Goal: Information Seeking & Learning: Compare options

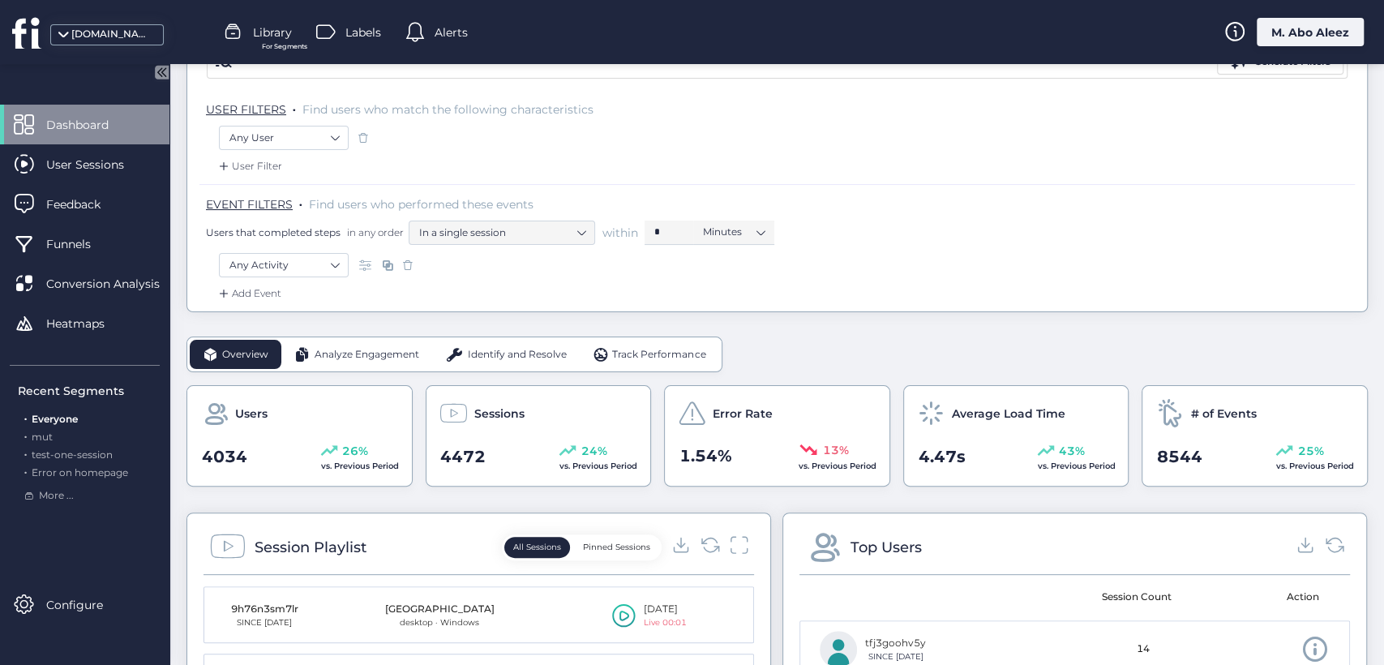
scroll to position [180, 0]
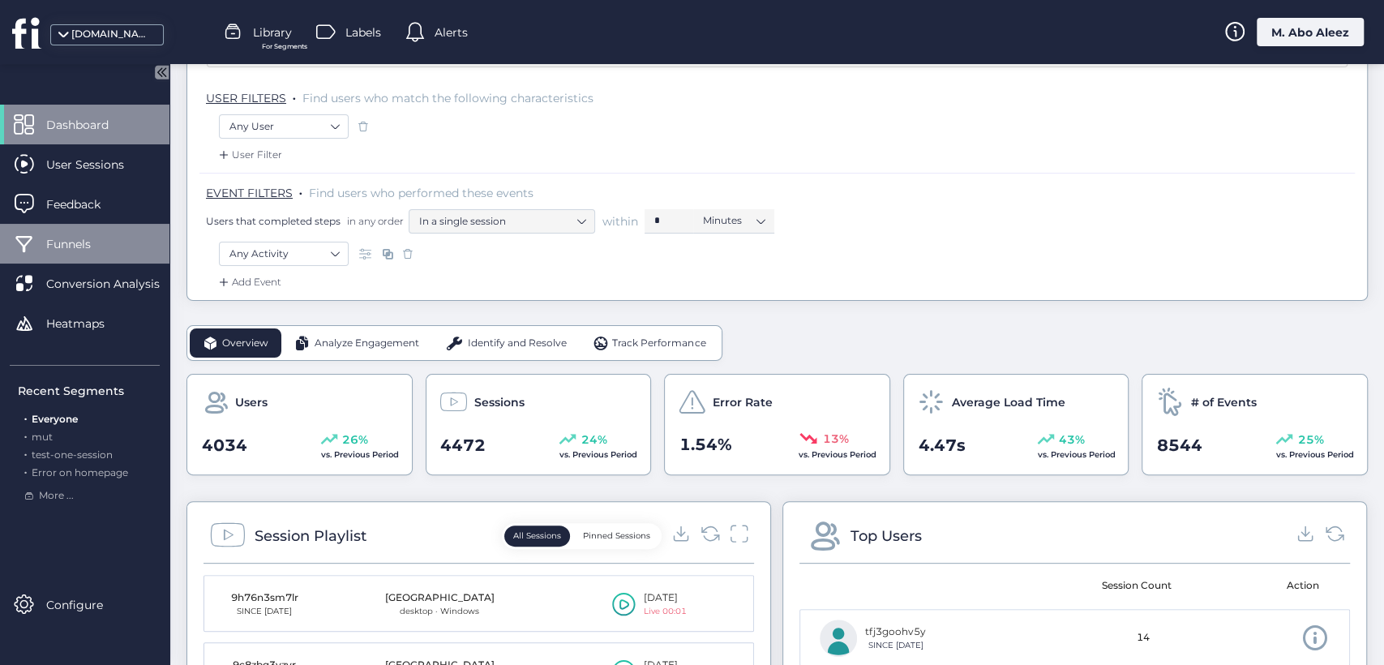
click at [86, 255] on div "Funnels" at bounding box center [84, 244] width 169 height 40
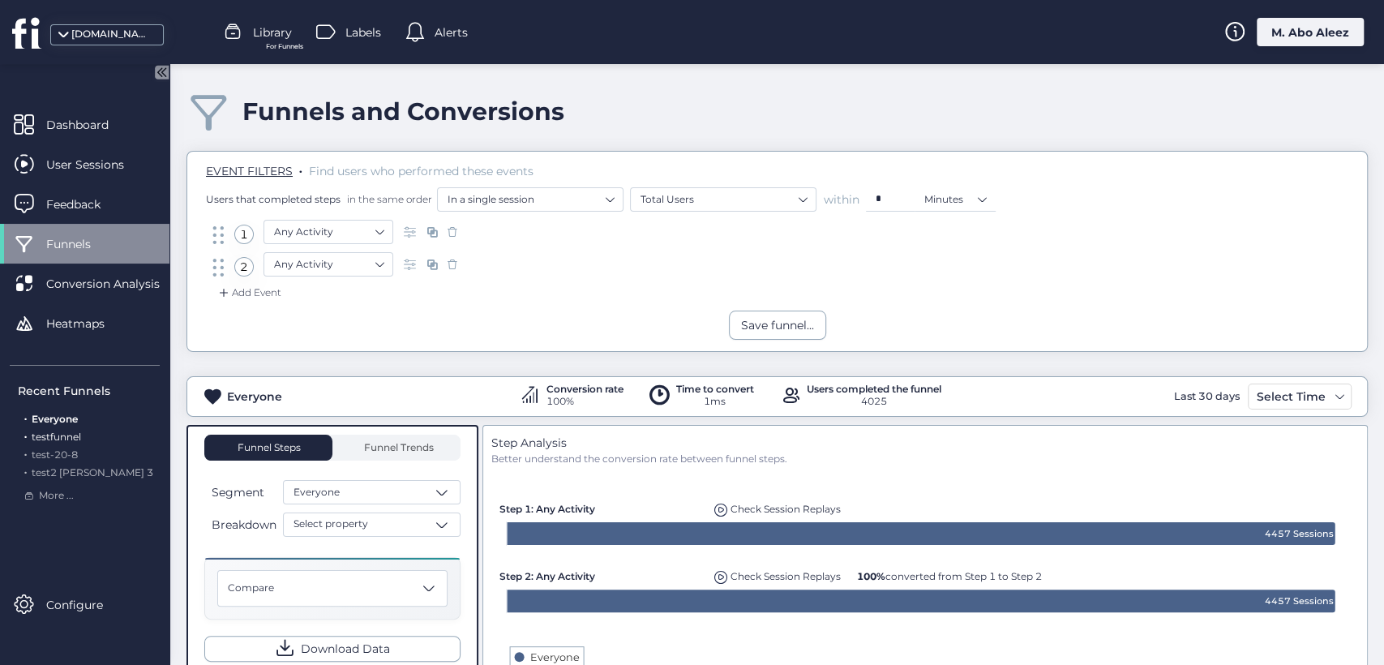
click at [44, 431] on span "testfunnel" at bounding box center [56, 437] width 49 height 12
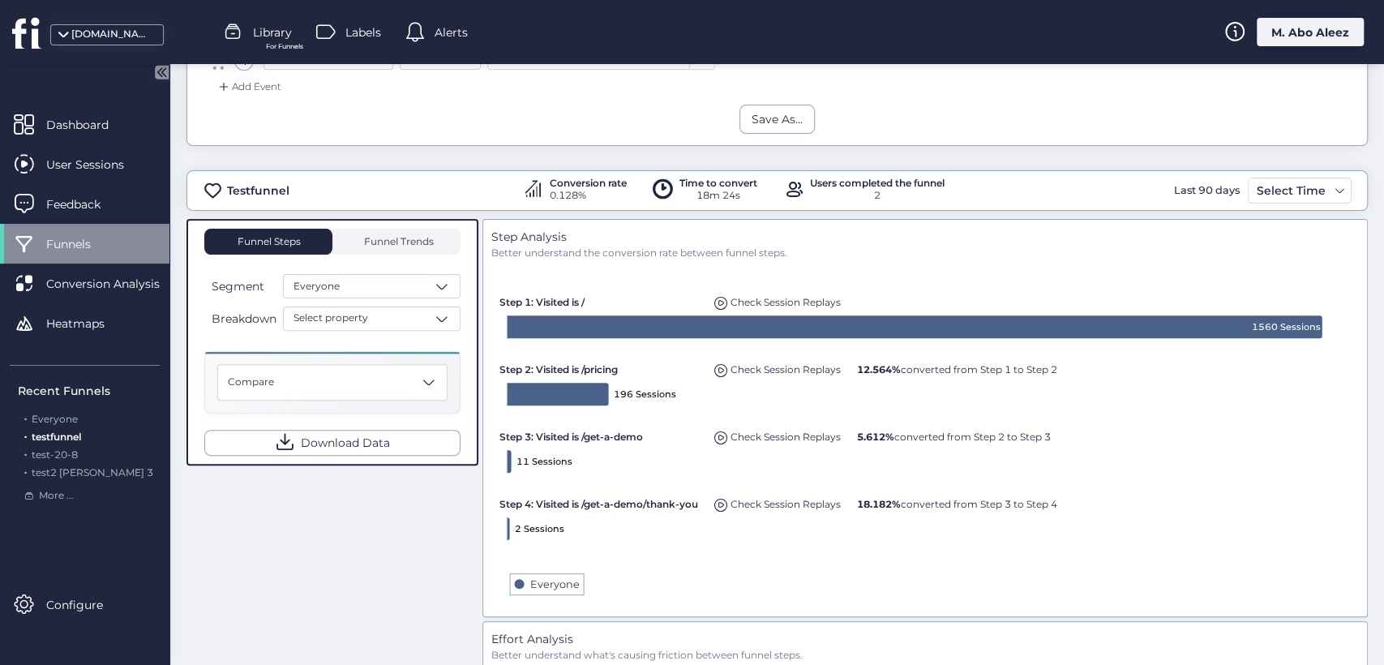
scroll to position [360, 0]
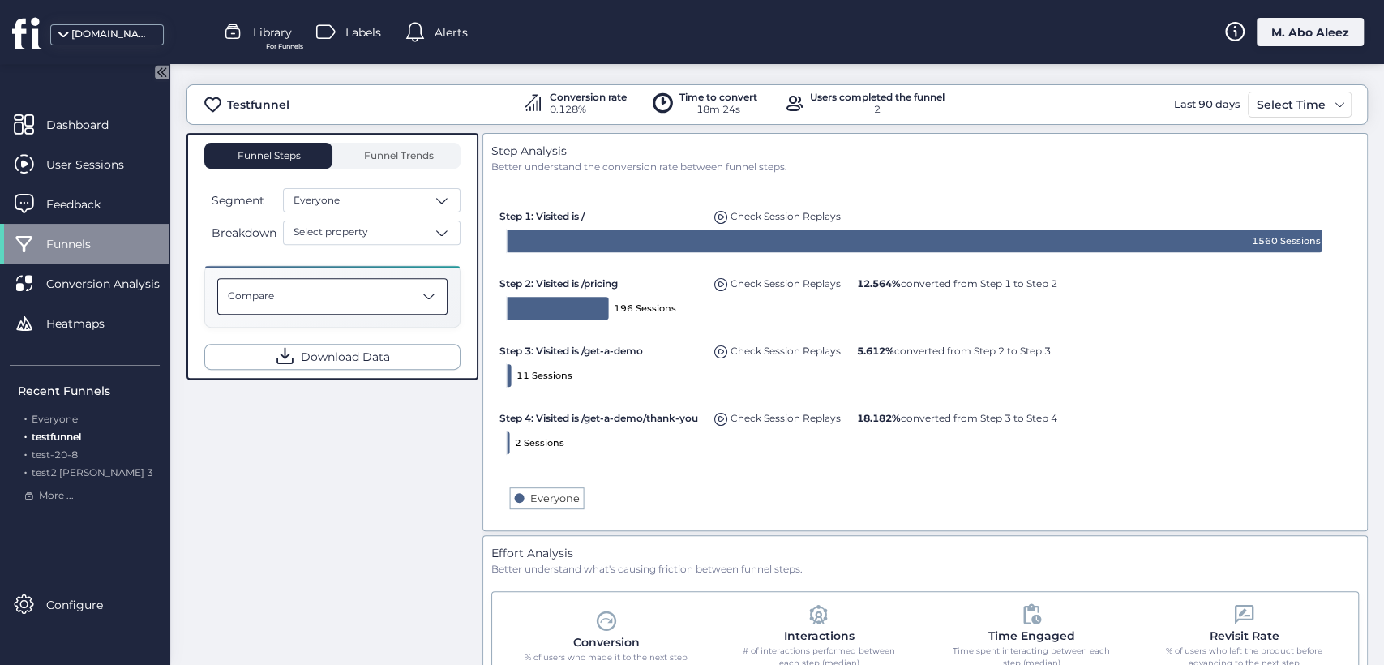
click at [379, 306] on div "Compare" at bounding box center [332, 296] width 230 height 36
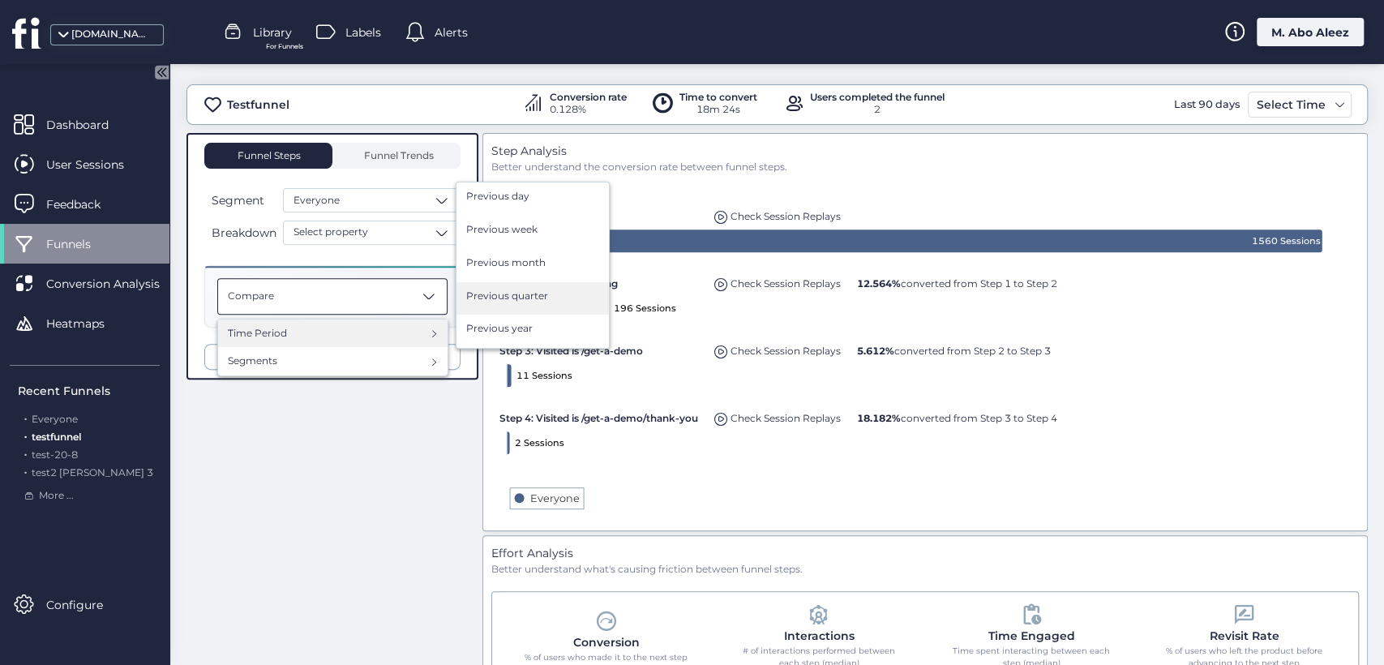
click at [519, 303] on div "Previous quarter" at bounding box center [532, 299] width 133 height 20
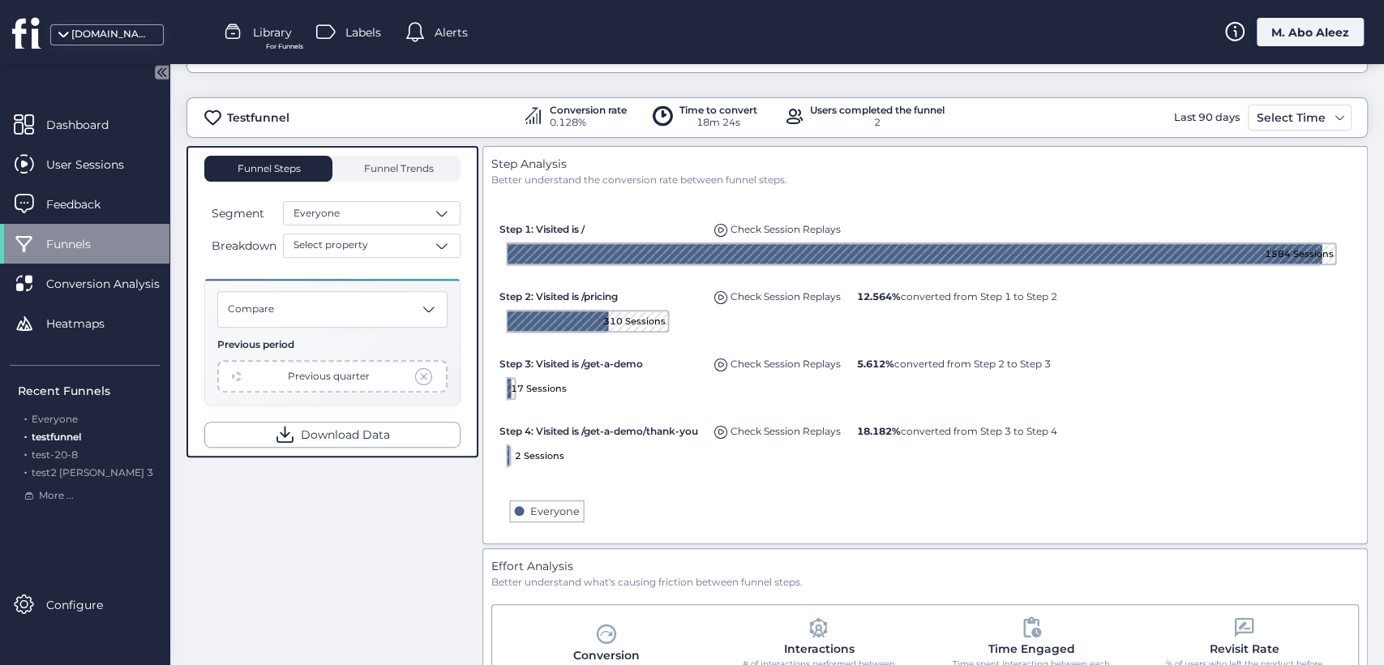
scroll to position [360, 0]
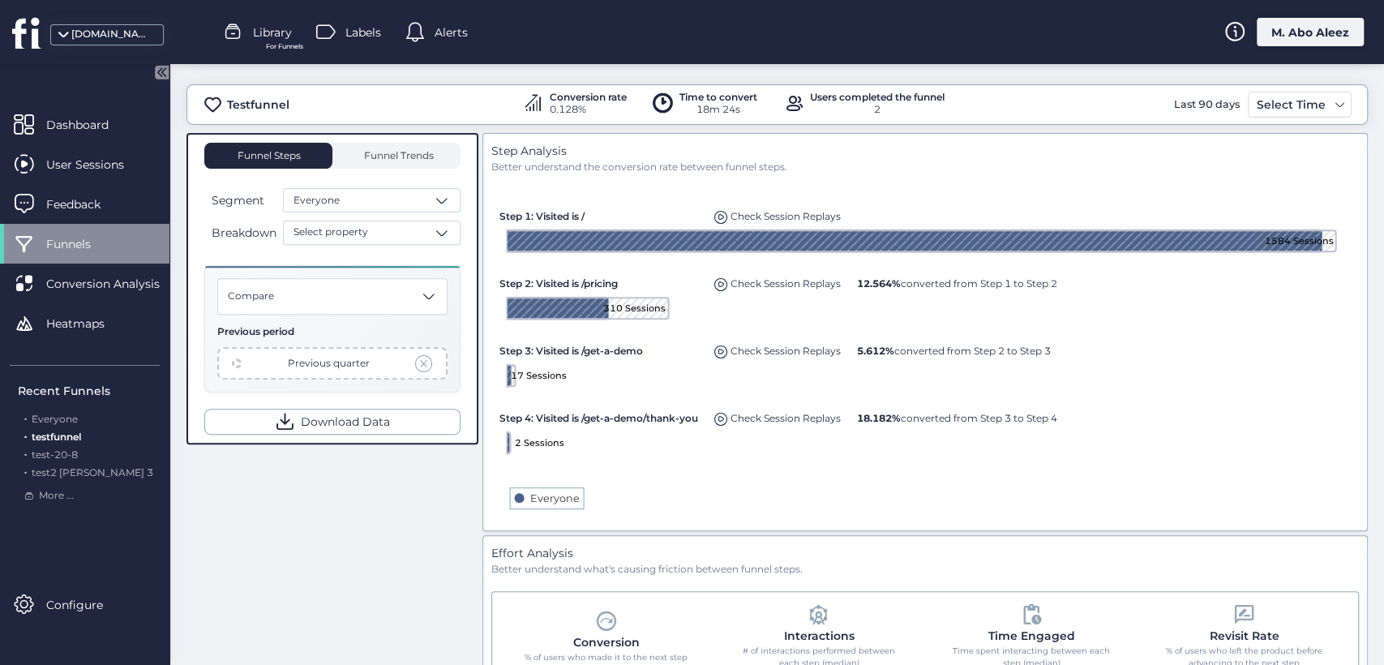
click at [262, 19] on div "fullsession.io Library For Funnels Labels Alerts M. Abo Aleez" at bounding box center [692, 32] width 1384 height 64
click at [263, 29] on span "Library" at bounding box center [272, 33] width 39 height 18
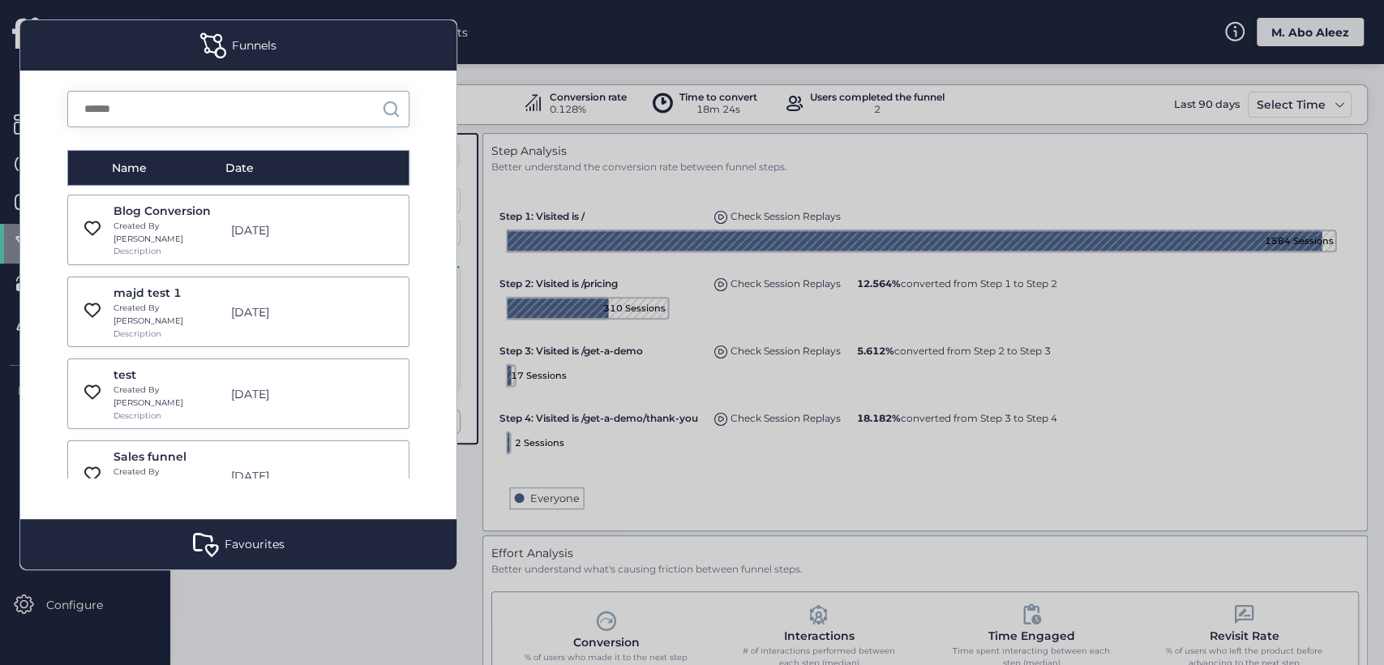
click at [311, 636] on div at bounding box center [692, 332] width 1384 height 665
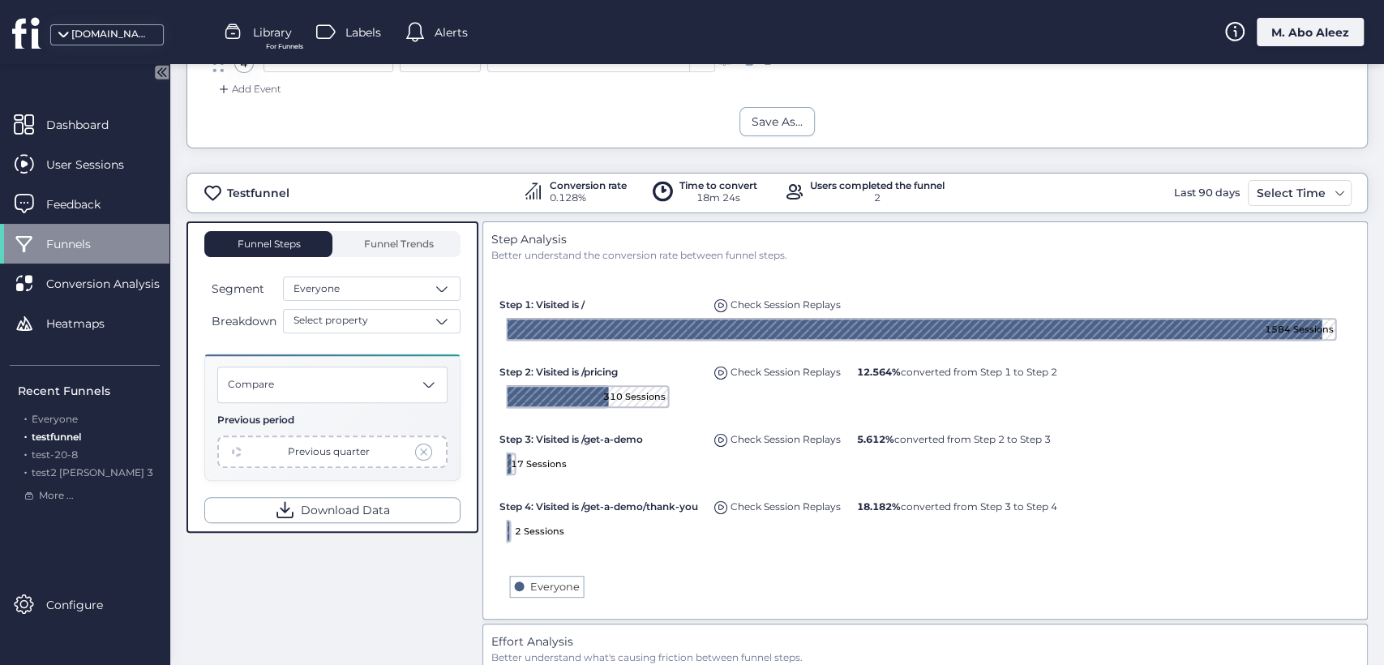
scroll to position [270, 0]
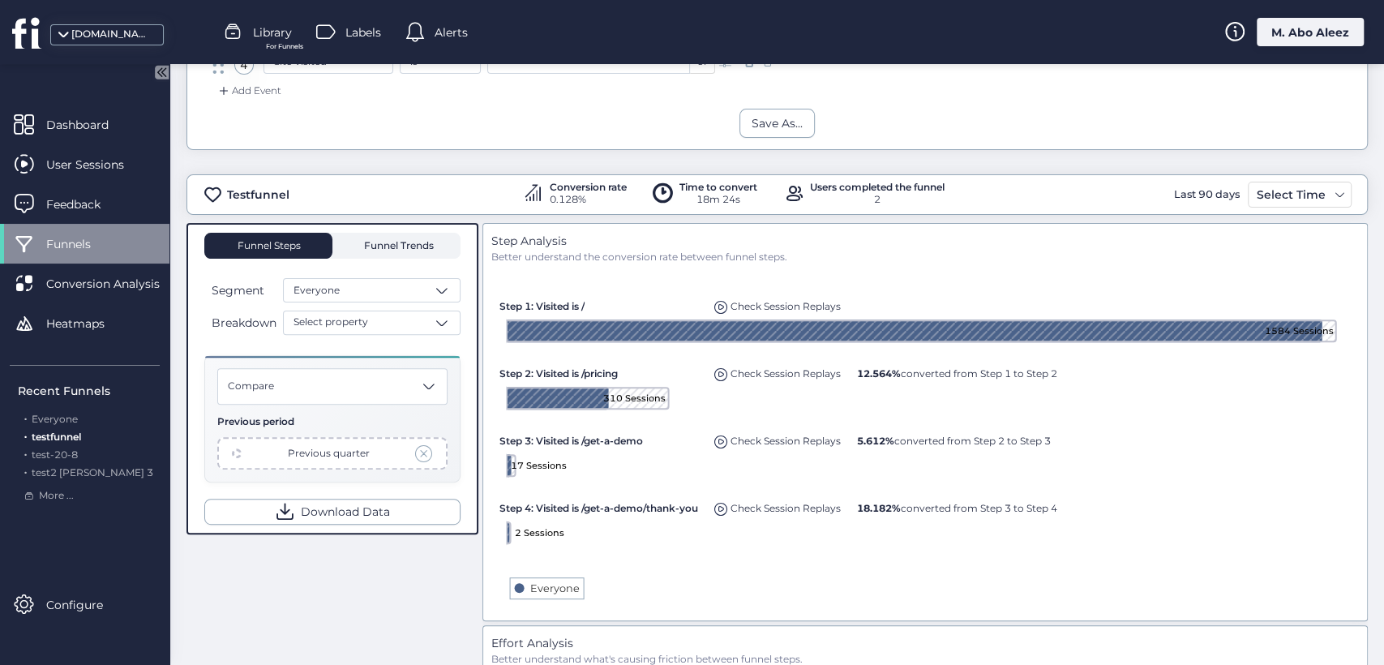
click at [366, 252] on span "Funnel Trends" at bounding box center [397, 246] width 74 height 26
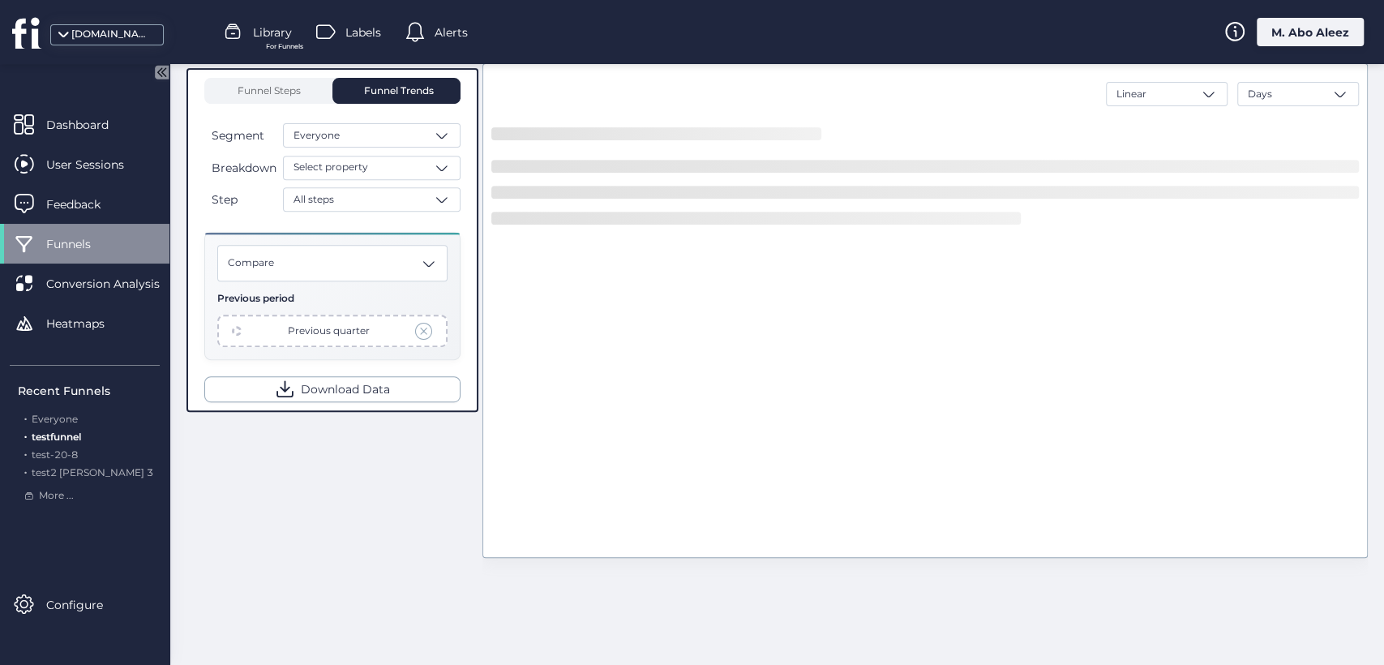
scroll to position [450, 0]
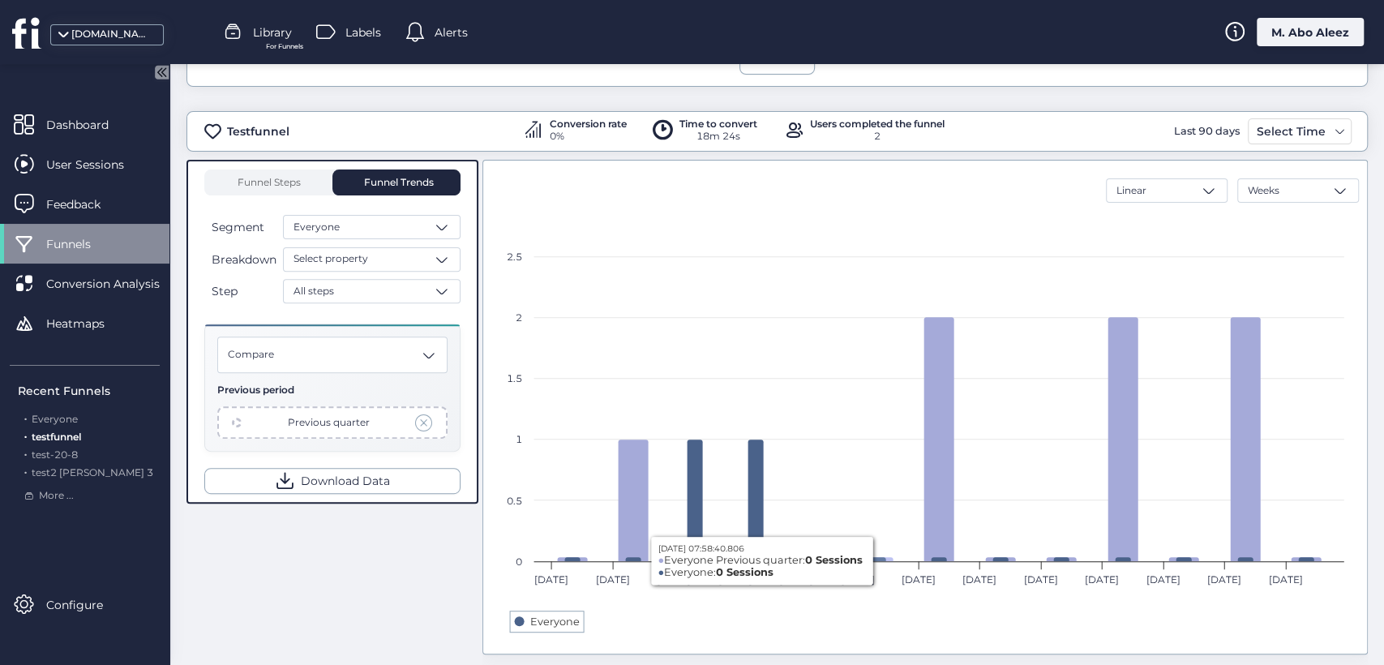
scroll to position [370, 0]
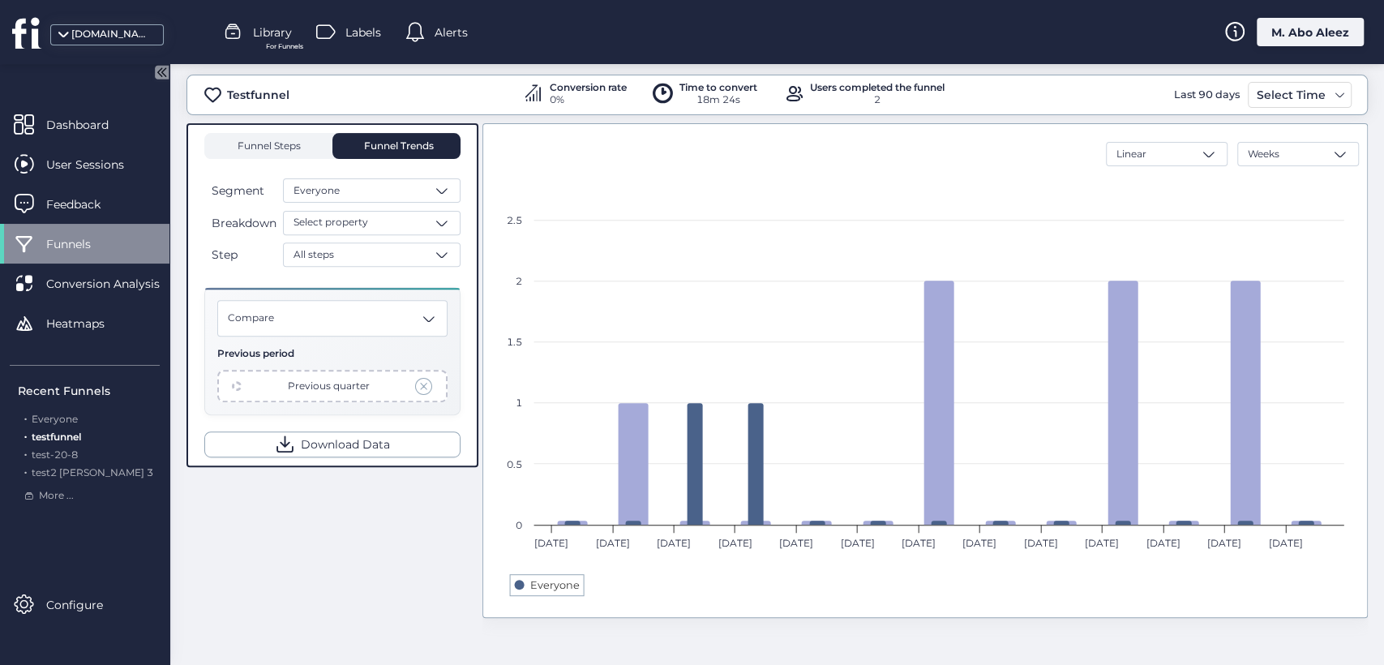
click at [275, 151] on span "Funnel Steps" at bounding box center [268, 146] width 65 height 26
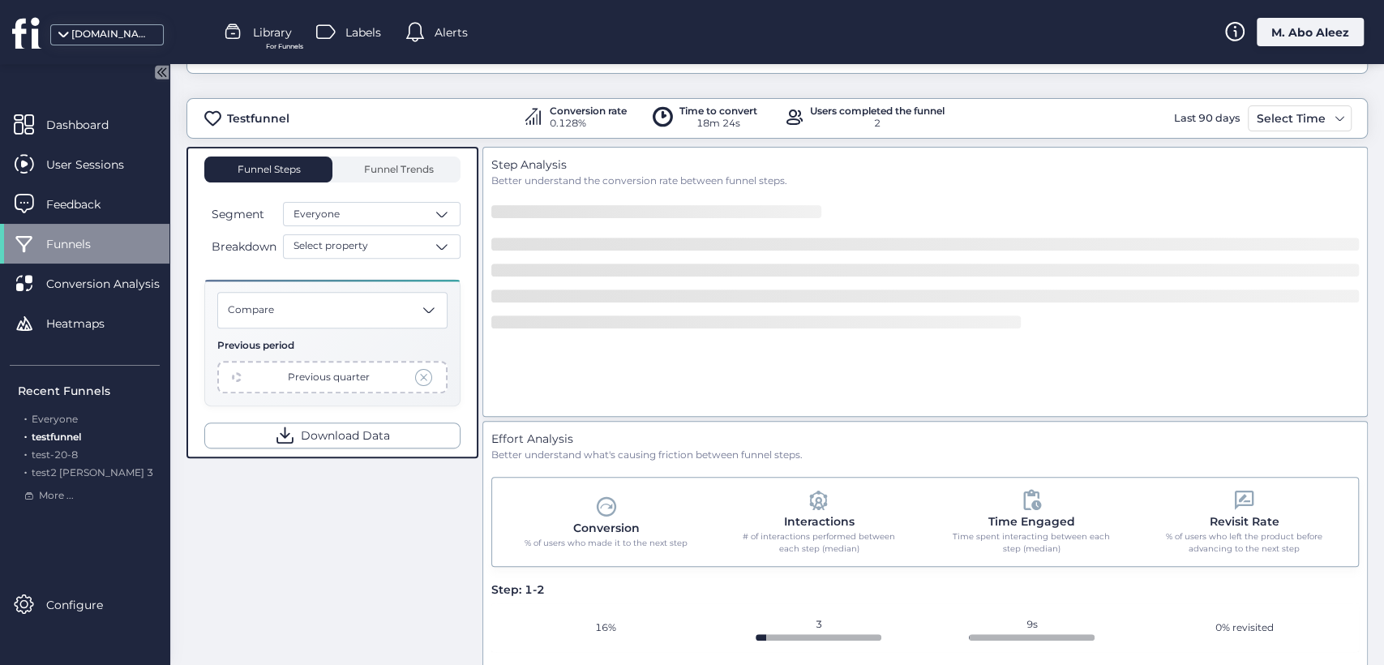
scroll to position [370, 0]
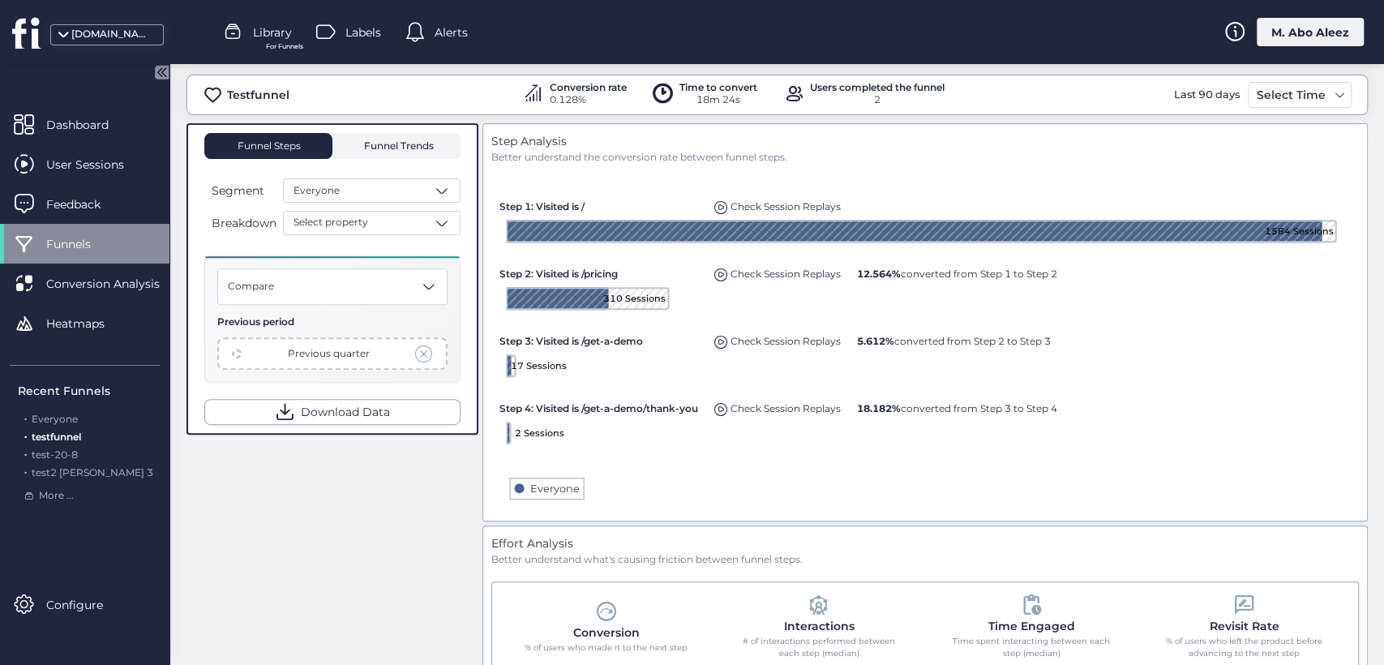
click at [374, 152] on span "Funnel Trends" at bounding box center [397, 146] width 74 height 26
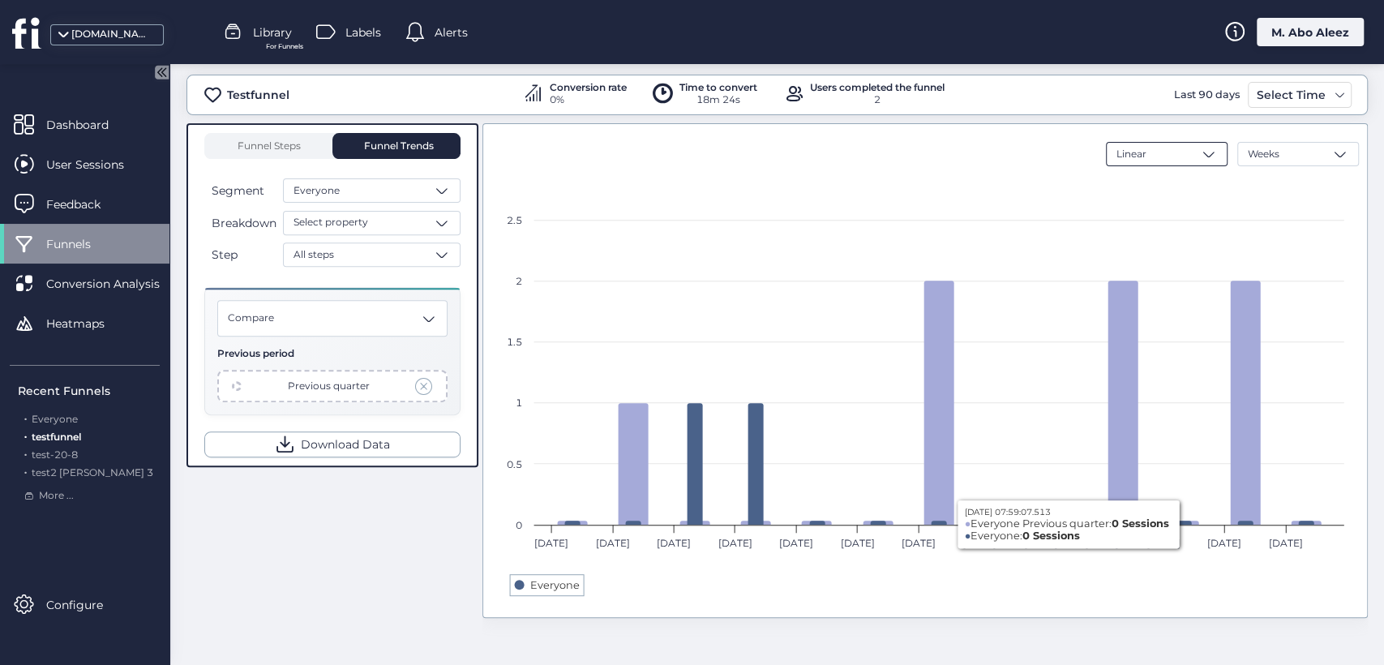
click at [1174, 158] on div "Linear" at bounding box center [1167, 154] width 122 height 24
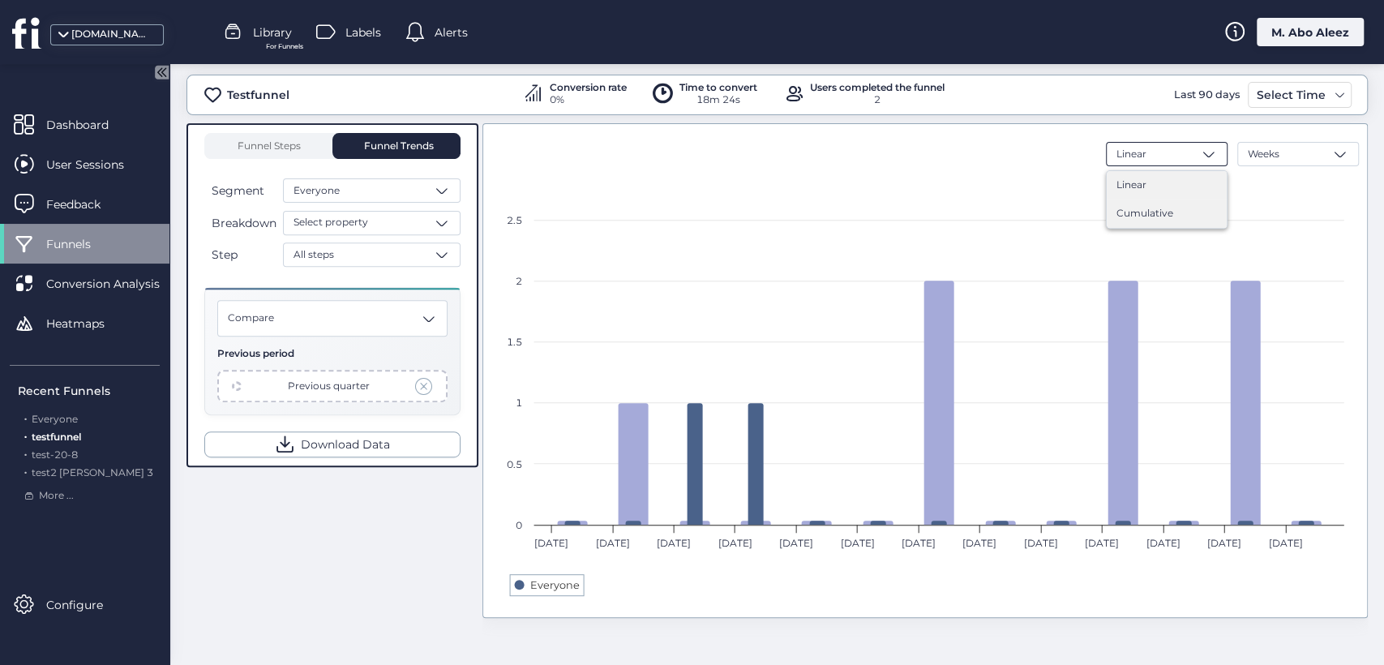
click at [1168, 208] on div "Cumulative" at bounding box center [1166, 213] width 101 height 15
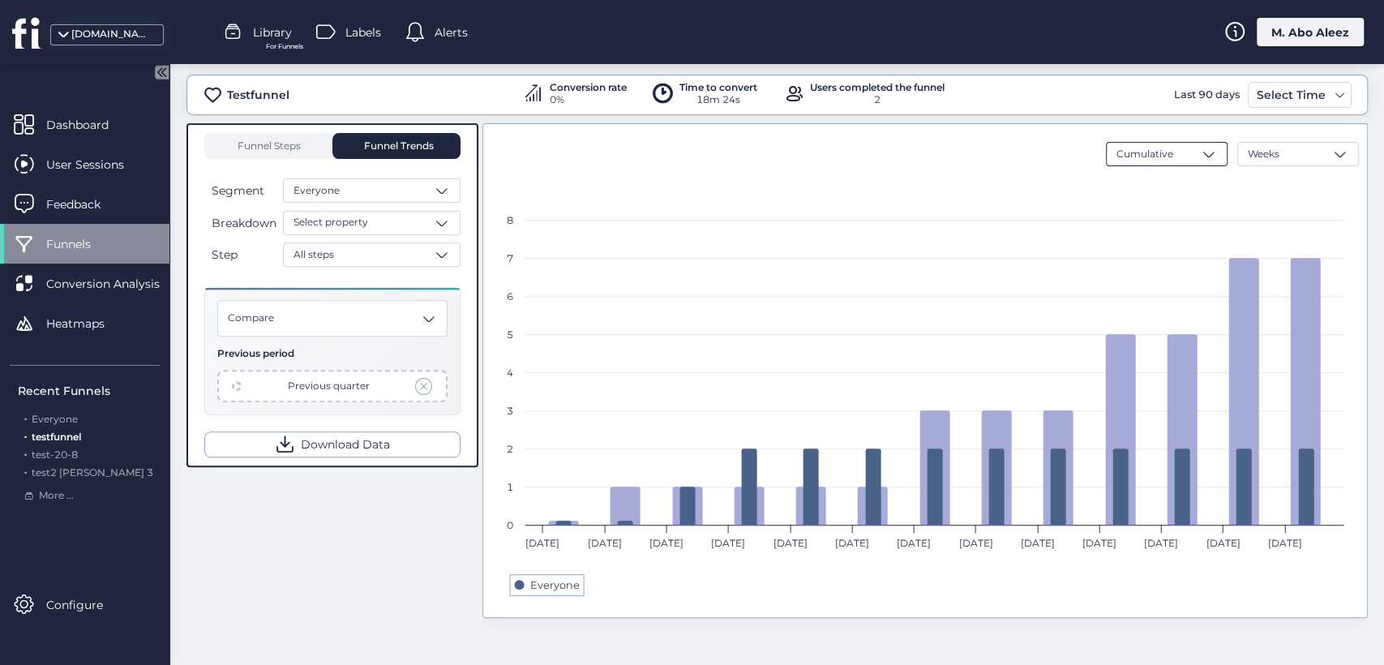
click at [1151, 147] on span "Cumulative" at bounding box center [1144, 154] width 57 height 15
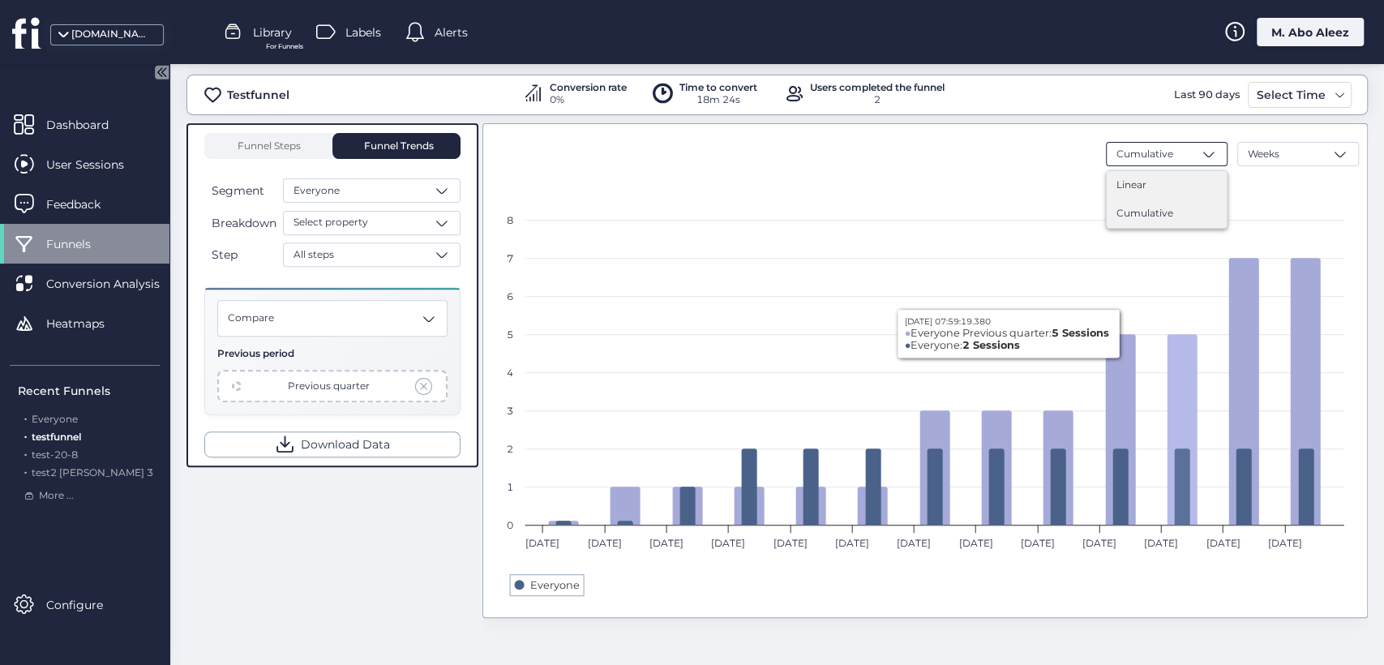
click at [1116, 179] on span "Linear" at bounding box center [1131, 185] width 30 height 15
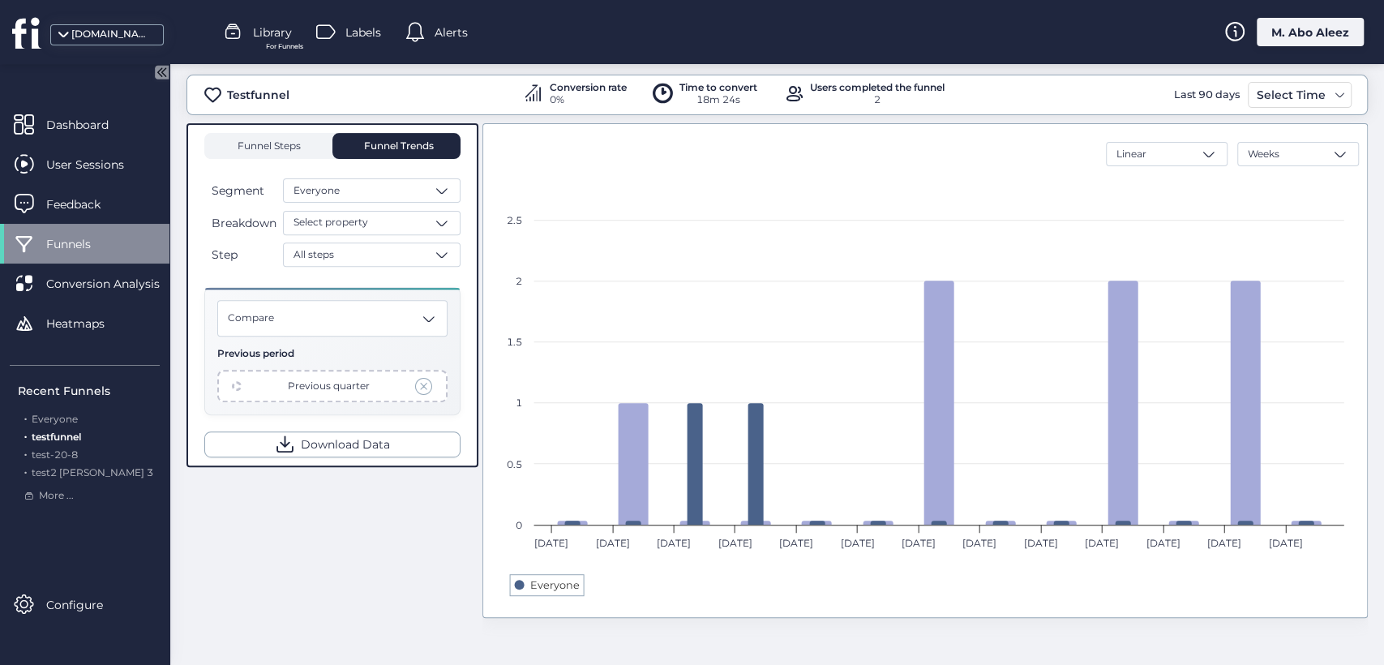
click at [278, 141] on span "Funnel Steps" at bounding box center [268, 146] width 65 height 10
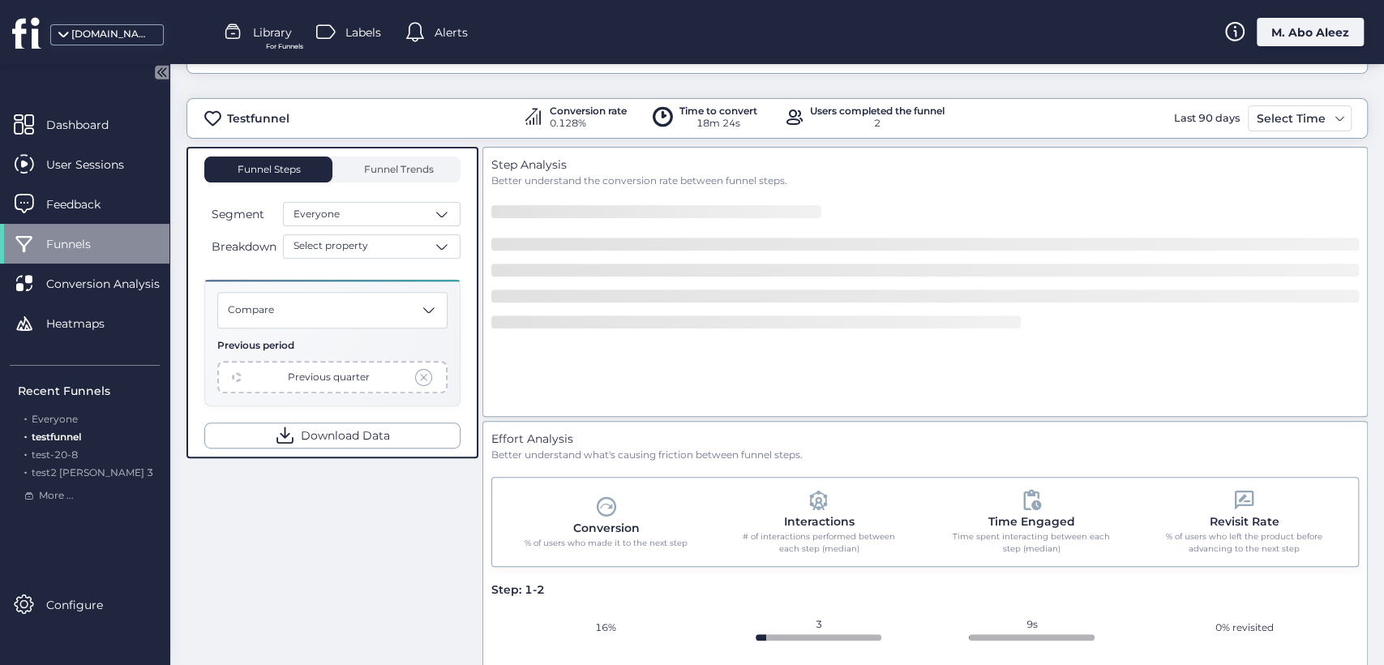
scroll to position [370, 0]
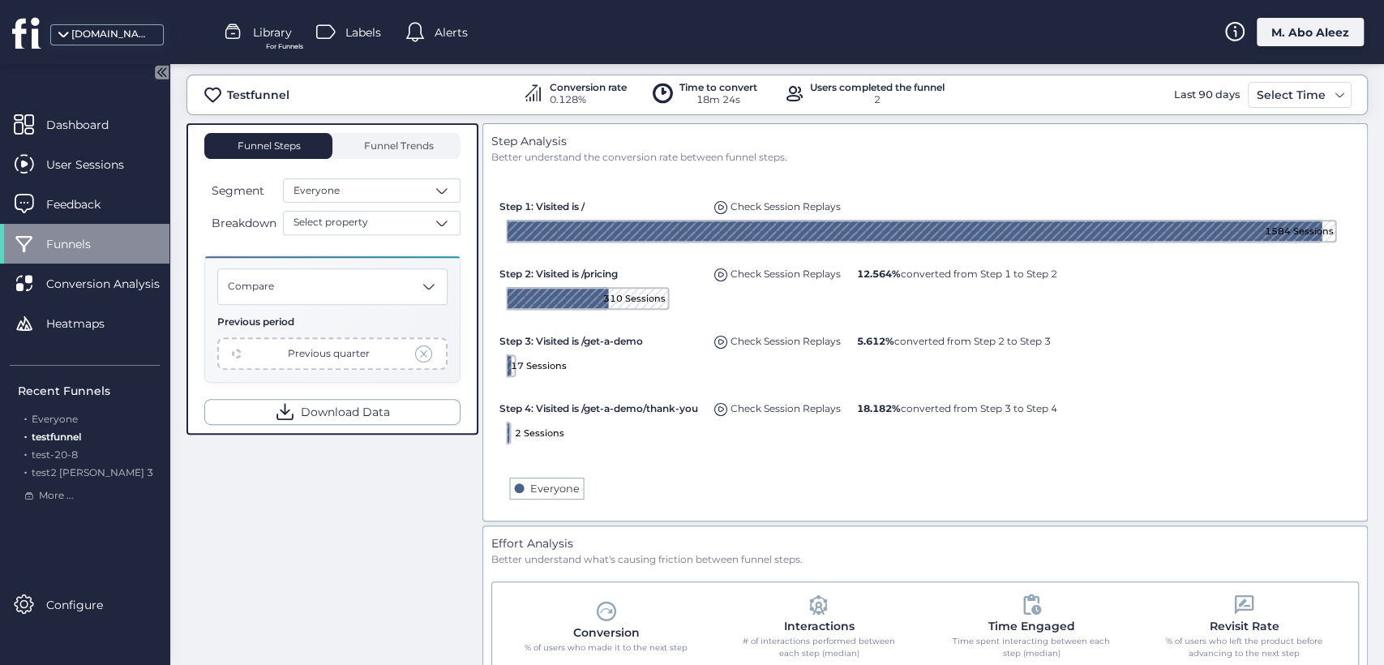
click at [755, 405] on span "Check Session Replays" at bounding box center [786, 408] width 110 height 12
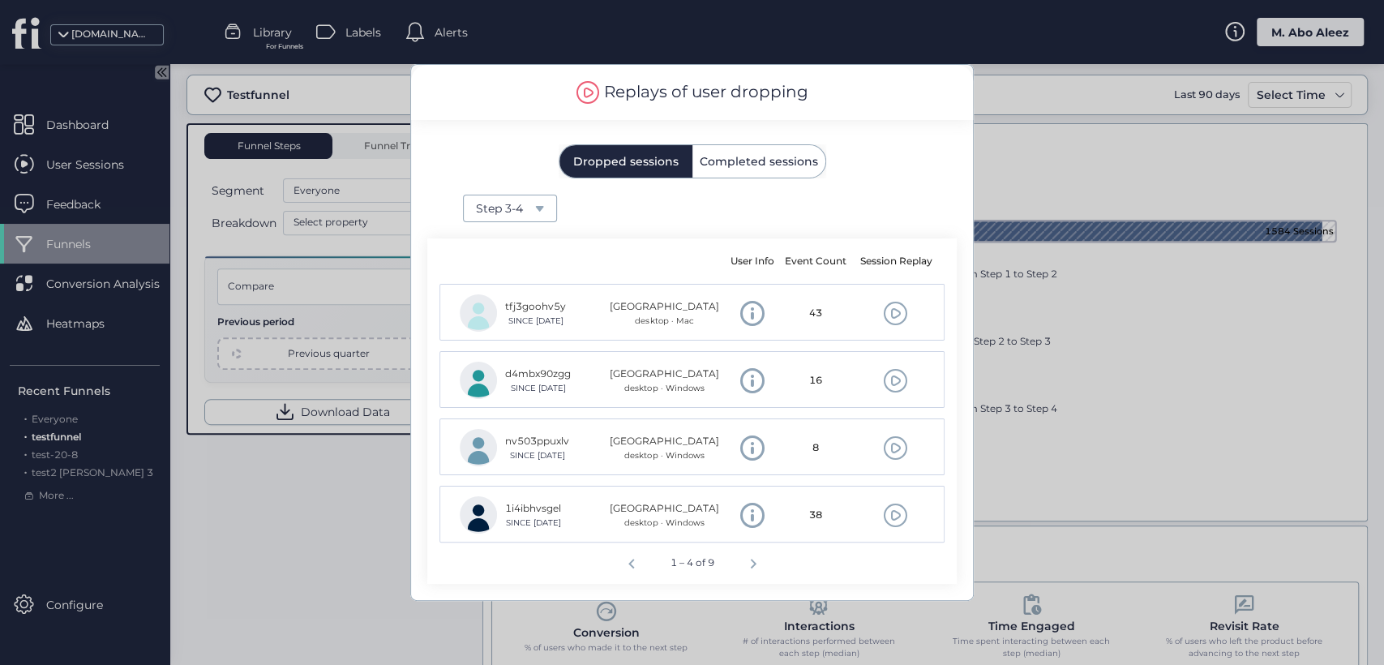
click at [752, 164] on span "Completed sessions" at bounding box center [759, 161] width 118 height 11
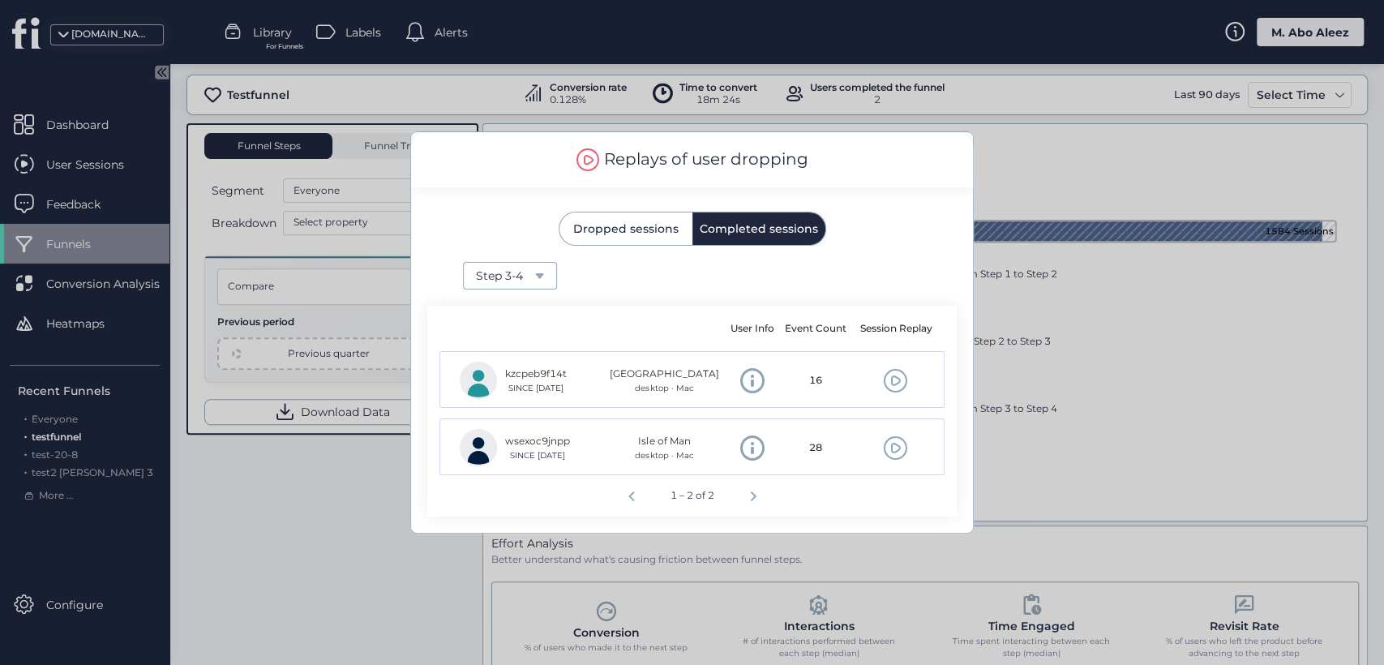
click at [625, 235] on span "Dropped sessions" at bounding box center [625, 228] width 105 height 32
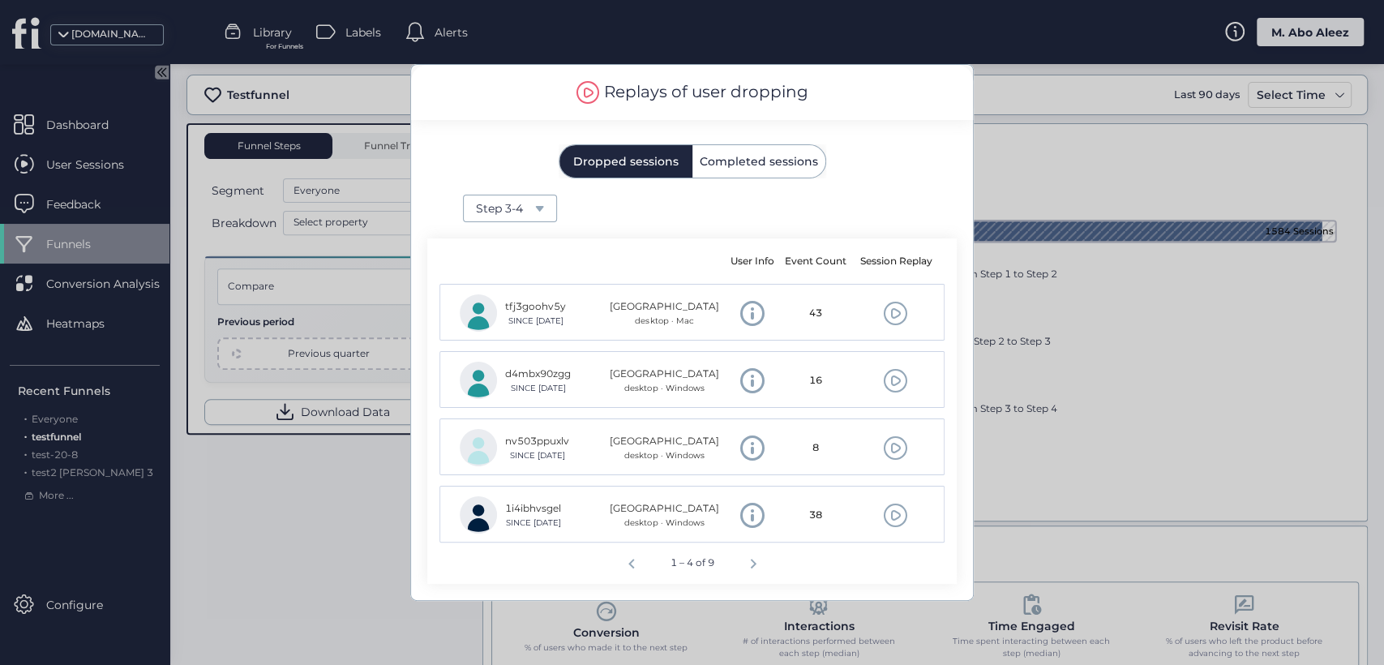
click at [381, 486] on div at bounding box center [692, 332] width 1384 height 665
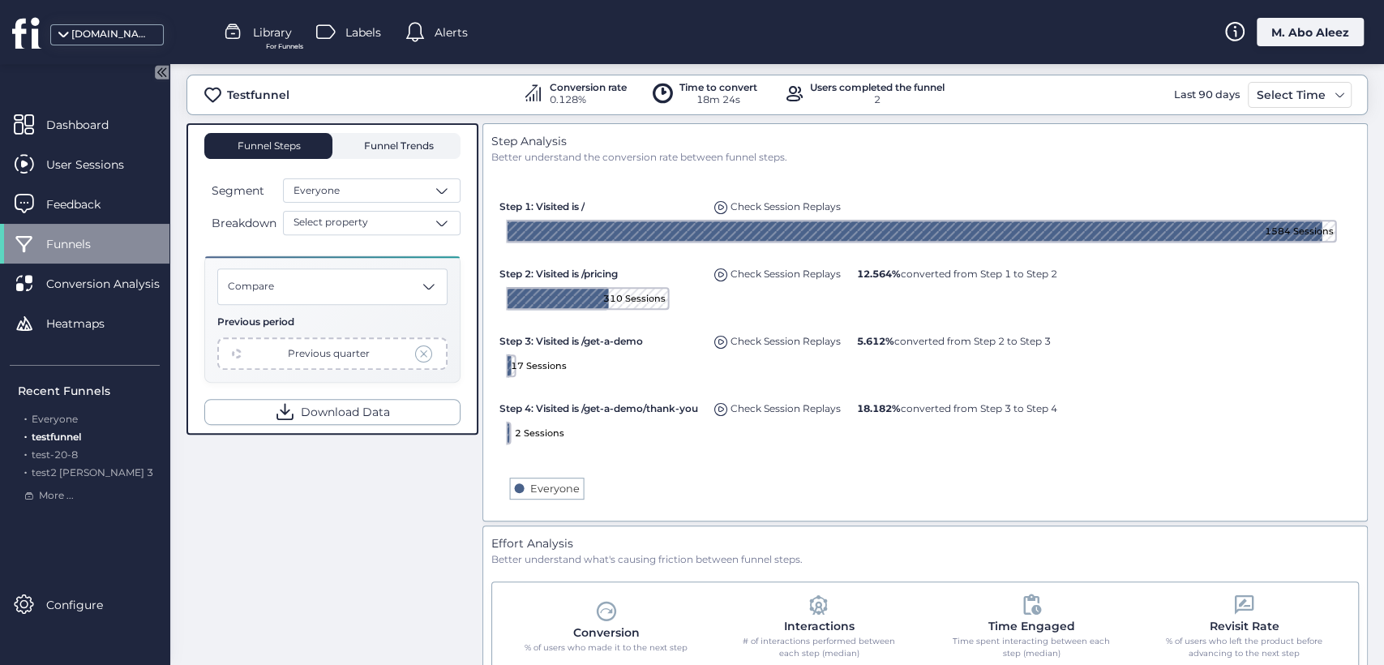
click at [418, 151] on span "Funnel Trends" at bounding box center [397, 146] width 74 height 26
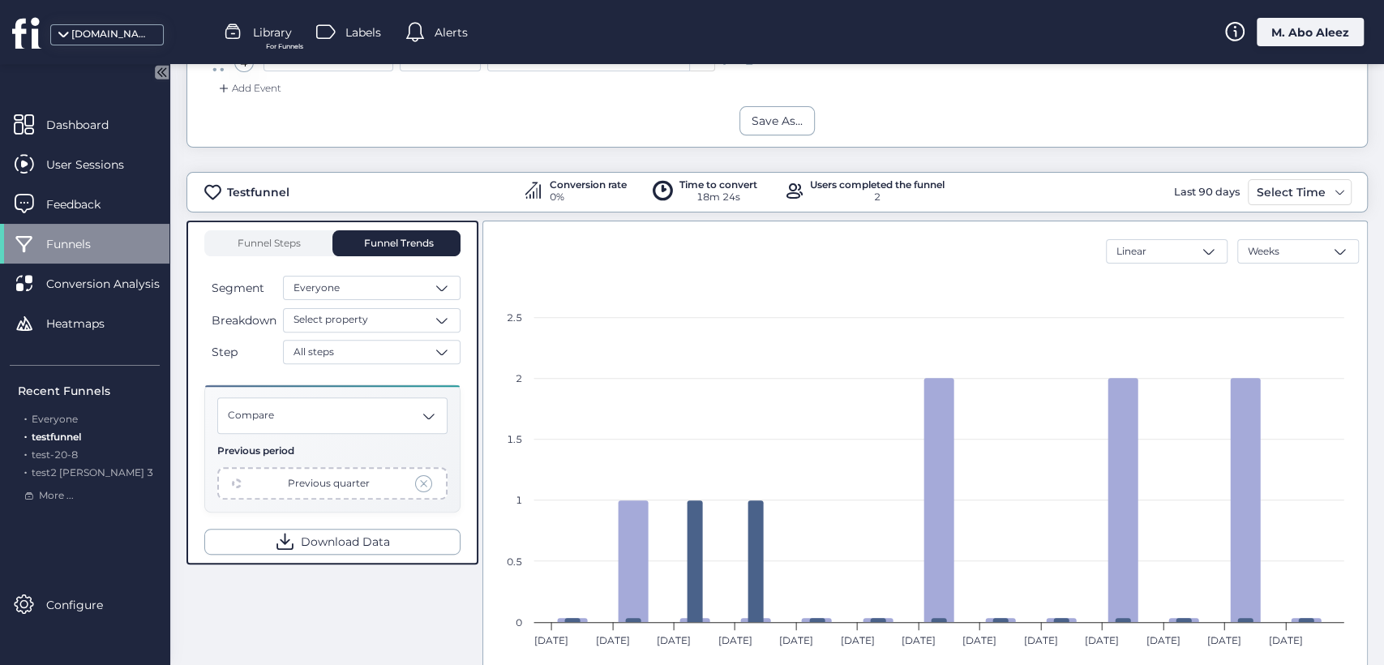
scroll to position [370, 0]
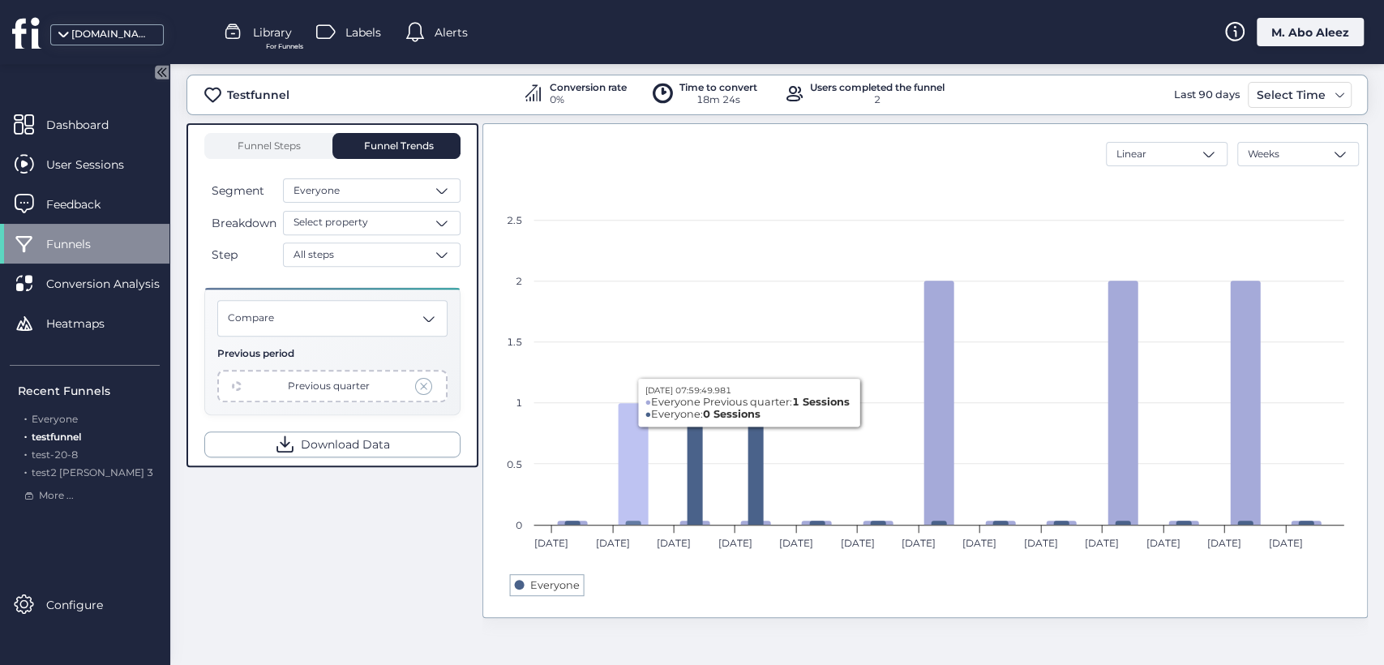
click at [629, 461] on icon at bounding box center [634, 464] width 30 height 122
click at [428, 377] on span at bounding box center [424, 386] width 18 height 18
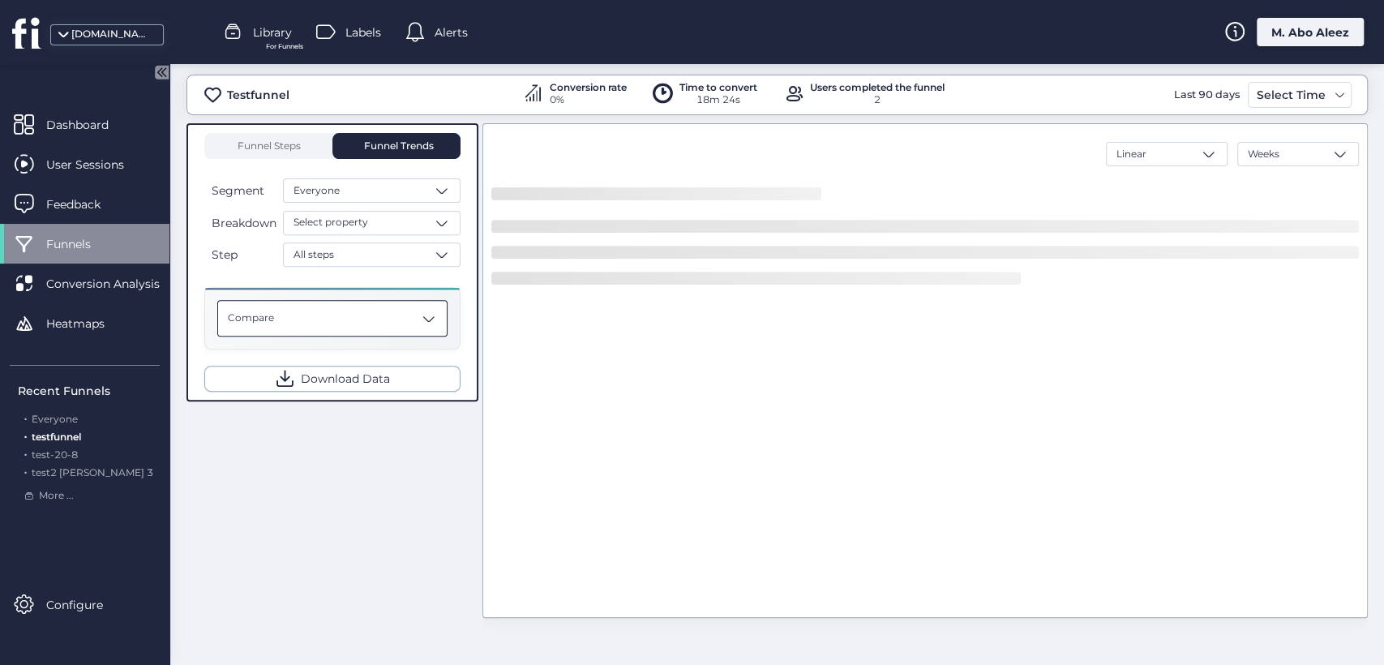
click at [415, 322] on div "Compare" at bounding box center [332, 318] width 230 height 36
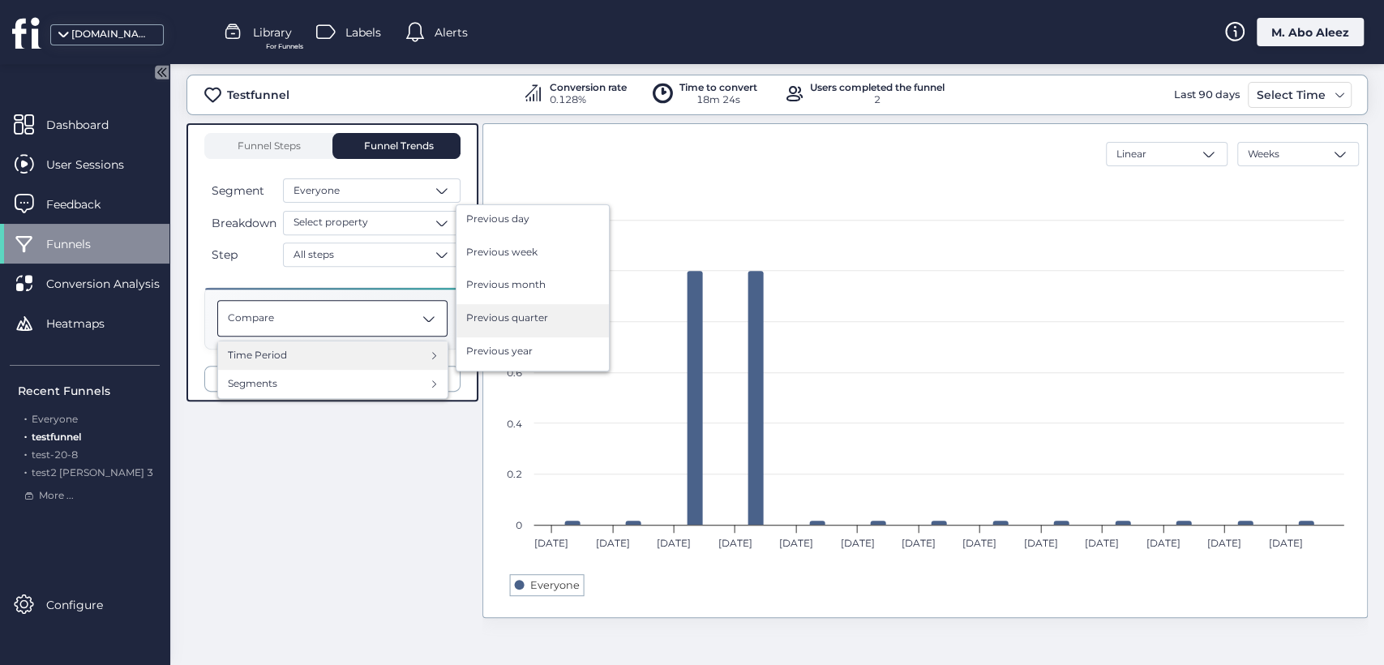
click at [484, 317] on span "Previous quarter" at bounding box center [507, 318] width 82 height 15
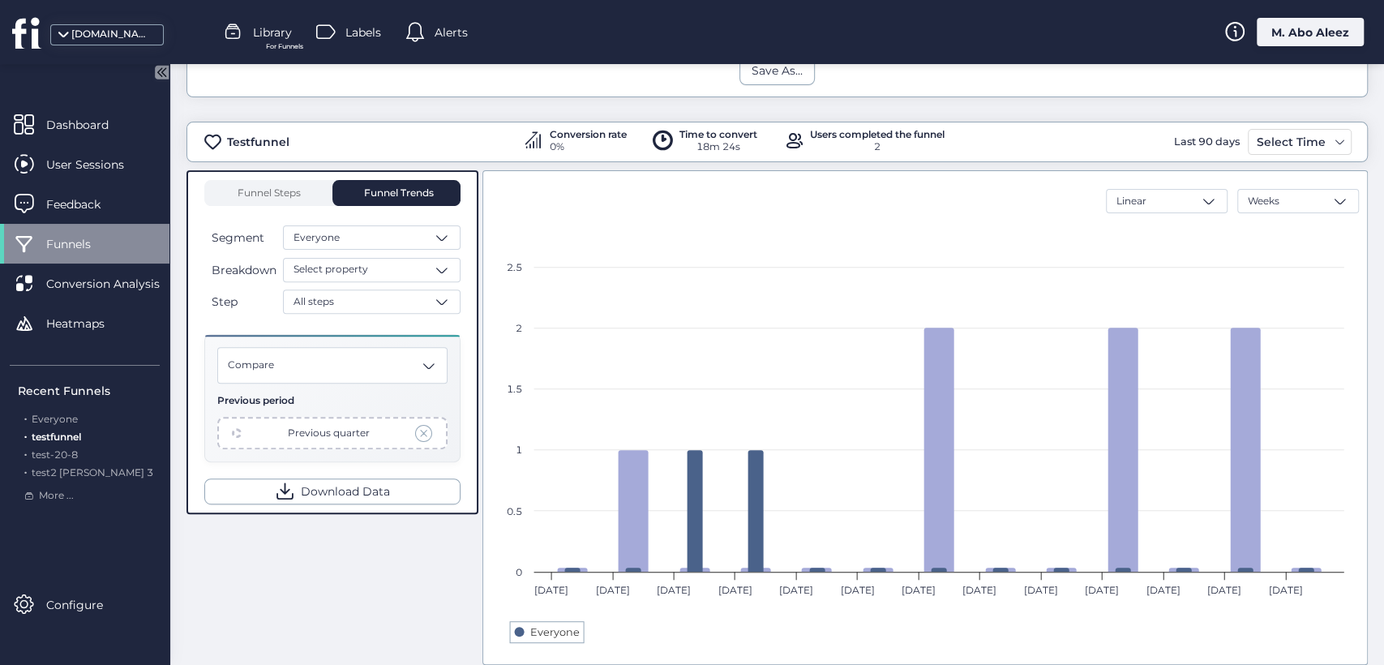
scroll to position [280, 0]
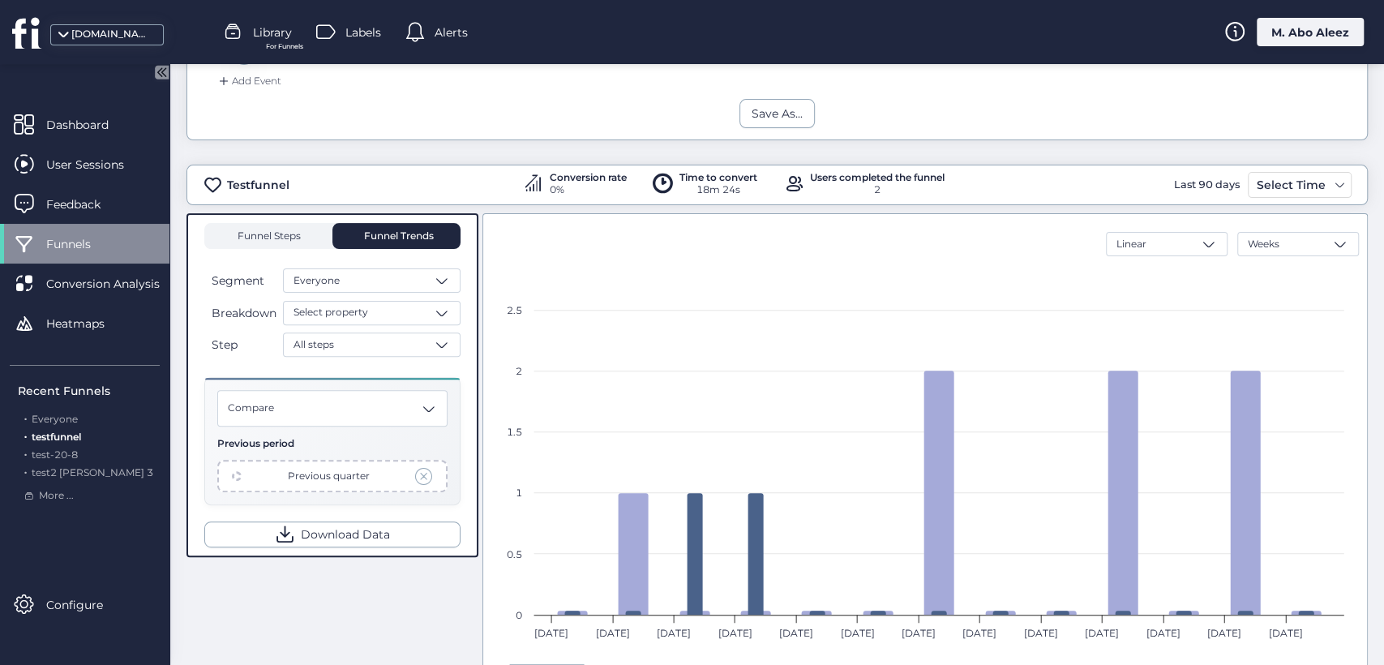
click at [232, 238] on div "Funnel Steps" at bounding box center [268, 236] width 128 height 26
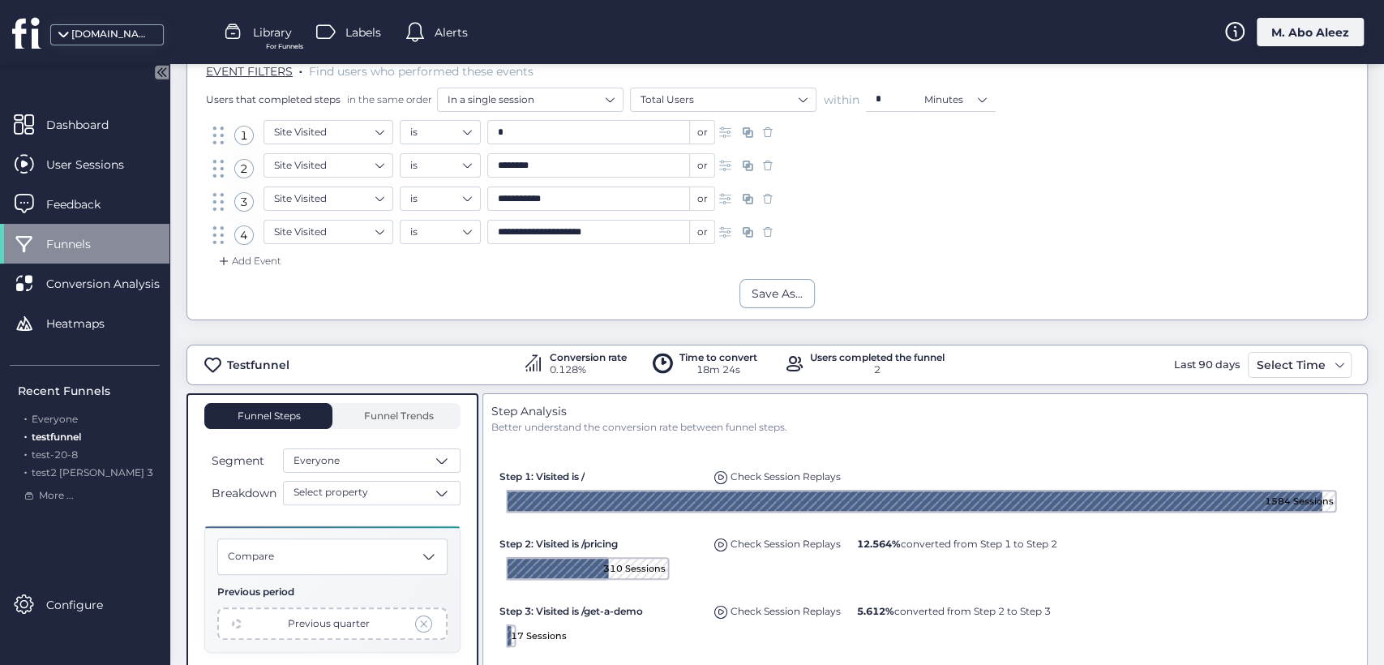
scroll to position [280, 0]
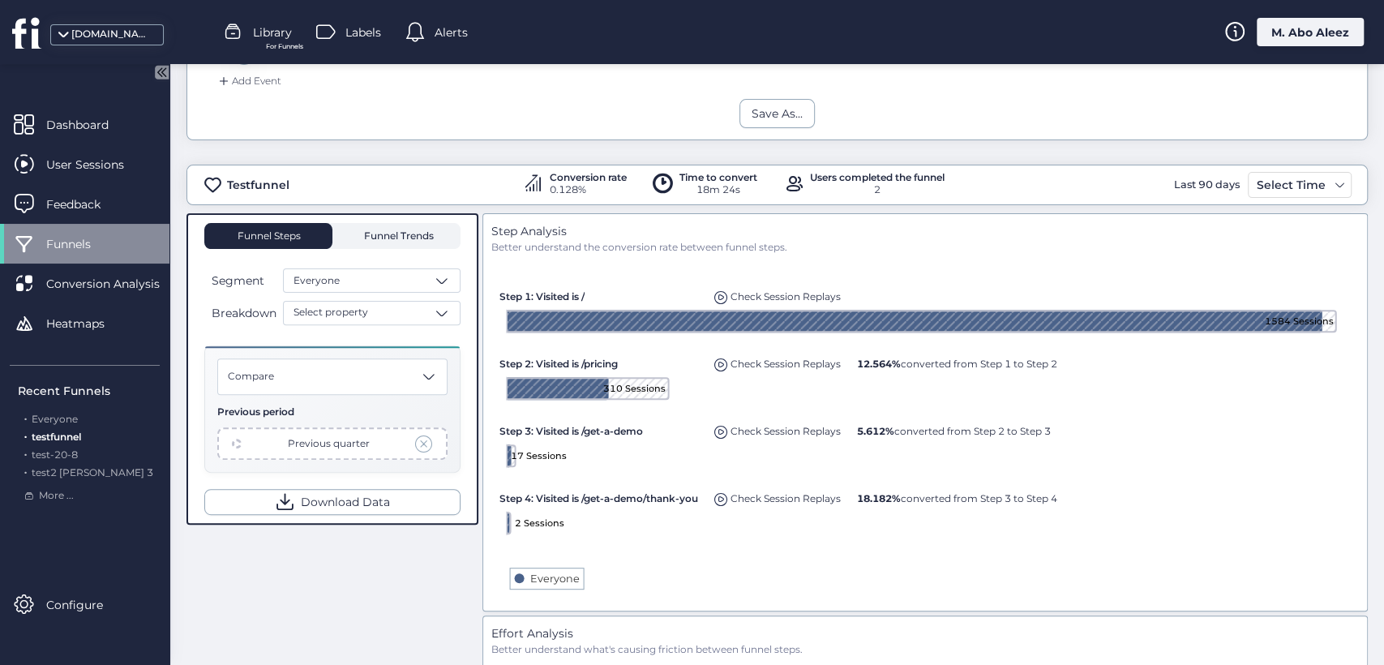
click at [404, 242] on span "Funnel Trends" at bounding box center [397, 236] width 74 height 26
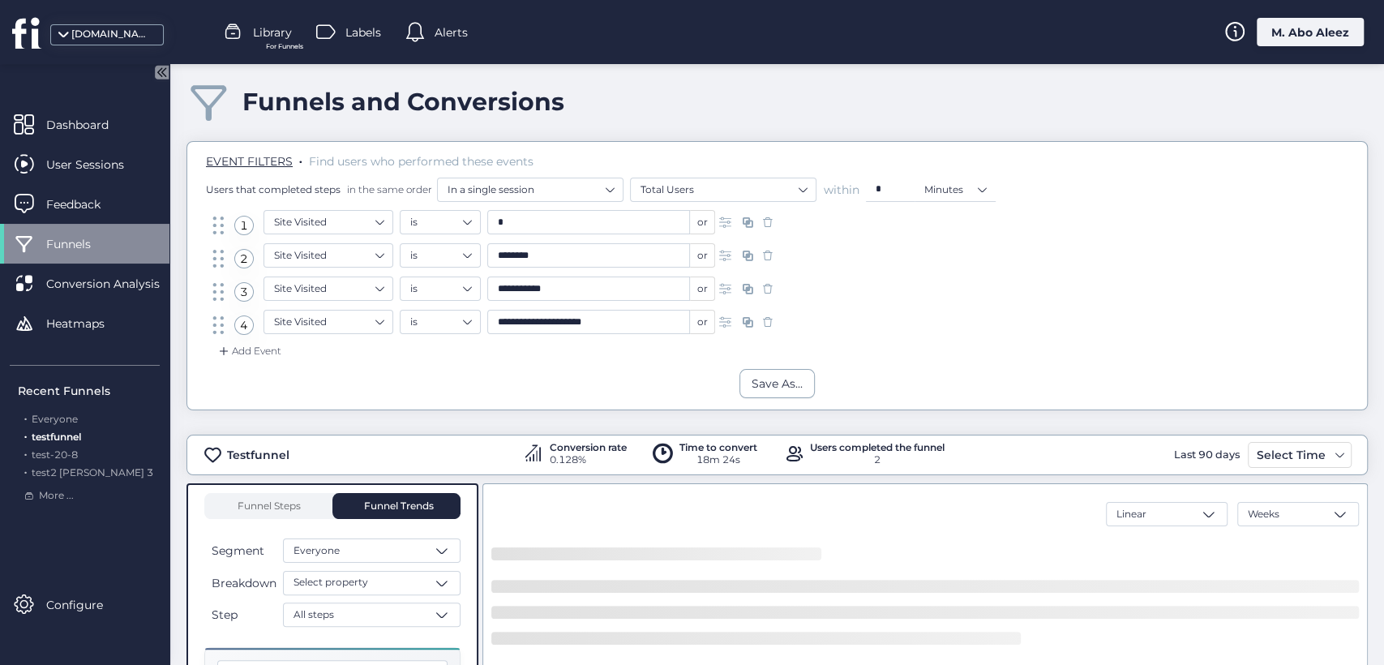
scroll to position [280, 0]
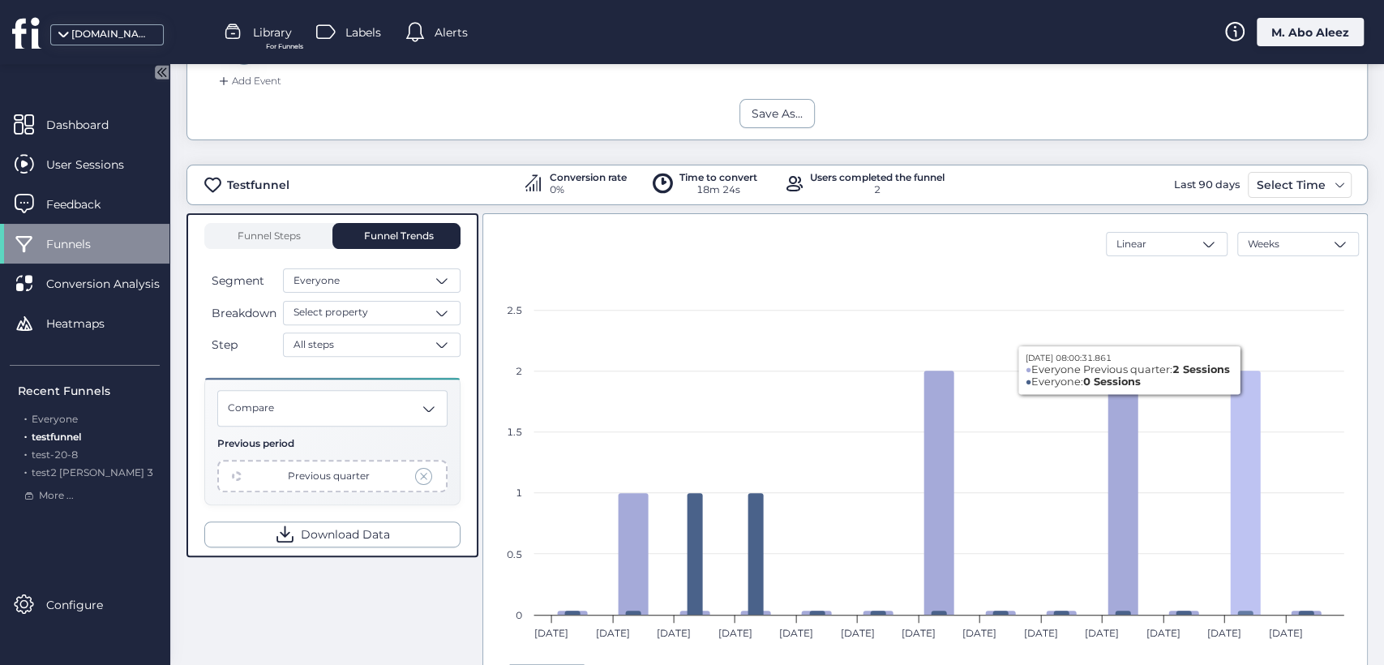
drag, startPoint x: 1232, startPoint y: 482, endPoint x: 1081, endPoint y: 538, distance: 160.8
click at [1081, 538] on rect at bounding box center [926, 488] width 854 height 422
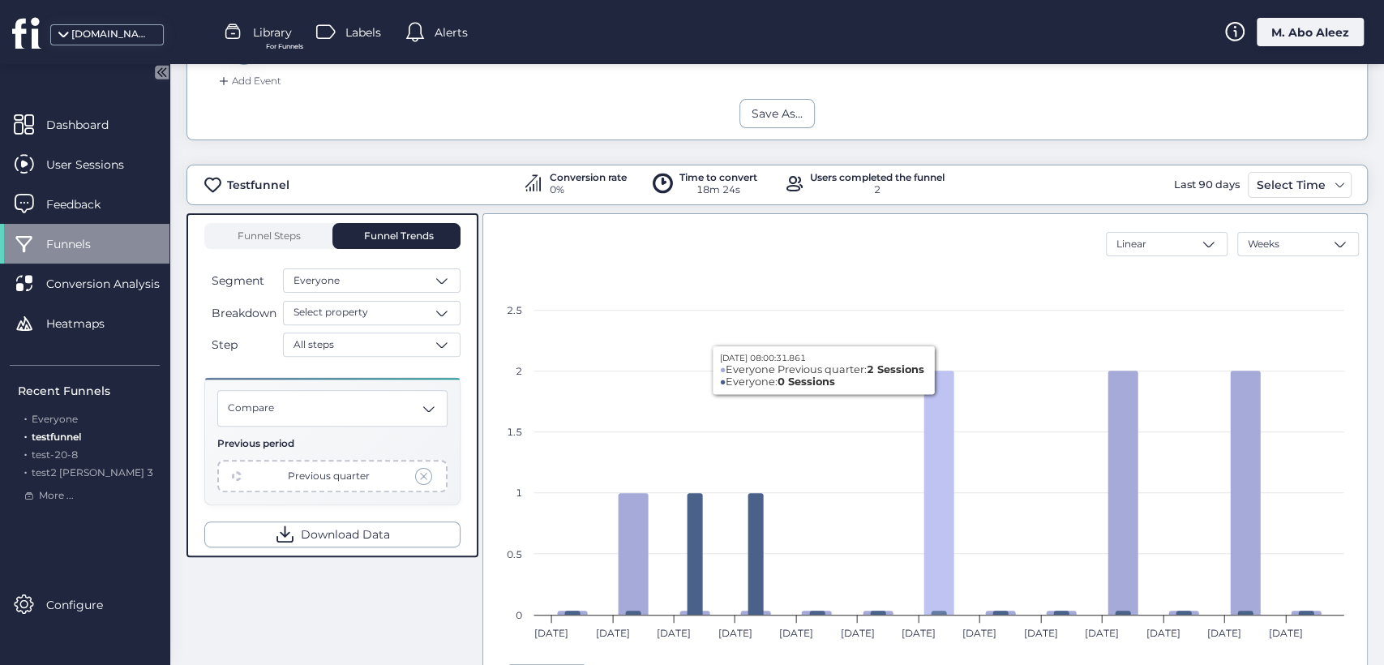
scroll to position [370, 0]
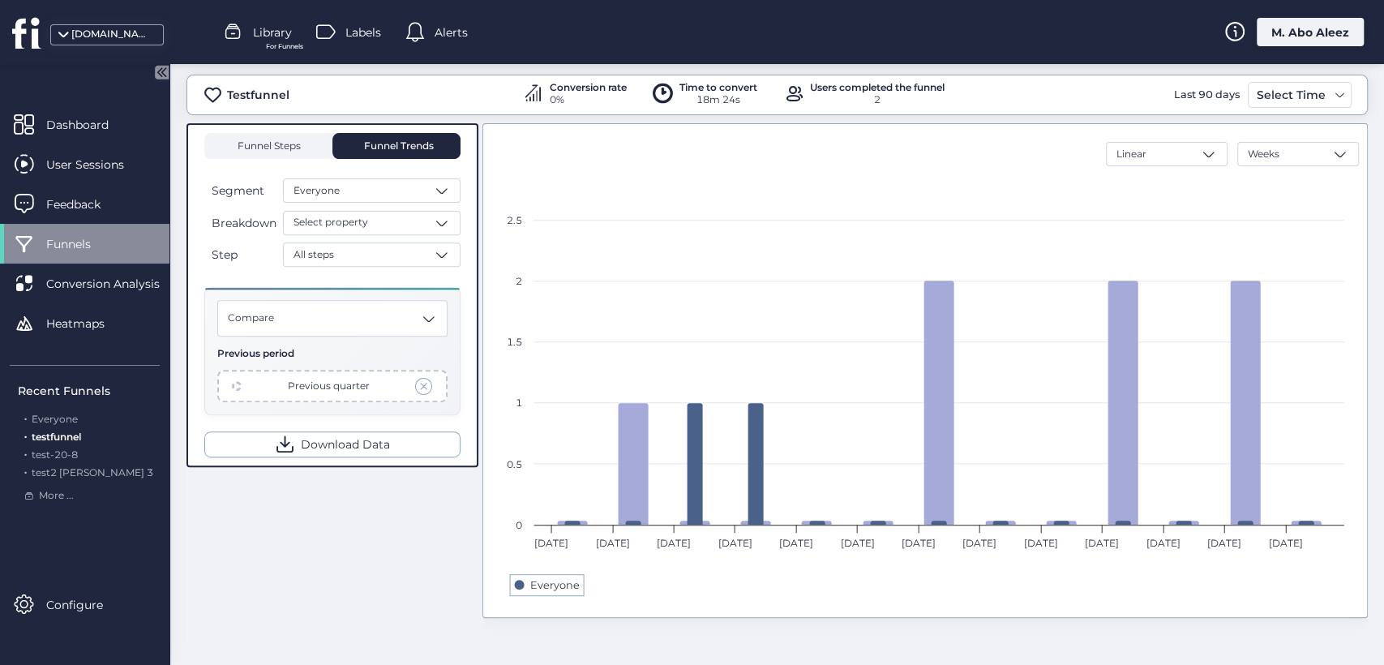
click at [292, 141] on span "Funnel Steps" at bounding box center [268, 146] width 65 height 10
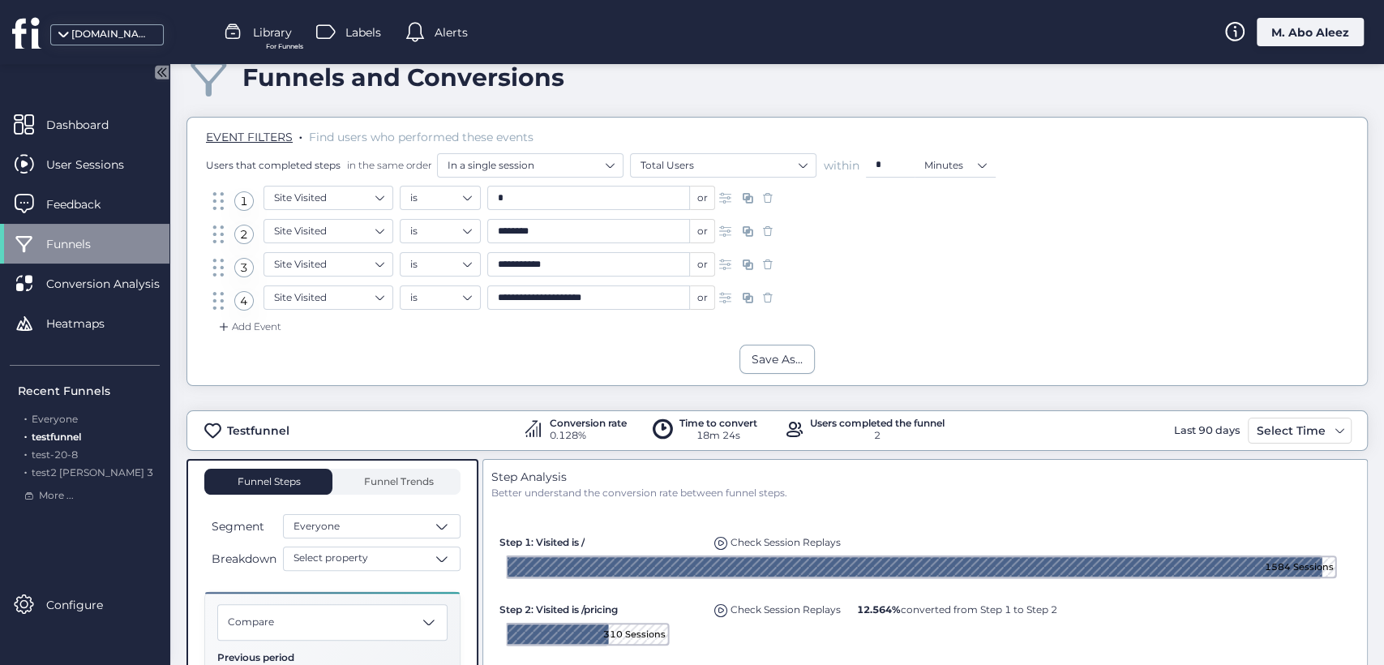
scroll to position [10, 0]
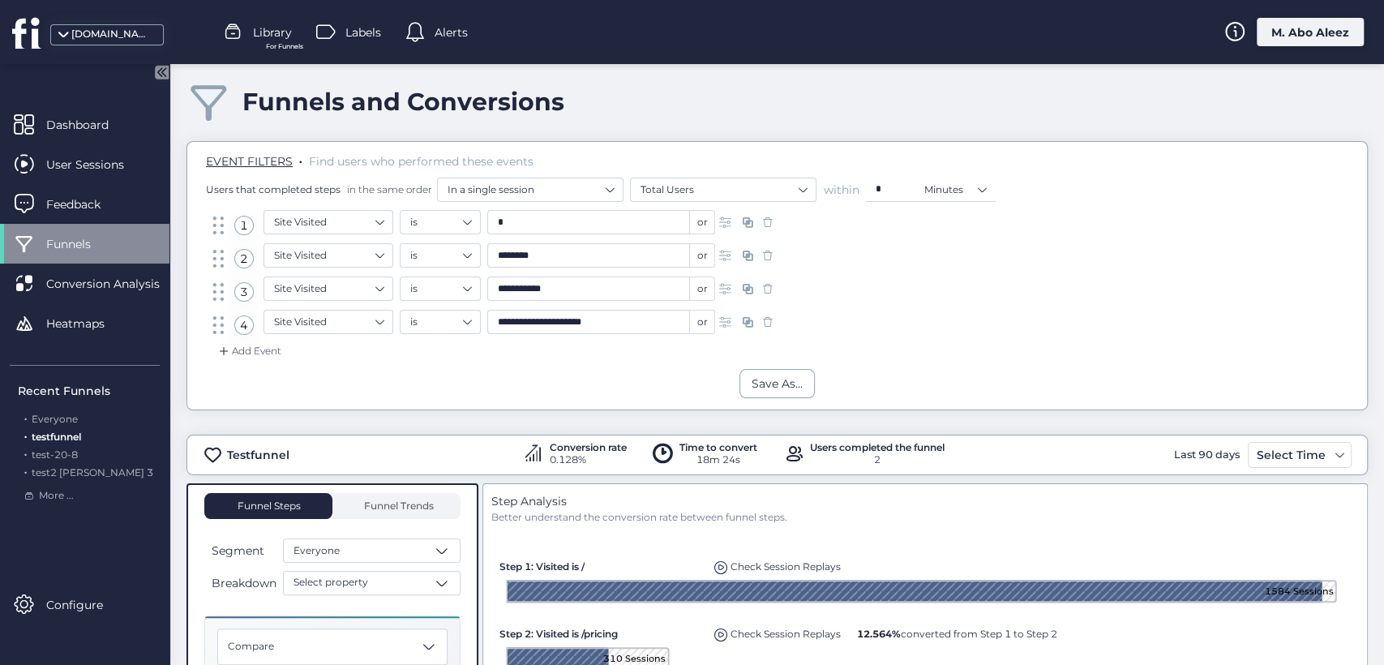
click at [768, 322] on span at bounding box center [768, 322] width 16 height 16
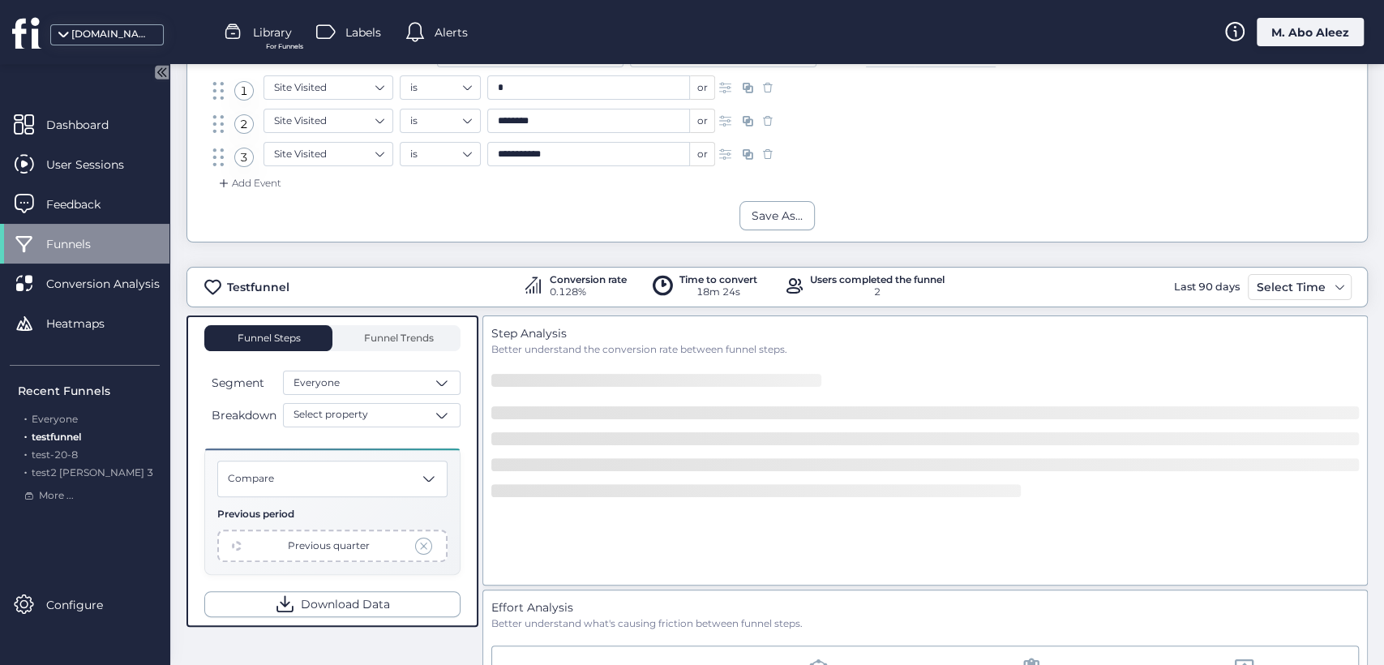
scroll to position [280, 0]
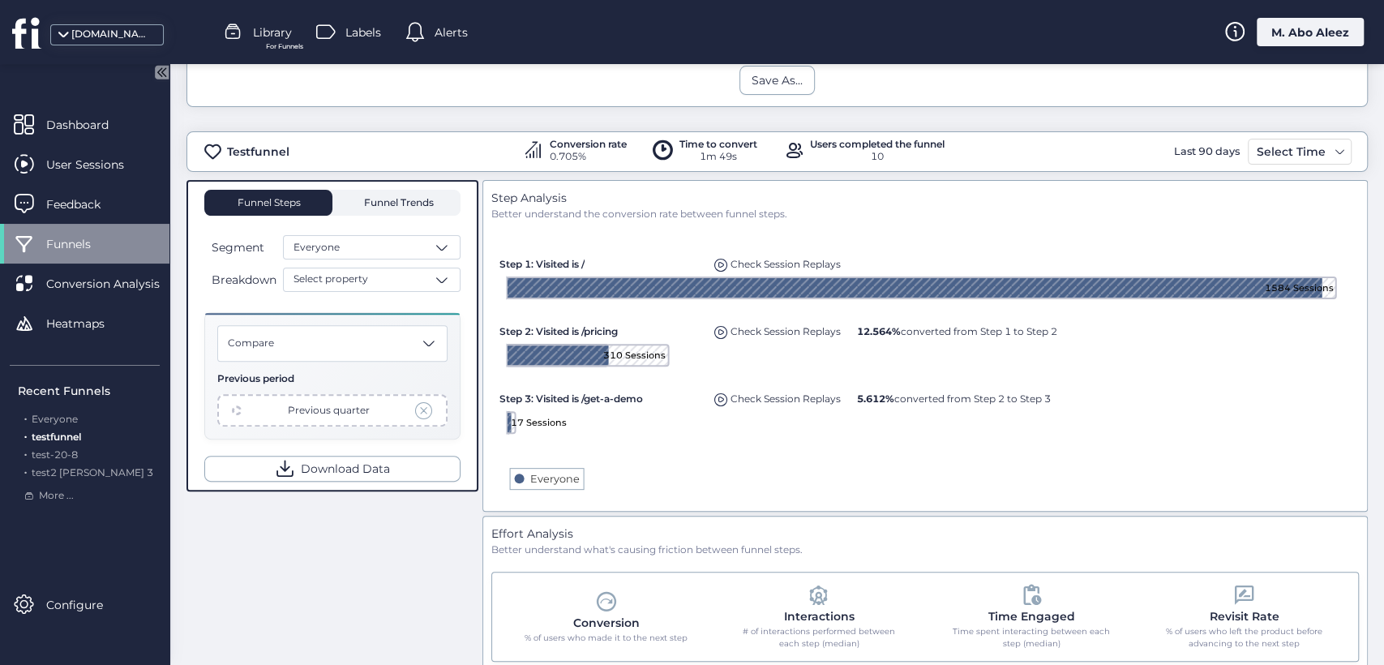
click at [413, 193] on span "Funnel Trends" at bounding box center [397, 203] width 74 height 26
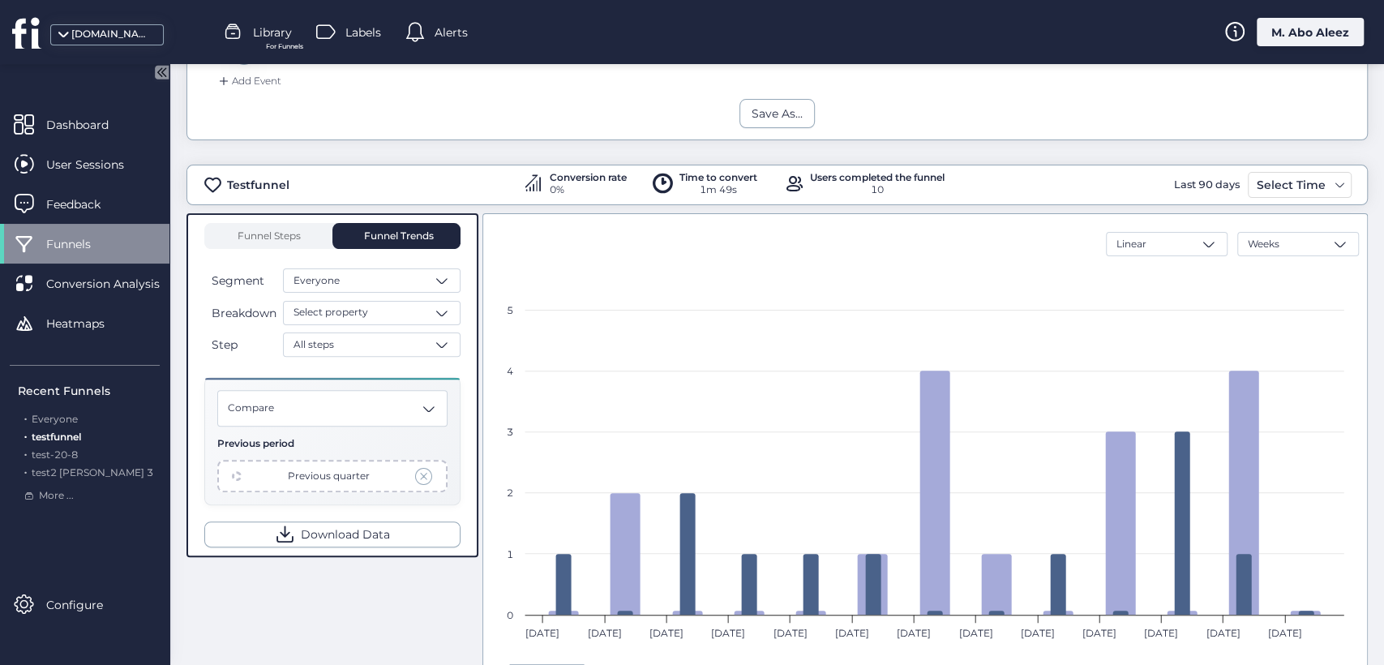
scroll to position [337, 0]
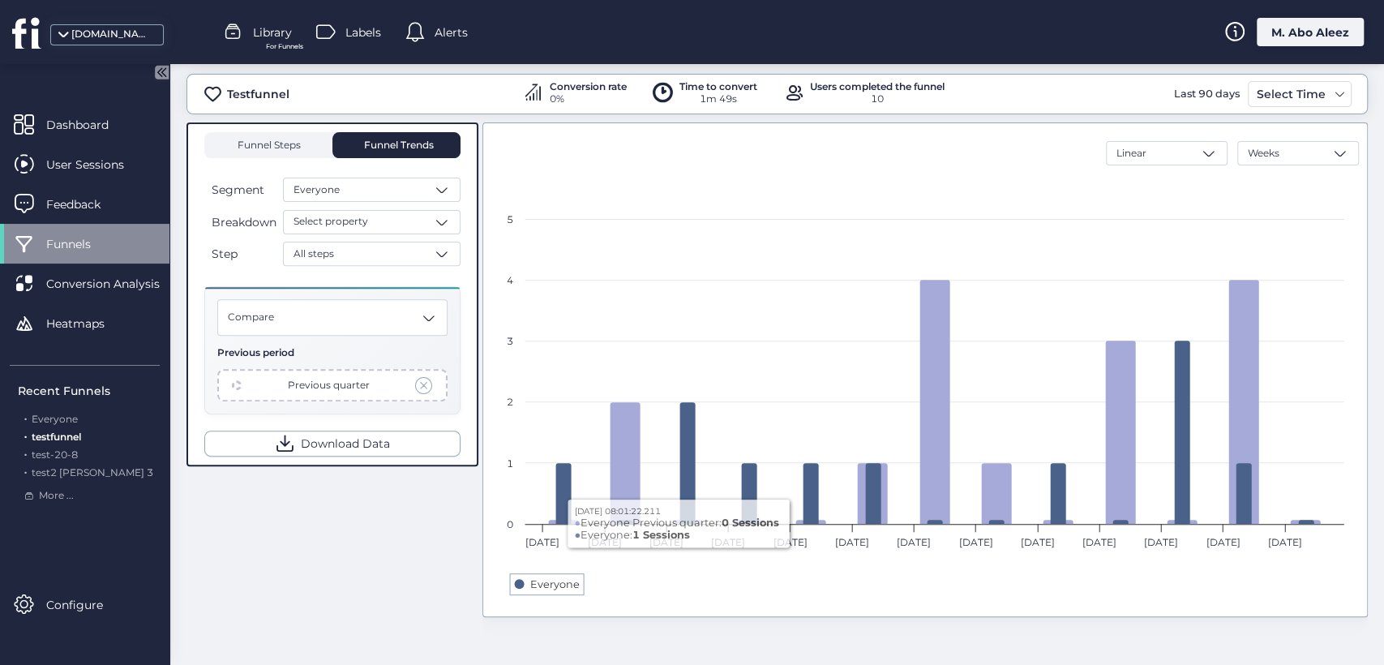
click at [285, 147] on span "Funnel Steps" at bounding box center [268, 145] width 65 height 10
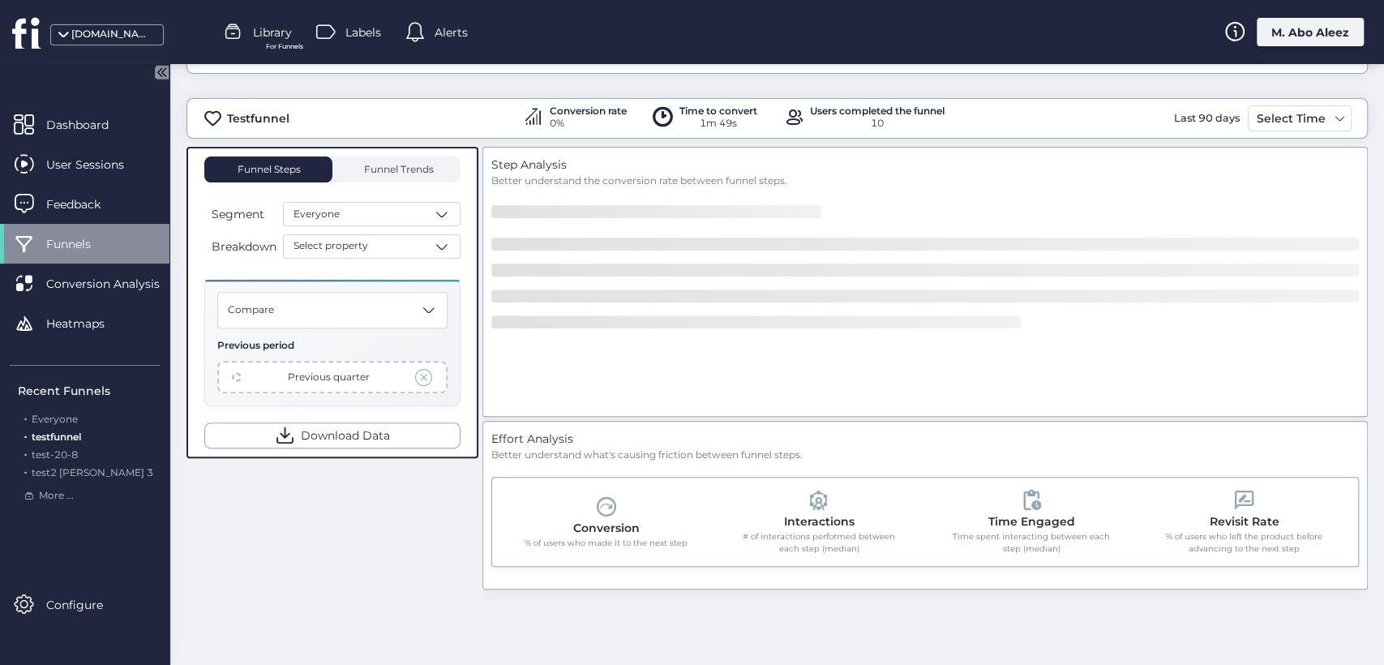
scroll to position [337, 0]
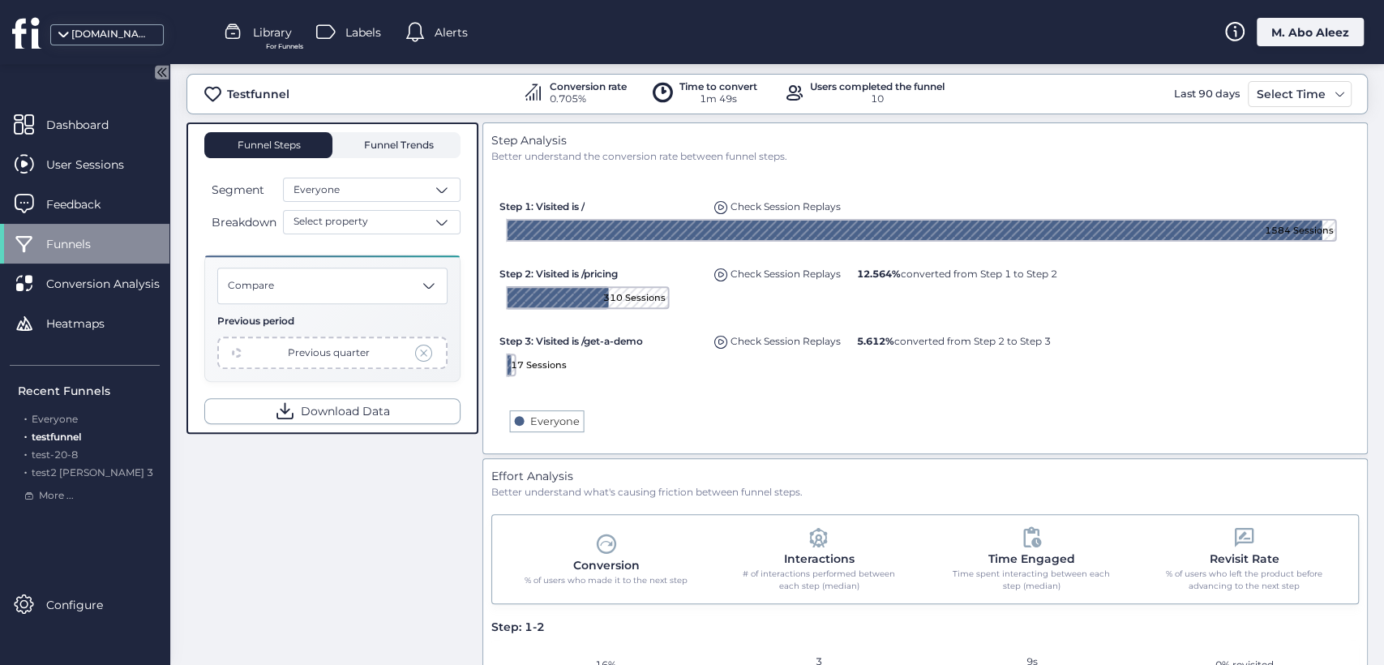
click at [384, 148] on span "Funnel Trends" at bounding box center [397, 145] width 74 height 10
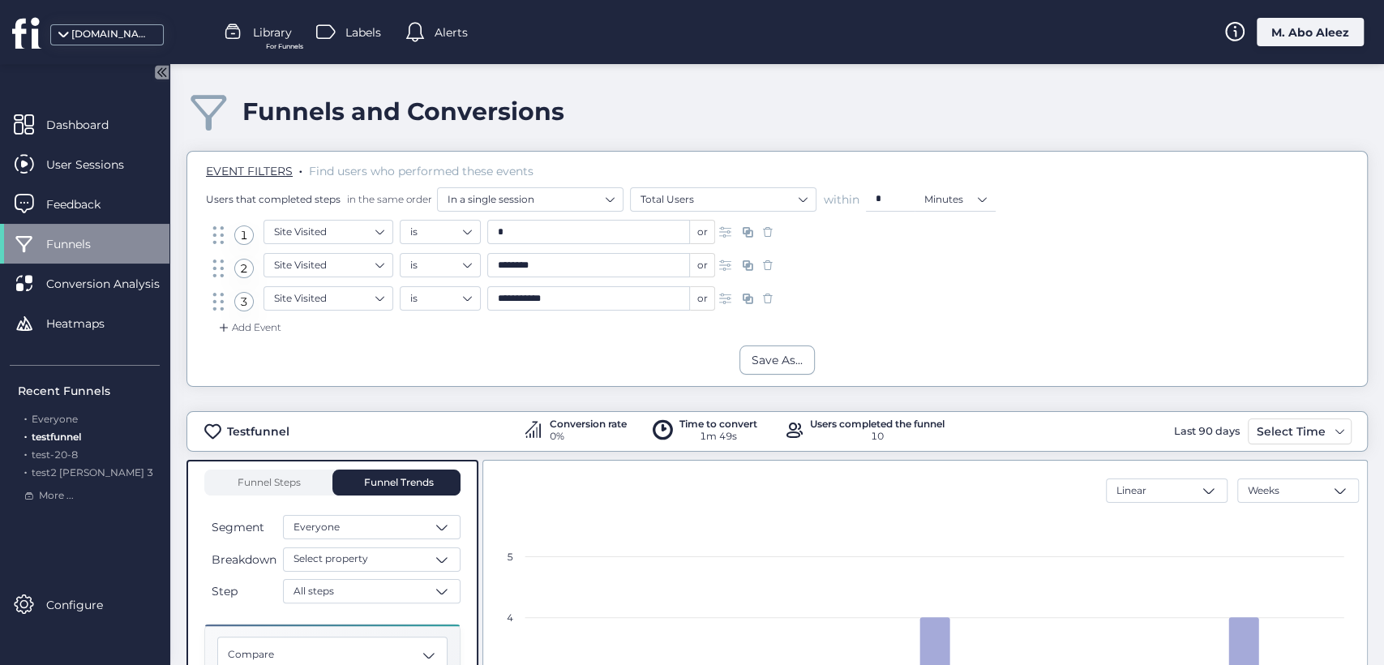
click at [68, 436] on span "testfunnel" at bounding box center [56, 437] width 49 height 12
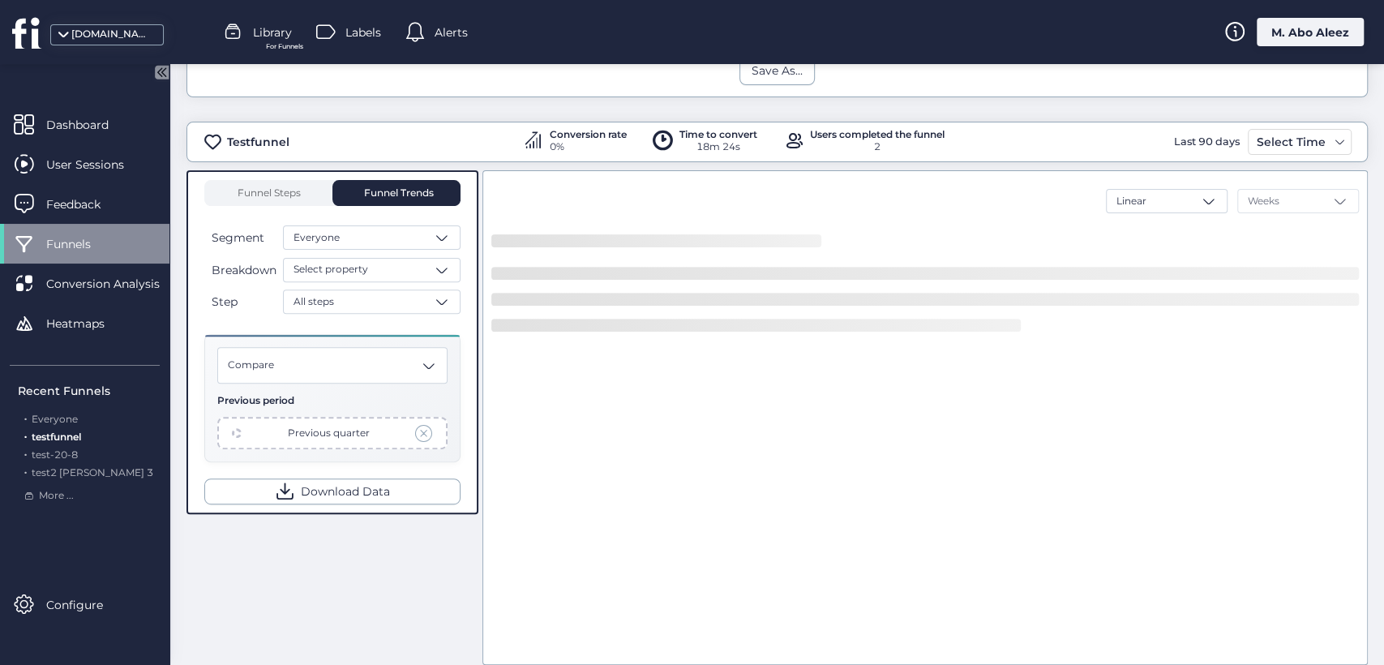
scroll to position [360, 0]
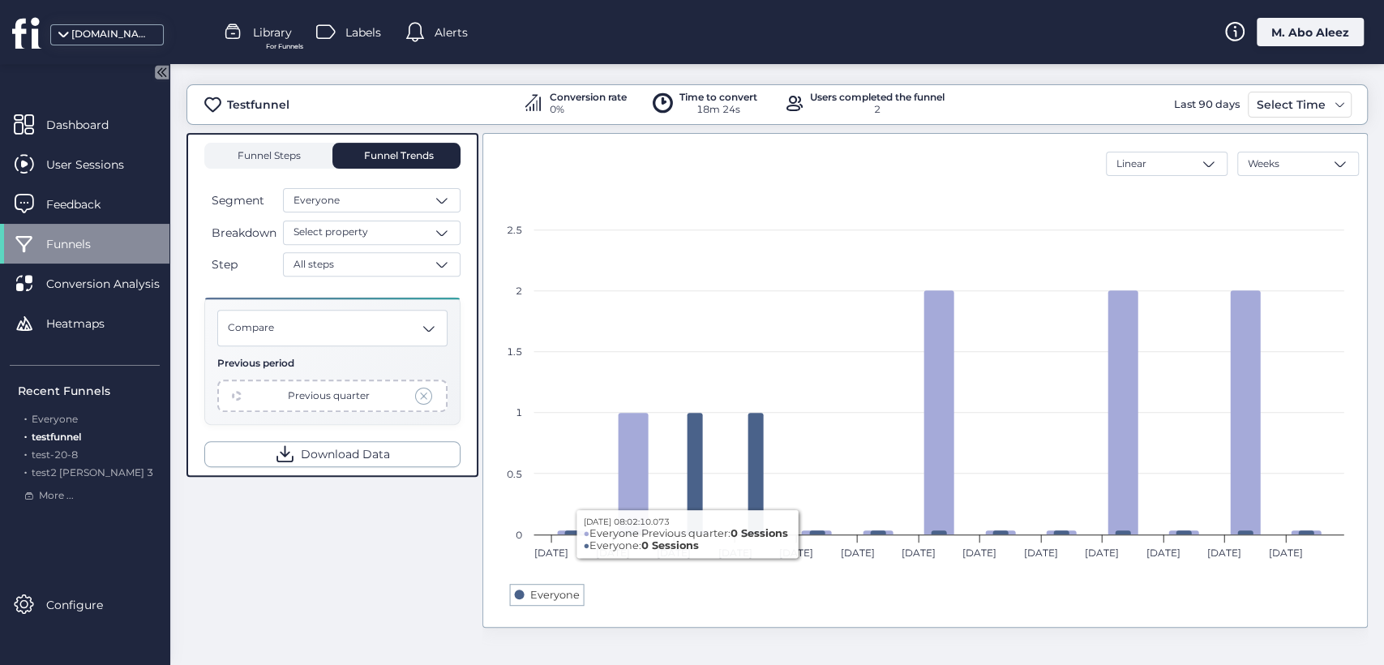
click at [302, 164] on div "Funnel Steps" at bounding box center [268, 156] width 128 height 26
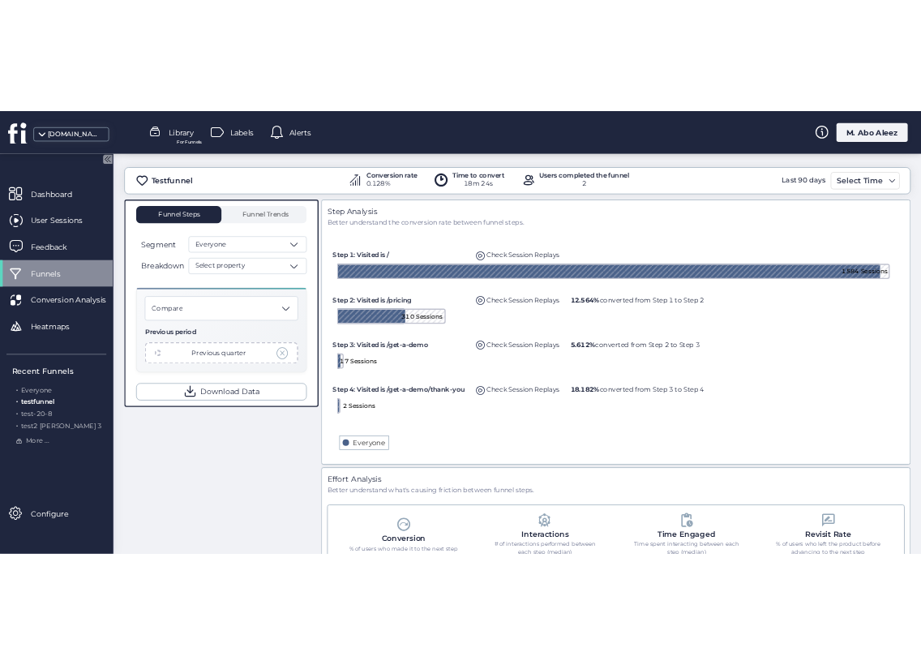
scroll to position [363, 0]
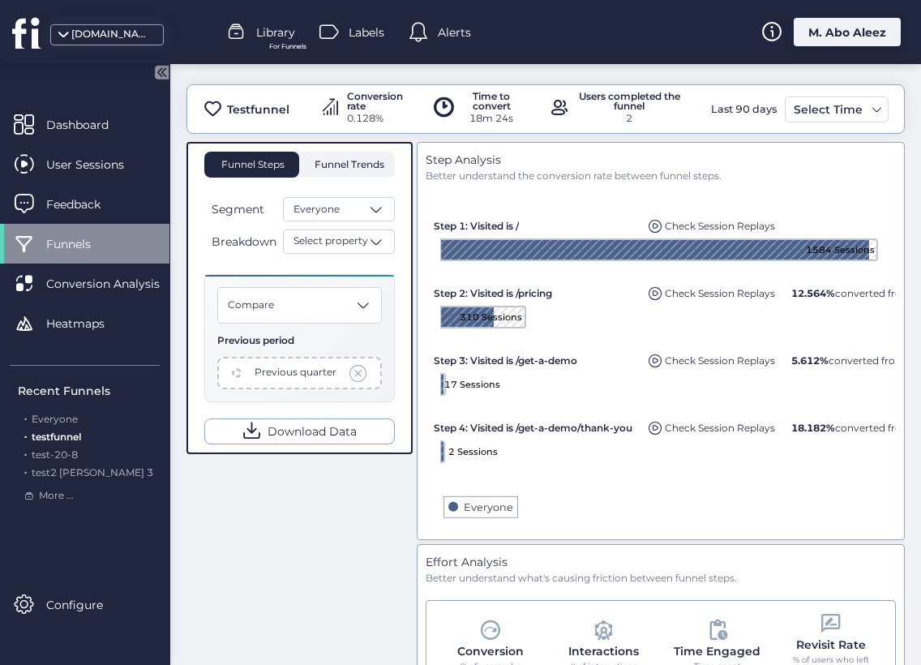
click at [353, 160] on span "Funnel Trends" at bounding box center [348, 165] width 74 height 10
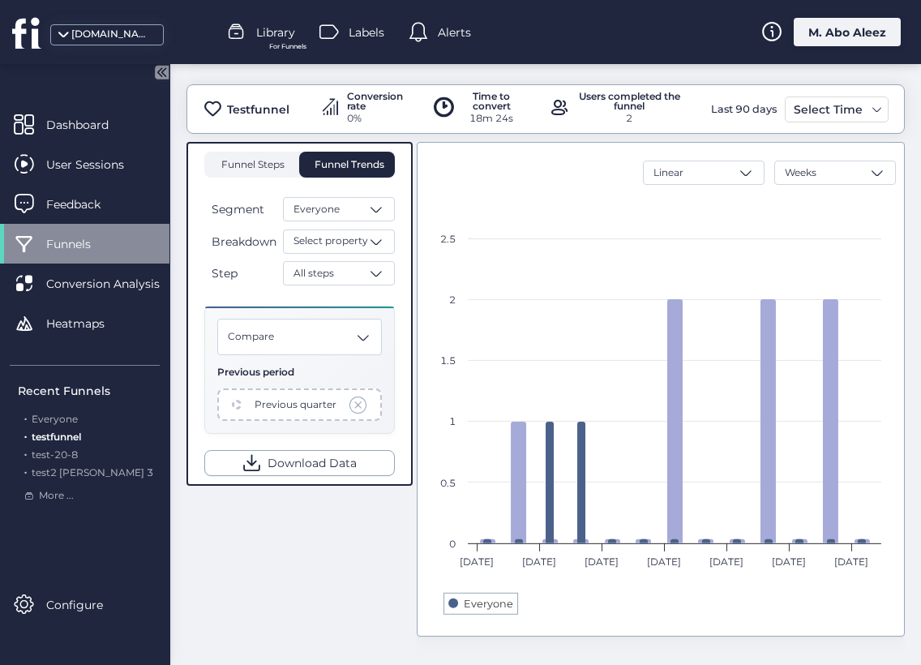
click at [263, 167] on span "Funnel Steps" at bounding box center [252, 165] width 65 height 10
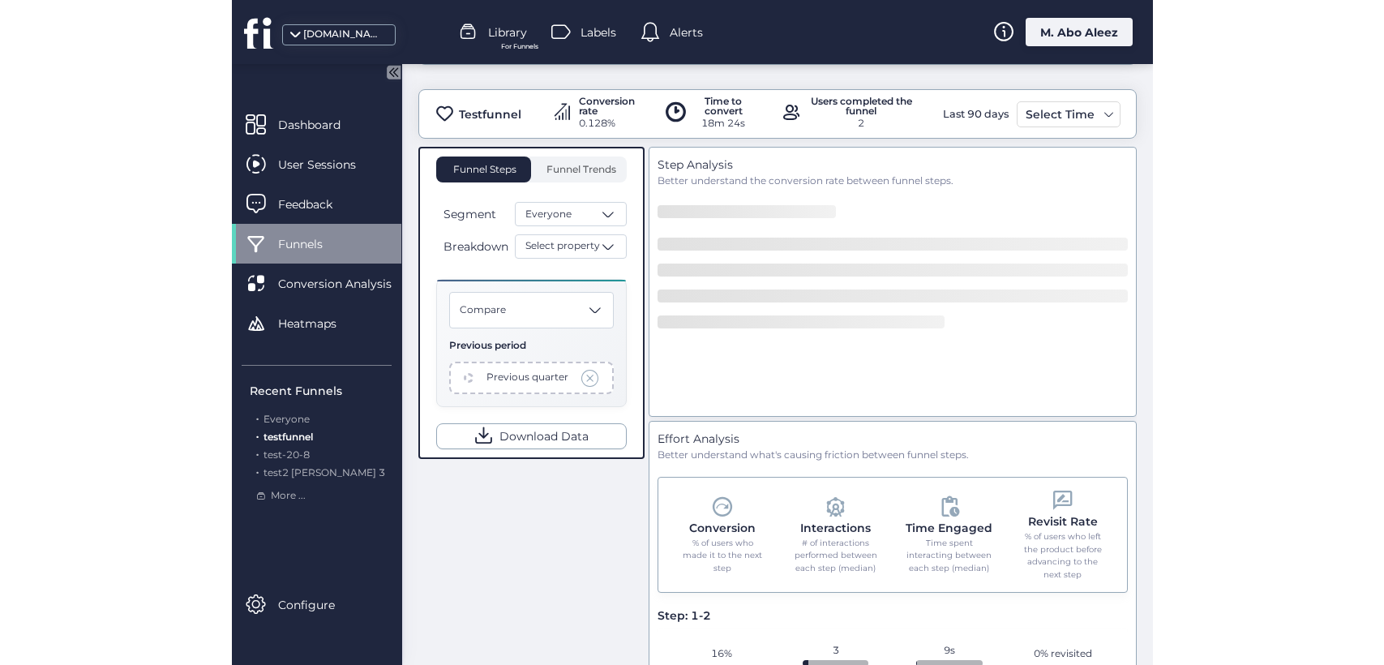
scroll to position [363, 0]
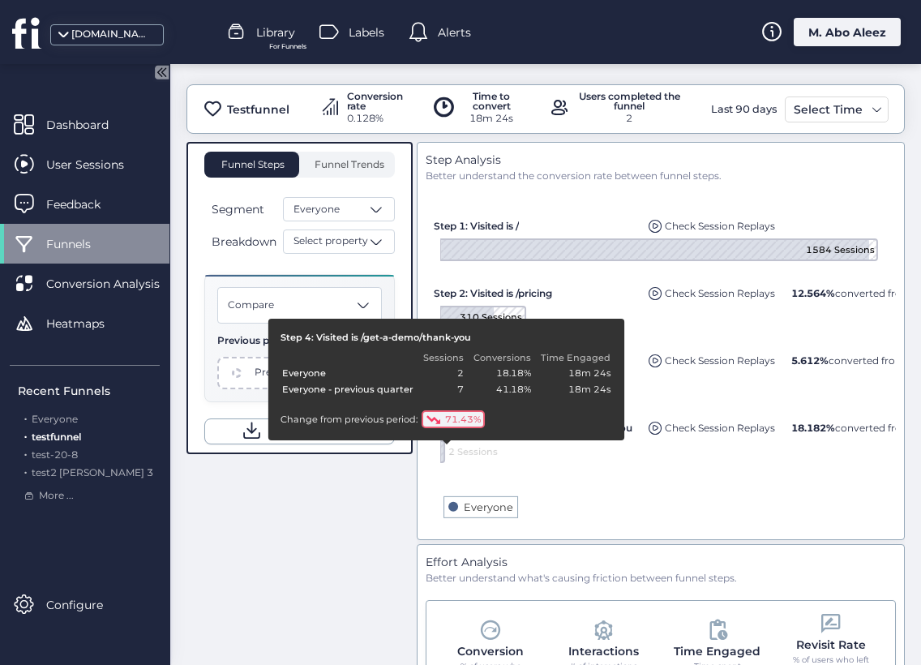
click at [440, 452] on icon at bounding box center [442, 451] width 4 height 21
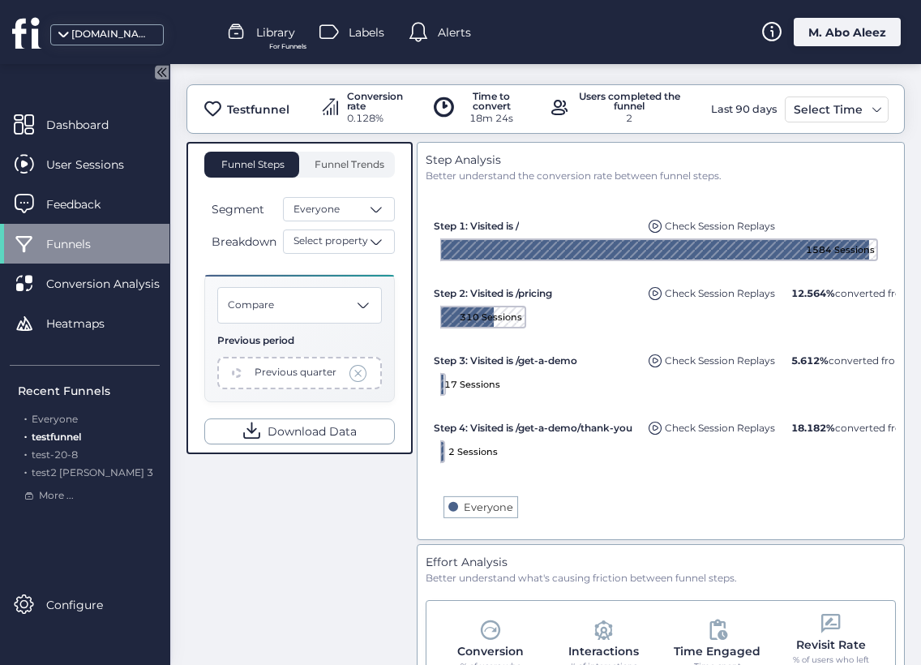
click at [334, 176] on div "Funnel Steps Funnel Trends Segment Everyone Breakdown Select property Compare P…" at bounding box center [299, 298] width 191 height 292
click at [336, 173] on span "Funnel Trends" at bounding box center [348, 165] width 74 height 26
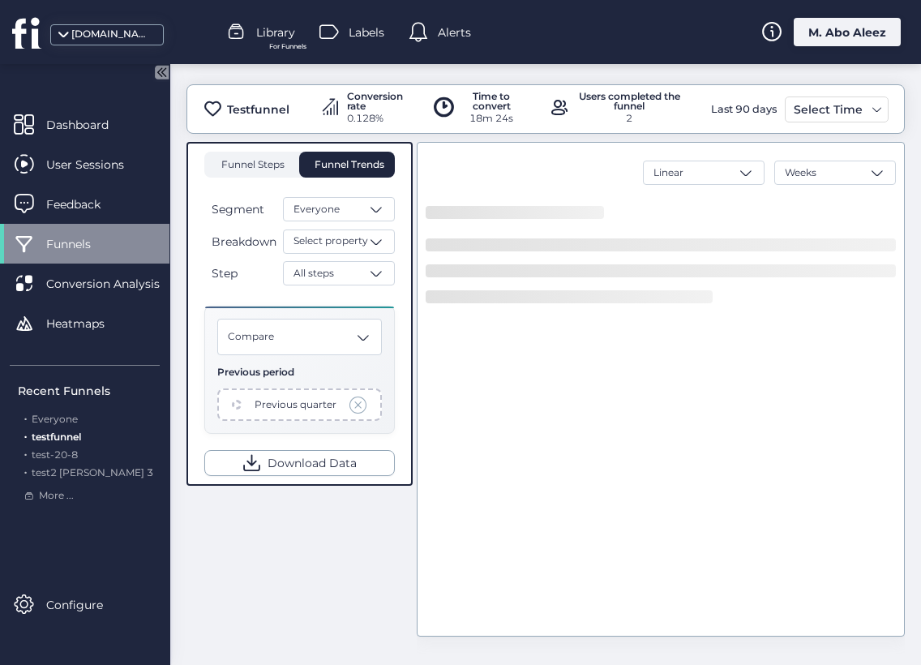
click at [257, 170] on span "Funnel Steps" at bounding box center [252, 165] width 65 height 26
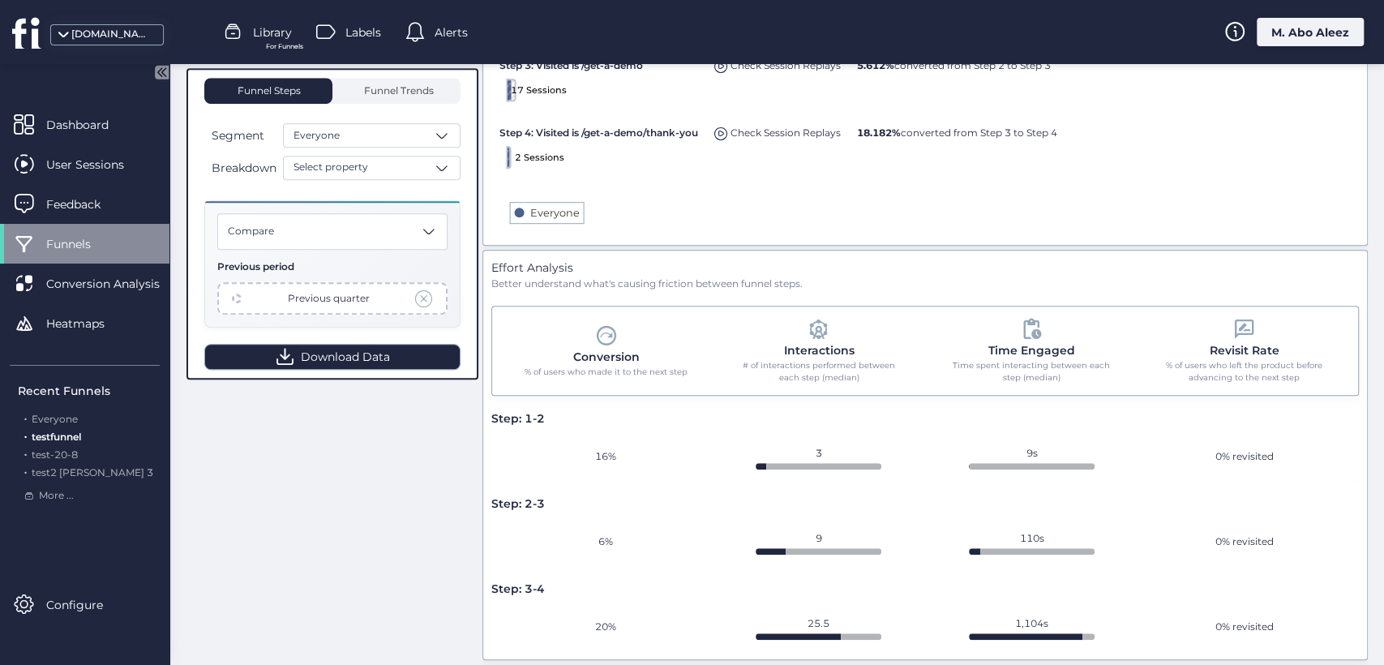
scroll to position [689, 0]
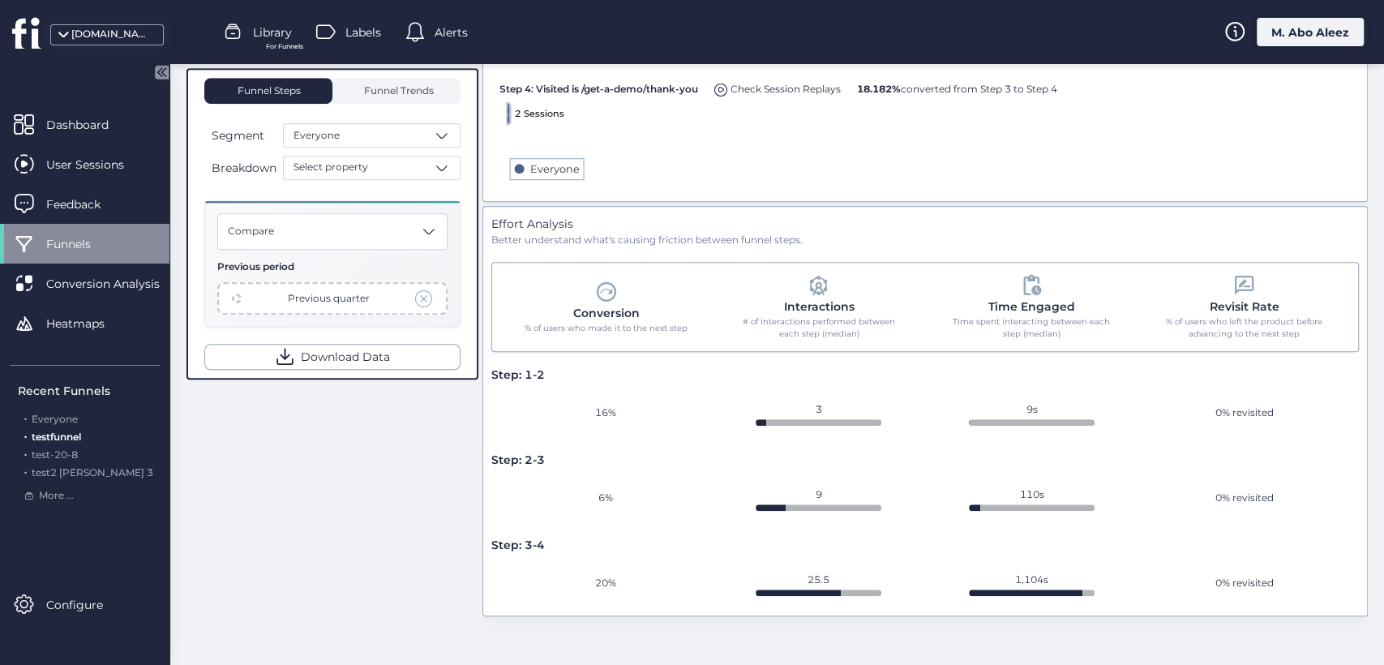
click at [606, 285] on span at bounding box center [606, 292] width 24 height 24
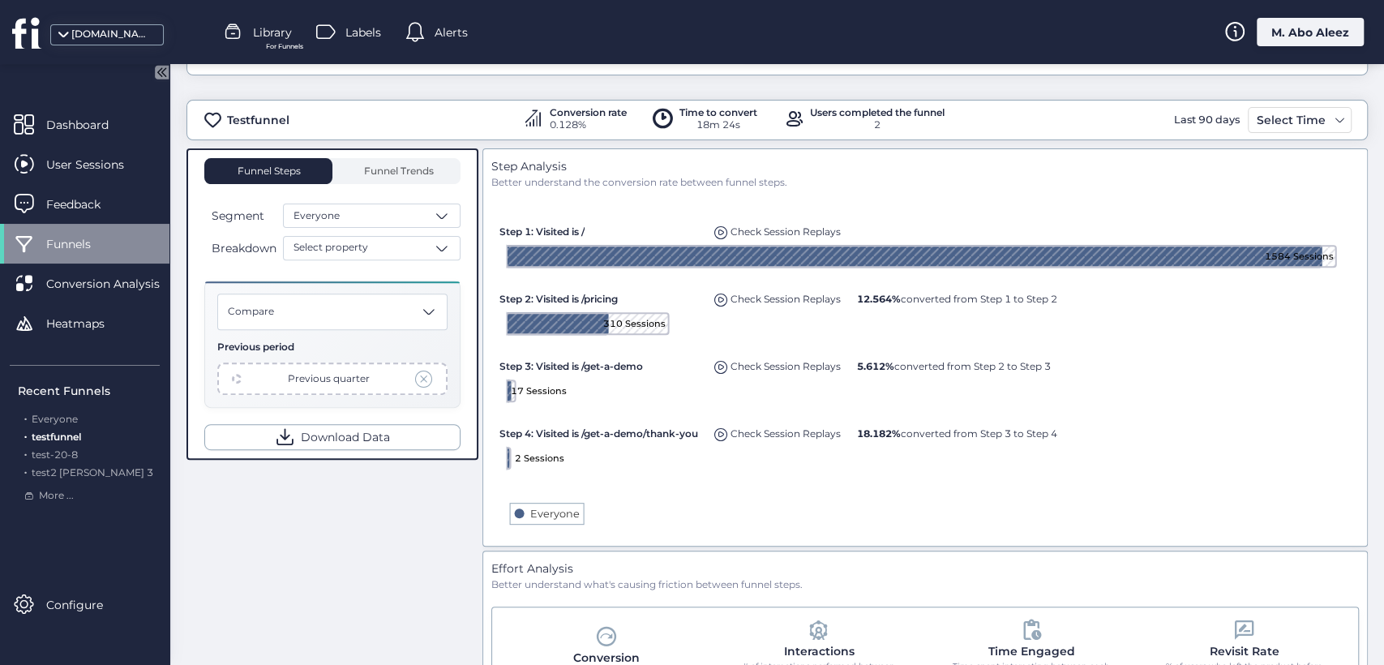
scroll to position [360, 0]
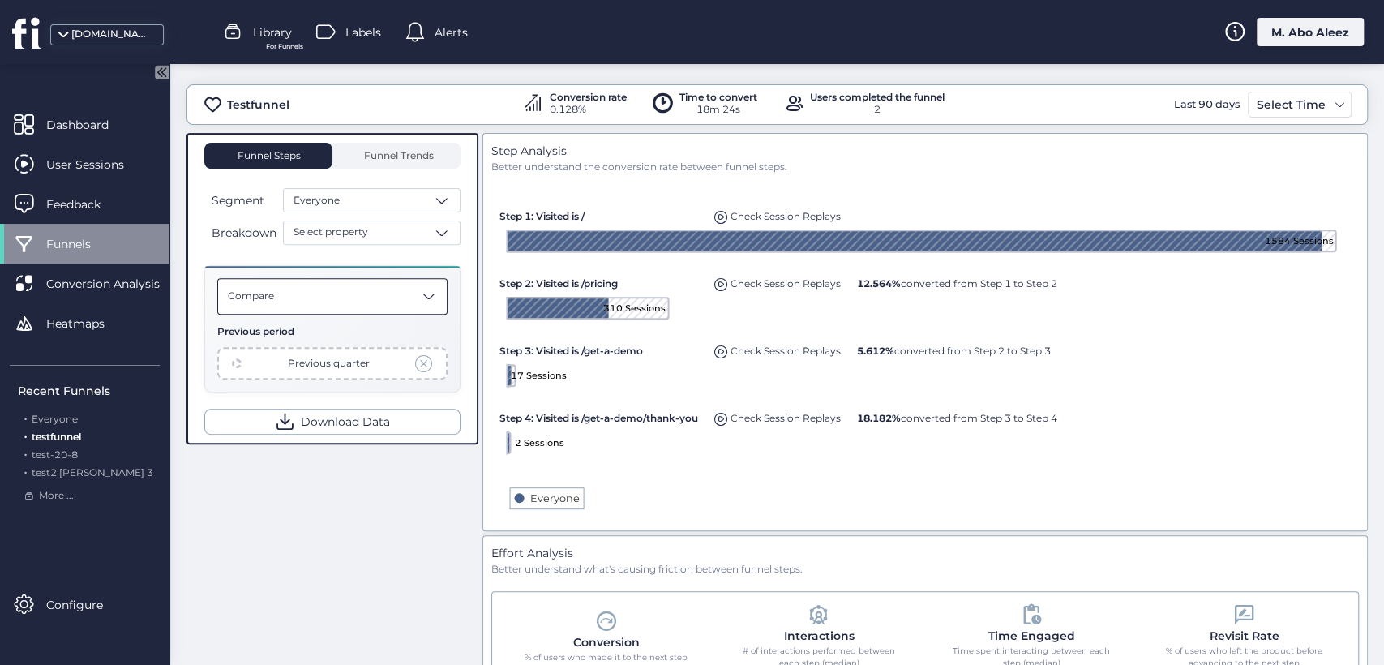
click at [370, 298] on div "Compare" at bounding box center [332, 296] width 230 height 36
click at [407, 143] on span "Funnel Trends" at bounding box center [397, 156] width 74 height 26
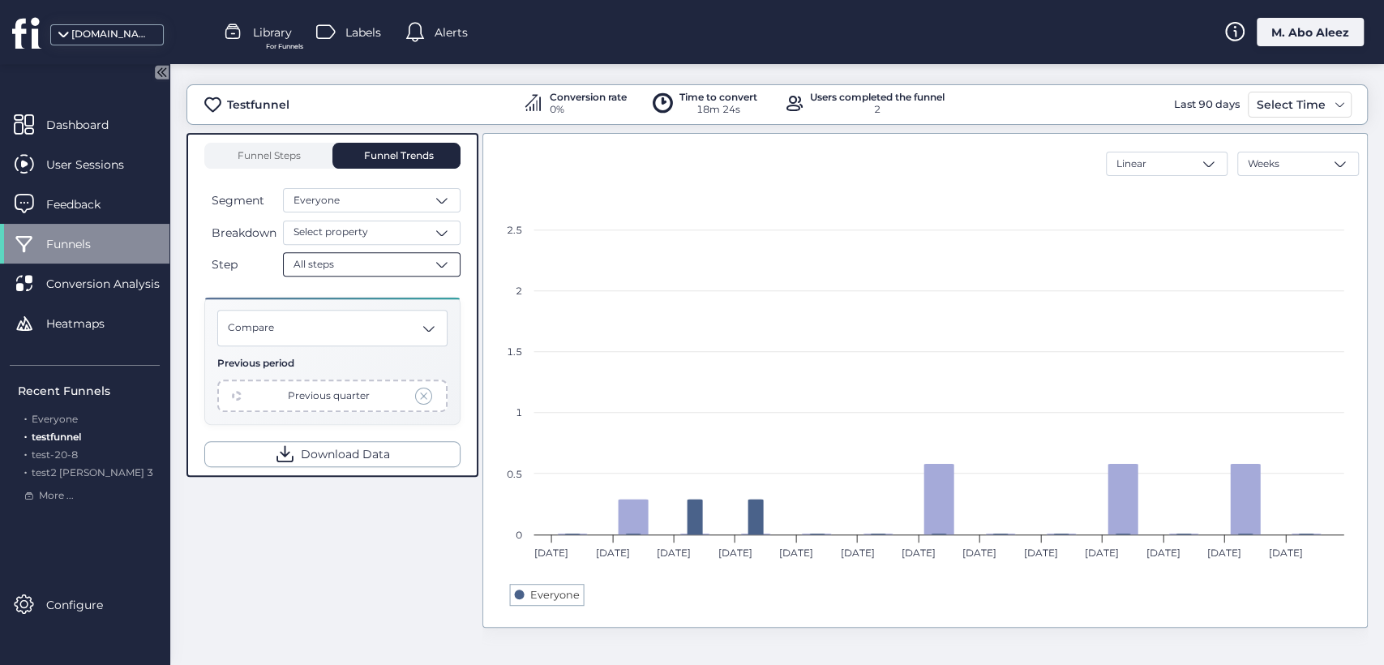
click at [396, 271] on div "All steps" at bounding box center [372, 264] width 178 height 24
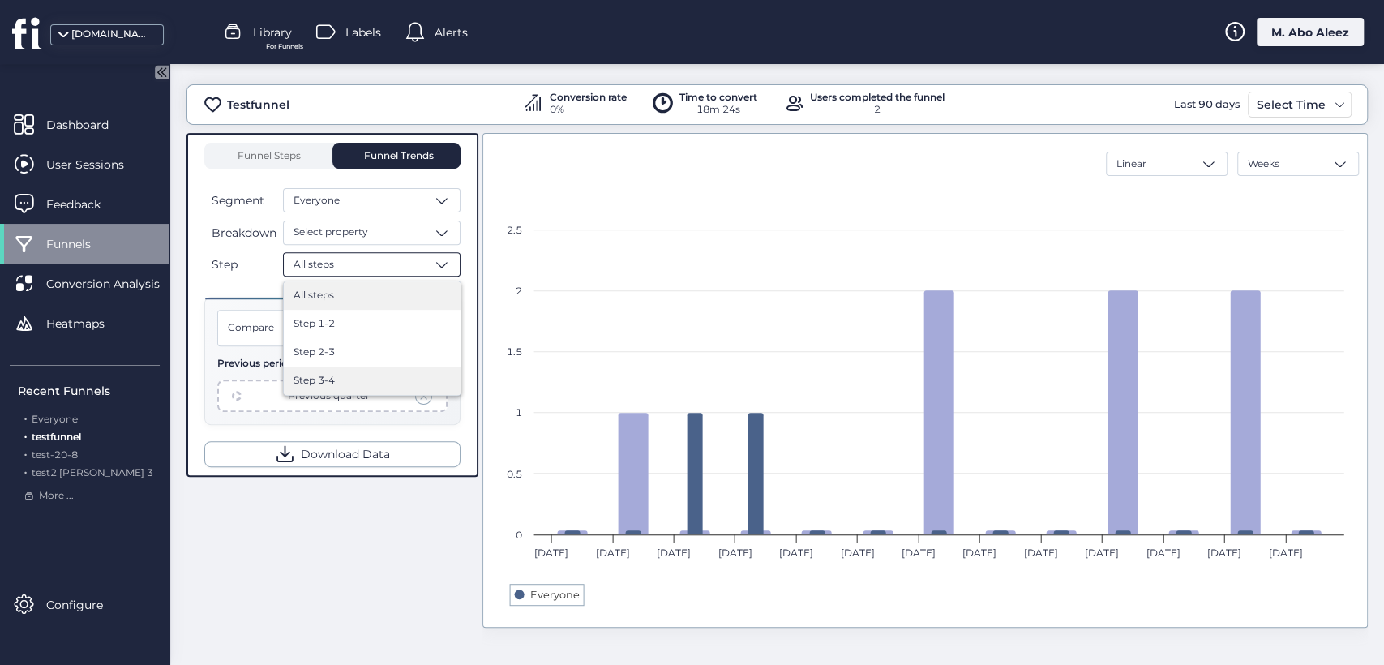
click at [392, 375] on div "Step 3-4" at bounding box center [372, 380] width 157 height 15
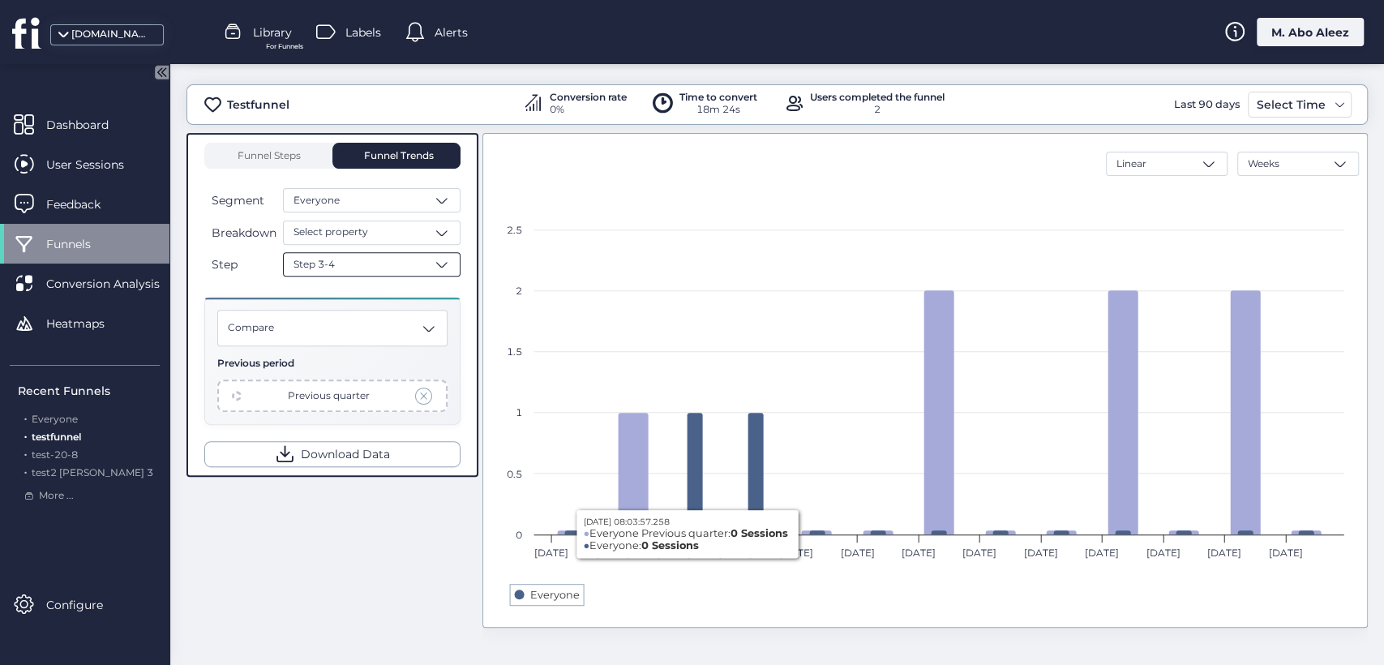
click at [389, 259] on div "Step 3-4" at bounding box center [372, 264] width 178 height 24
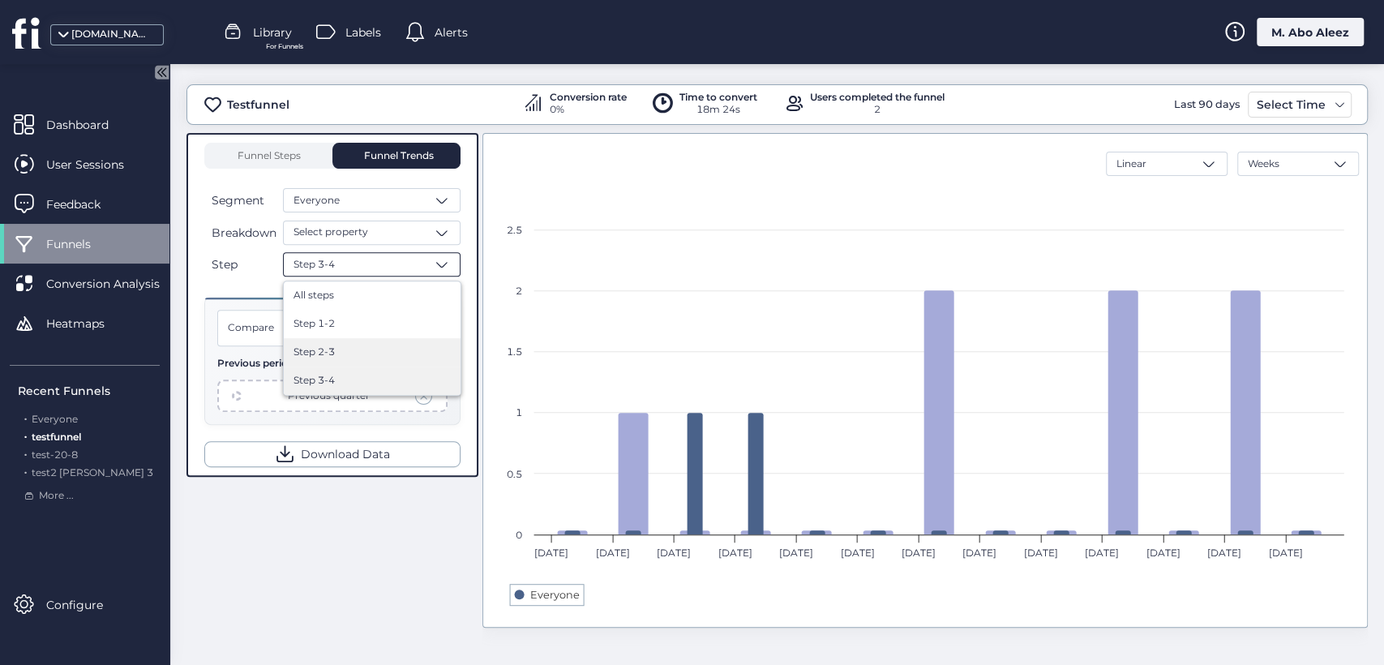
click at [365, 353] on div "Step 2-3" at bounding box center [372, 352] width 157 height 15
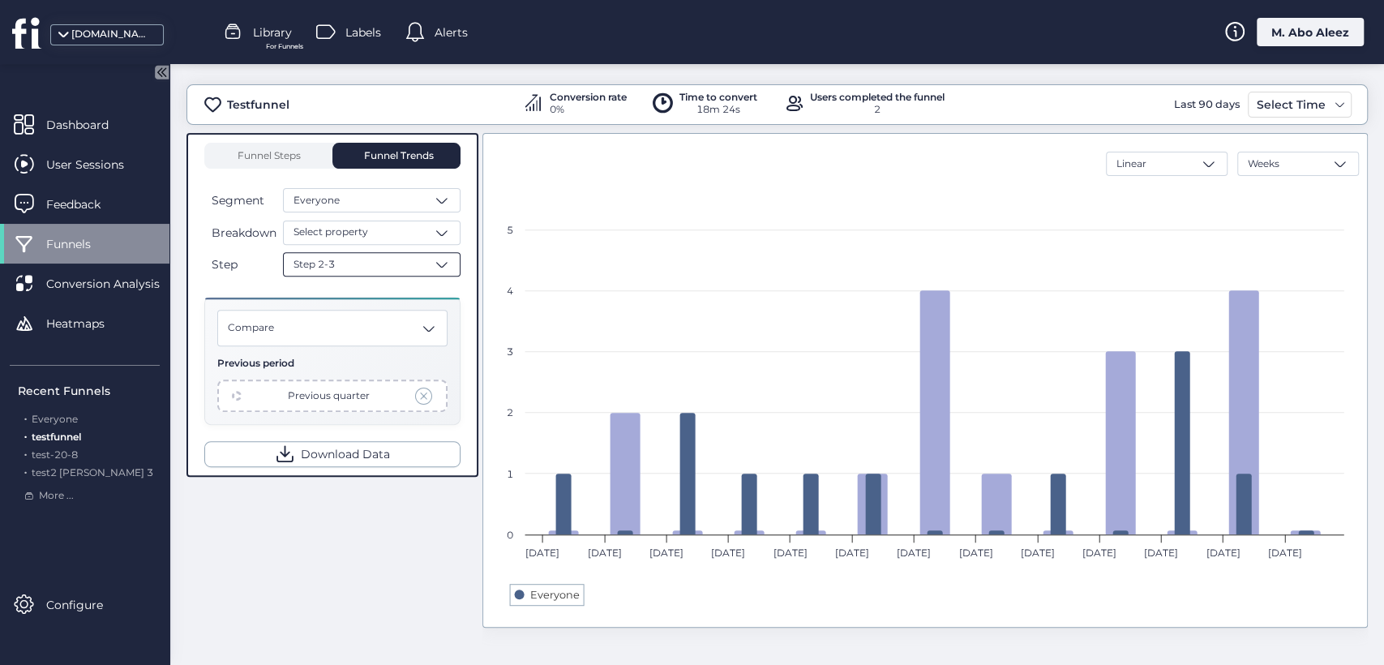
click at [429, 264] on div "Step 2-3" at bounding box center [372, 264] width 178 height 24
click at [364, 303] on div "All steps" at bounding box center [372, 295] width 177 height 28
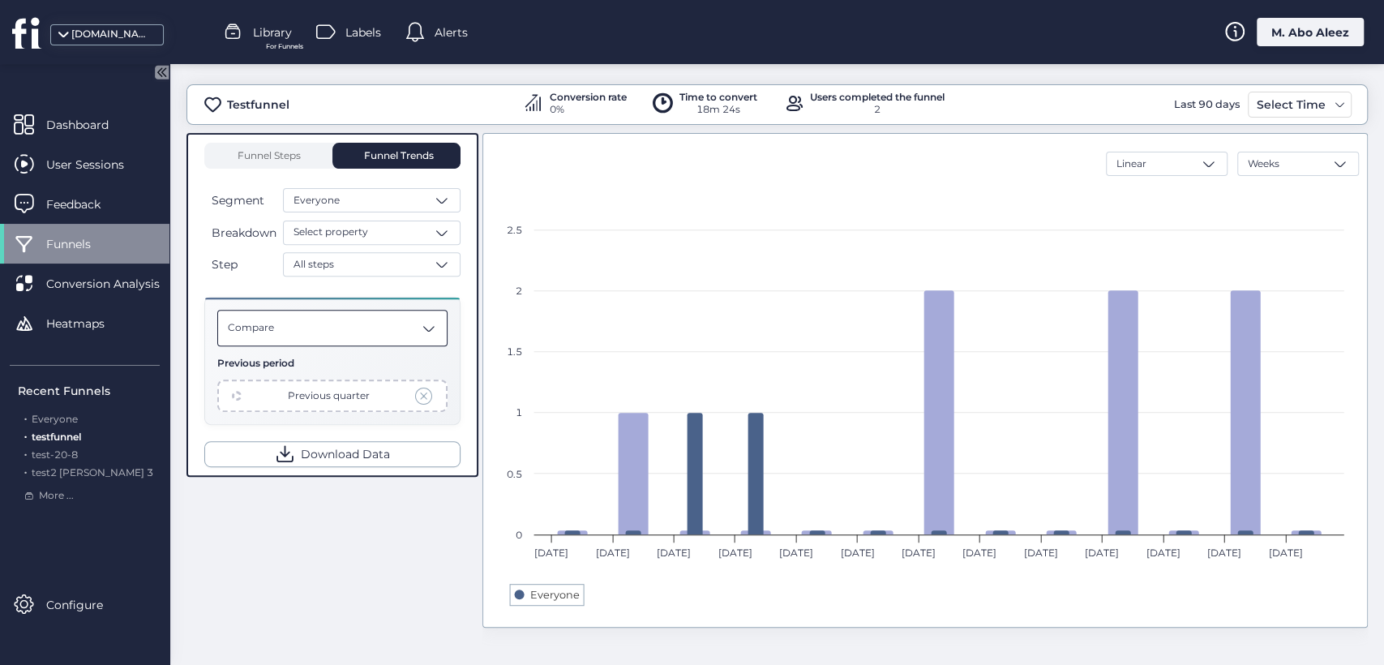
click at [376, 344] on div "Compare" at bounding box center [332, 328] width 230 height 36
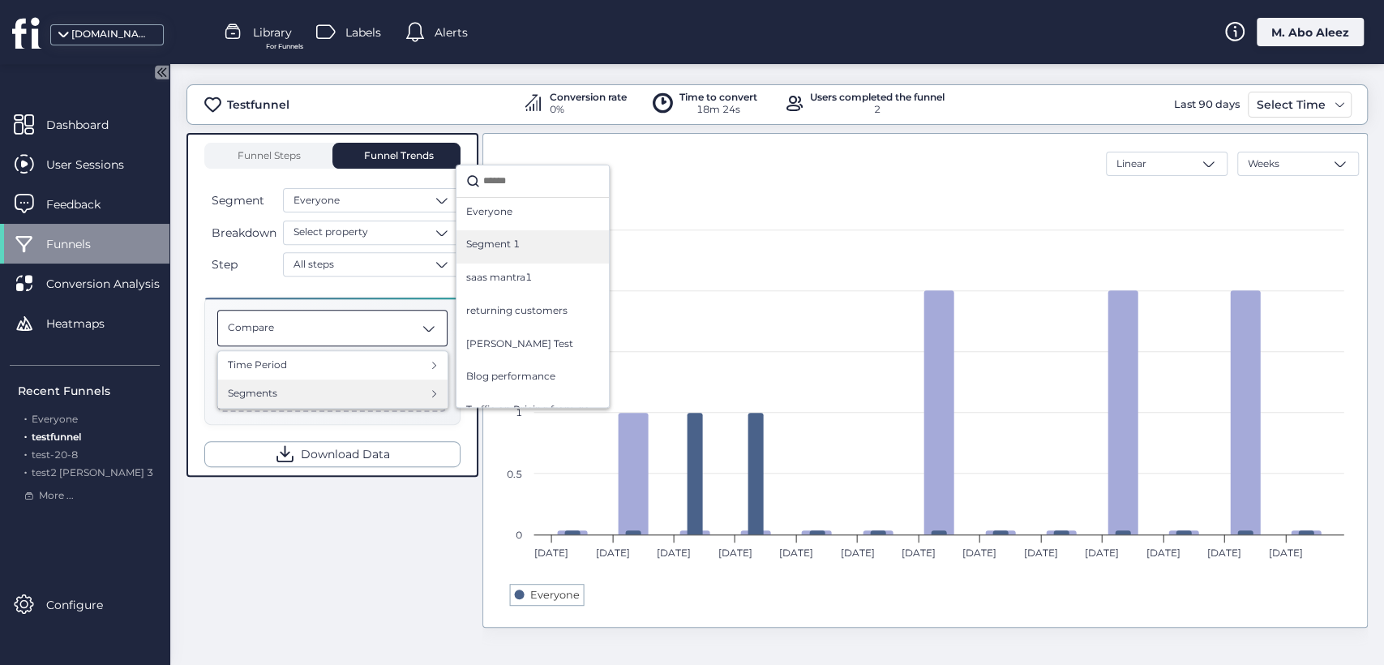
click at [512, 246] on span "Segment 1" at bounding box center [493, 244] width 54 height 15
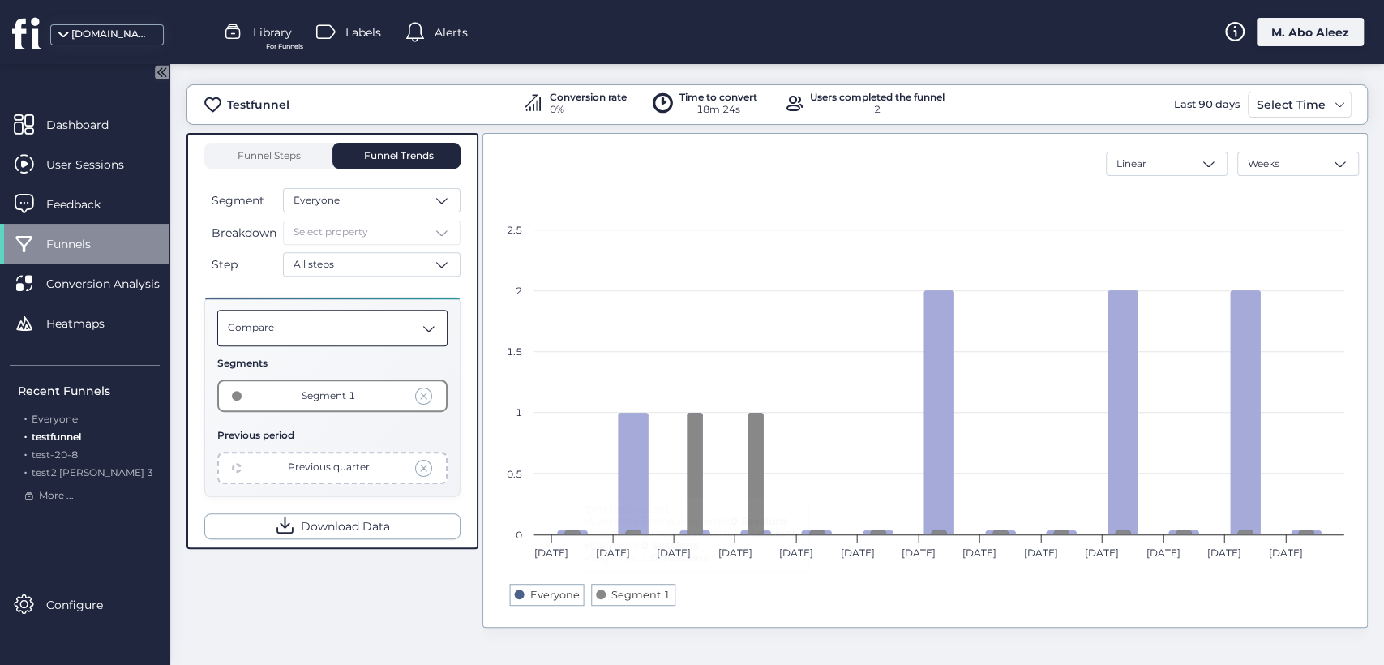
click at [315, 324] on div "Compare" at bounding box center [332, 328] width 230 height 36
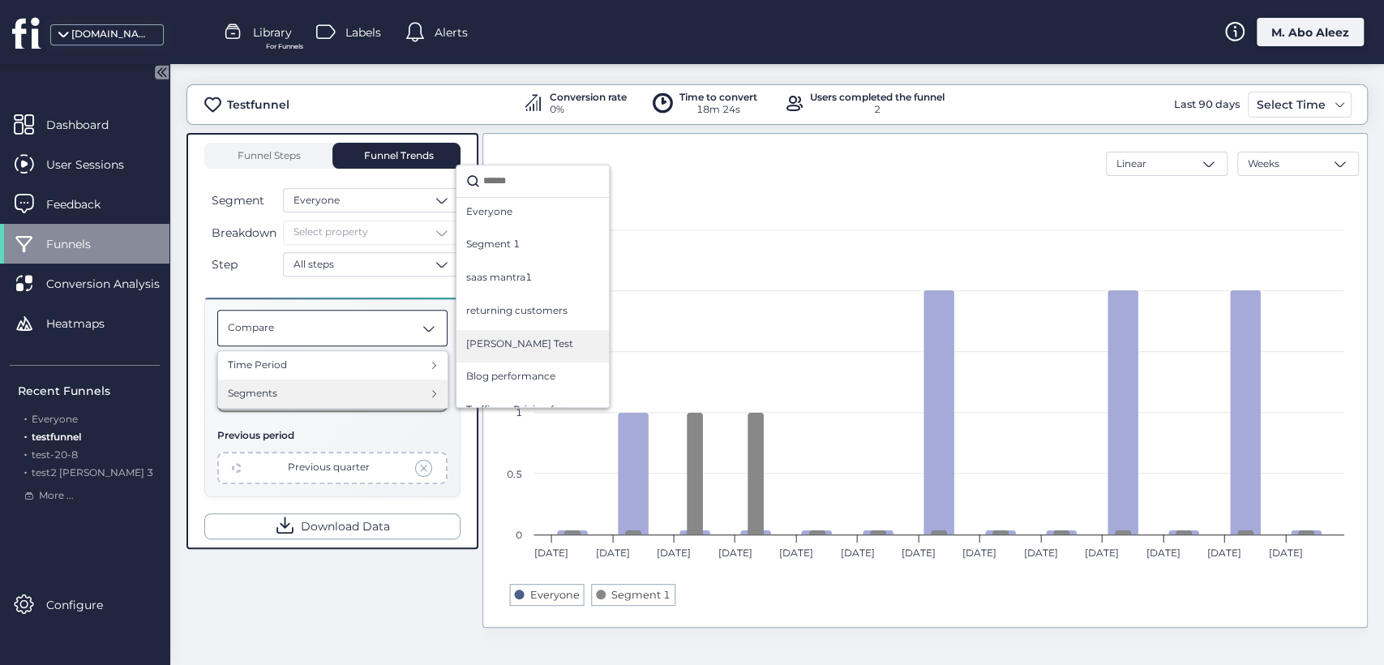
click at [555, 336] on div "Moahmmed Test" at bounding box center [532, 346] width 133 height 20
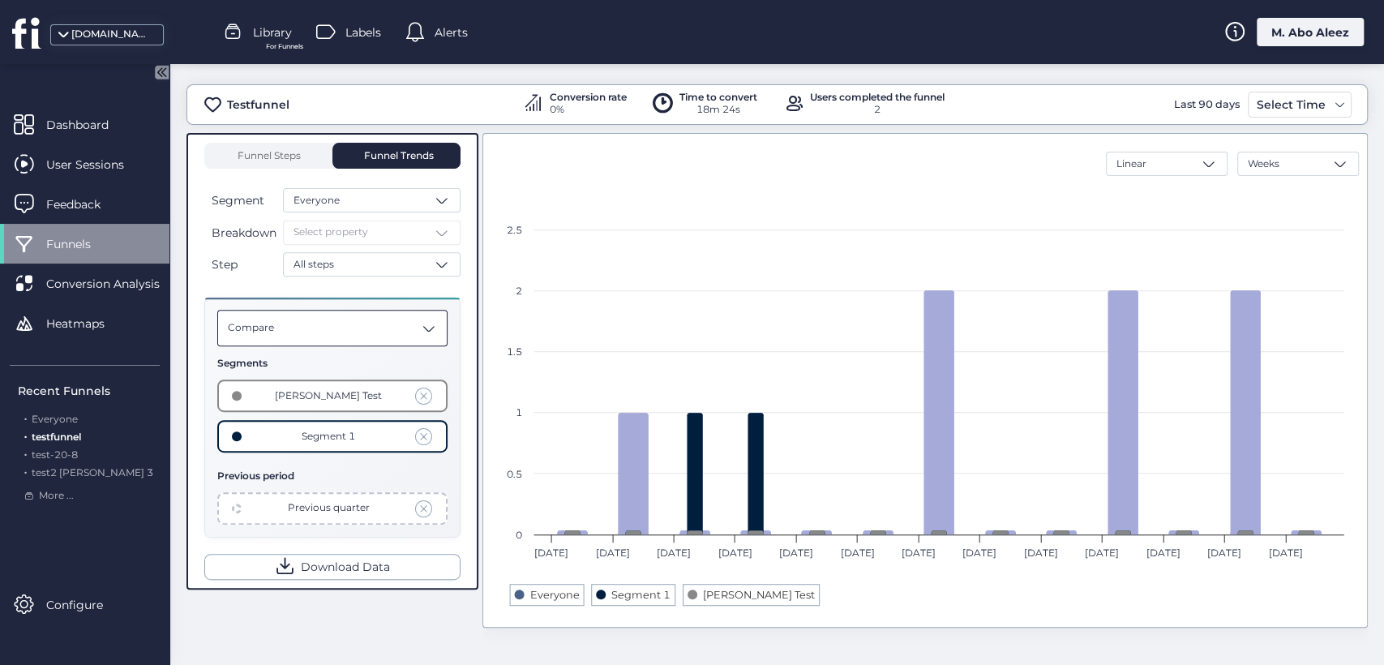
click at [396, 321] on div "Compare" at bounding box center [332, 328] width 230 height 36
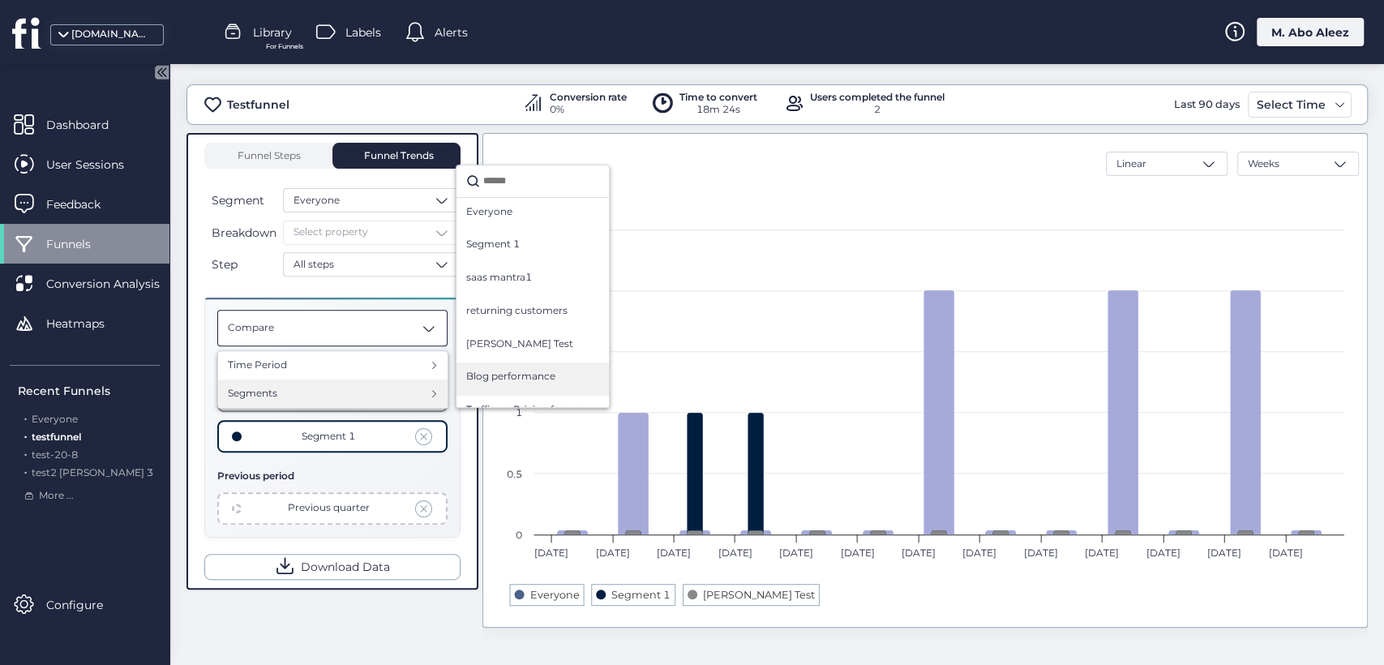
click at [534, 376] on span "Blog performance" at bounding box center [510, 376] width 89 height 15
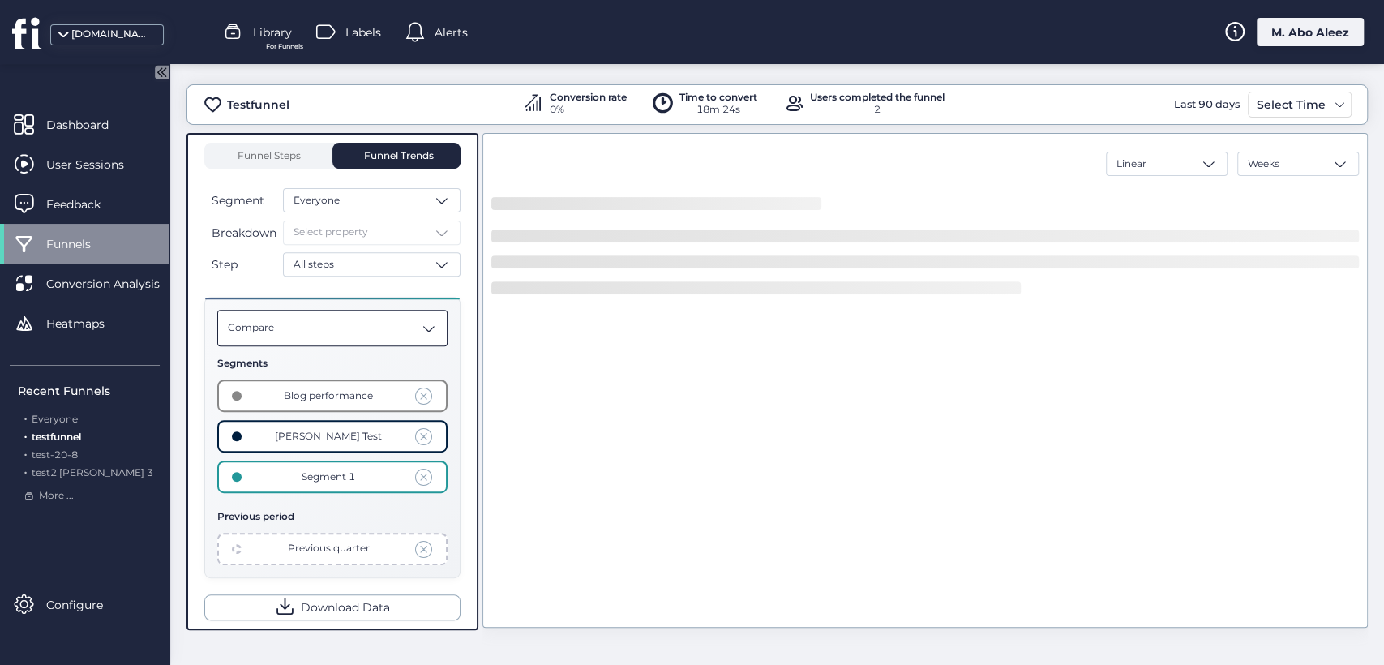
click at [387, 332] on div "Compare" at bounding box center [332, 328] width 230 height 36
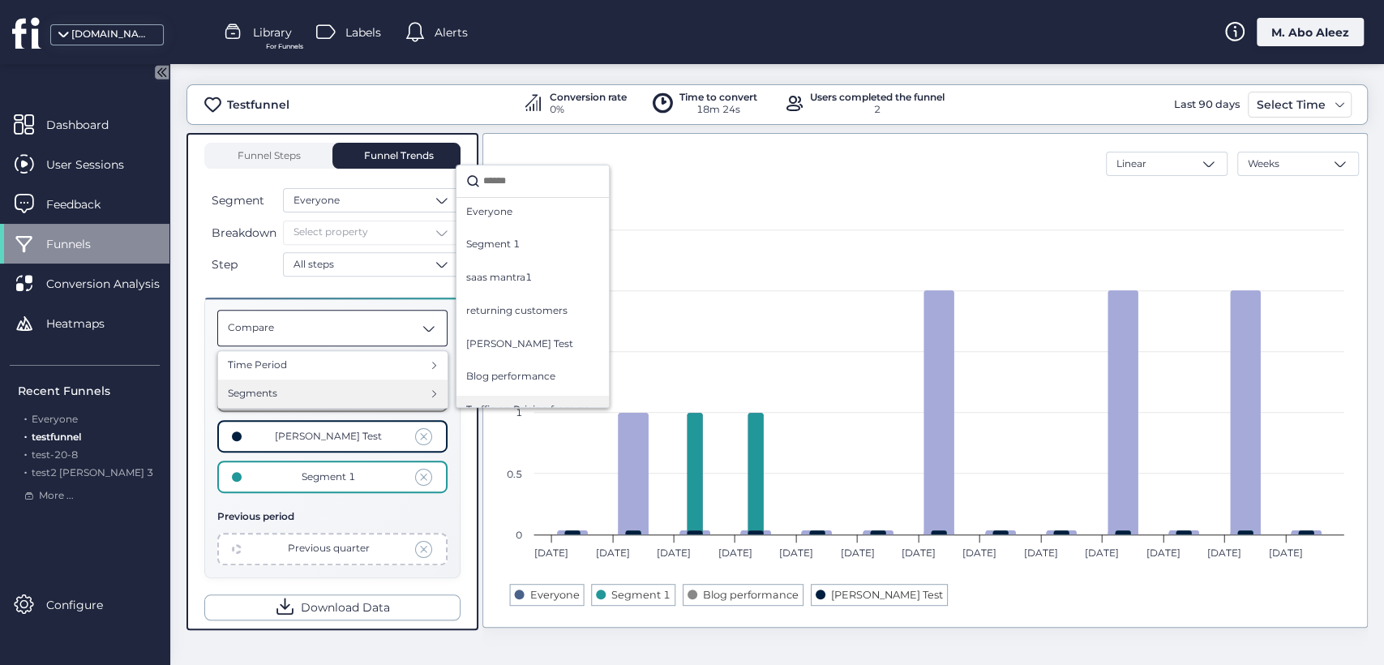
click at [538, 402] on span "Traffic on Pricing from google" at bounding box center [532, 409] width 133 height 15
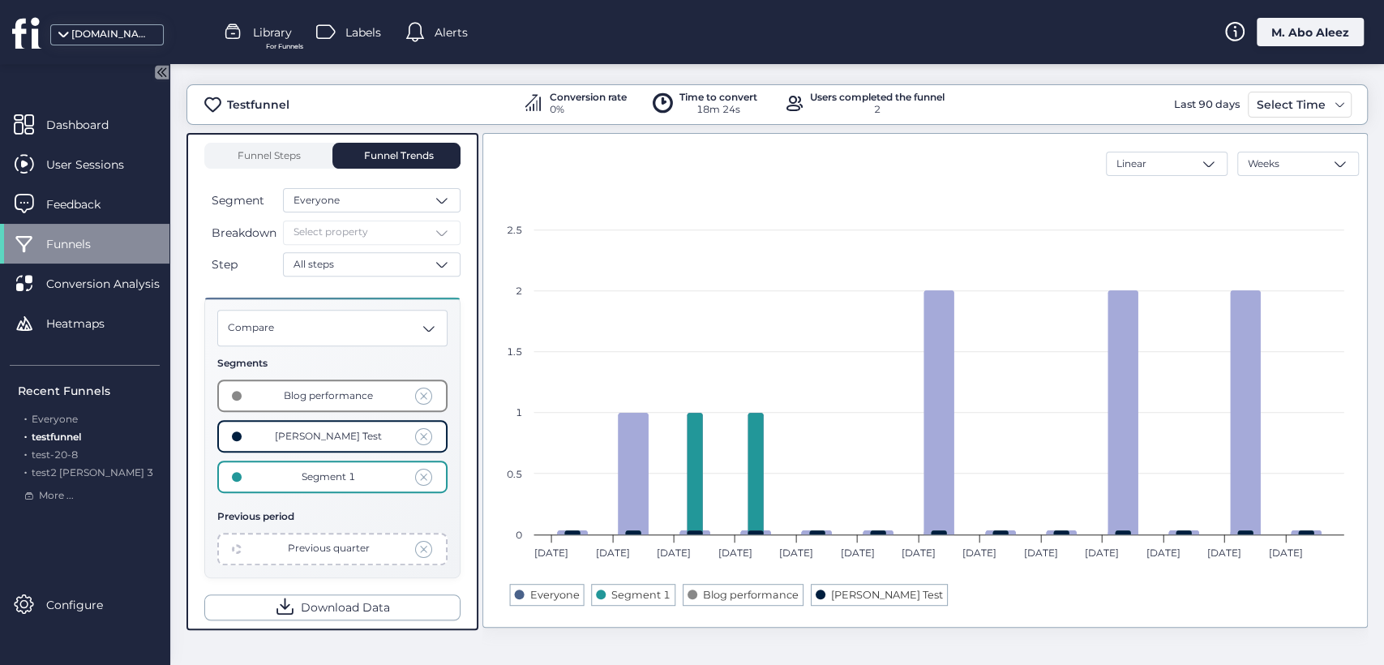
scroll to position [370, 0]
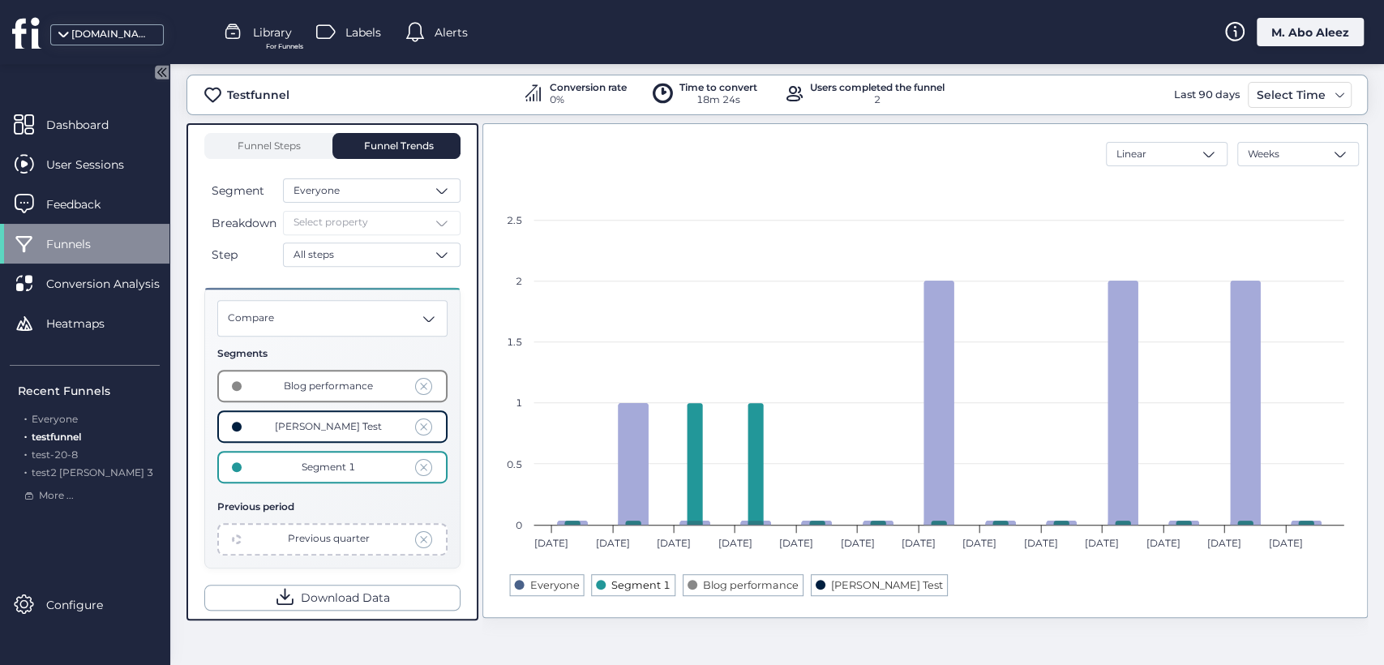
click at [636, 581] on text "Segment 1" at bounding box center [640, 585] width 59 height 12
click at [623, 581] on text "Segment 1" at bounding box center [640, 585] width 59 height 12
drag, startPoint x: 843, startPoint y: 586, endPoint x: 868, endPoint y: 586, distance: 24.3
click at [868, 586] on g "Everyone Segment 1 Blog performance Moahmmed Test" at bounding box center [729, 585] width 428 height 12
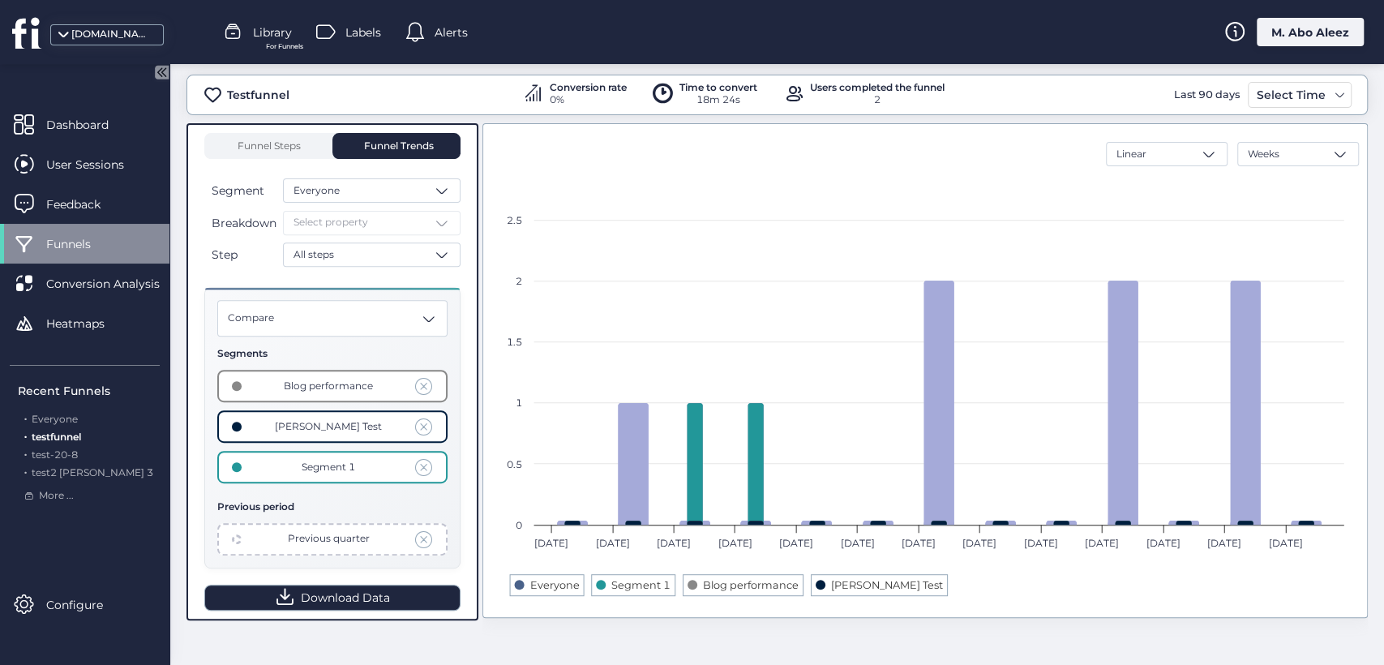
click at [375, 589] on span "Download Data" at bounding box center [345, 598] width 89 height 18
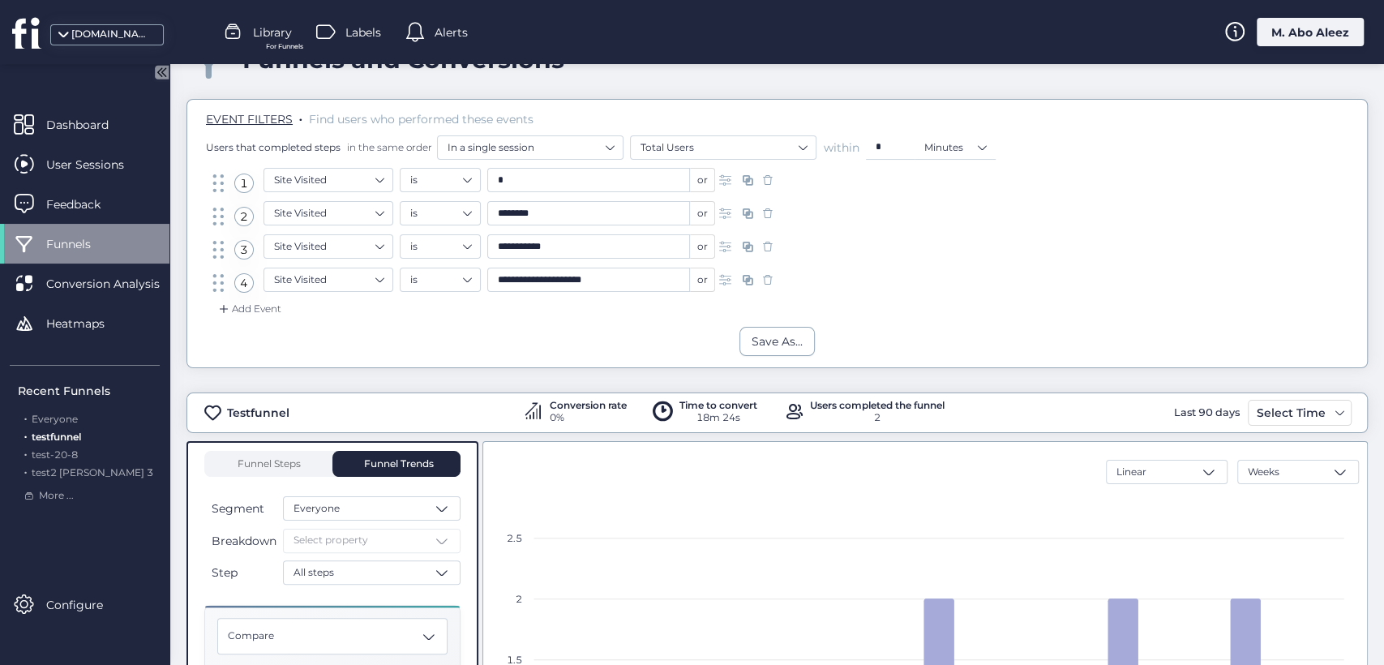
scroll to position [10, 0]
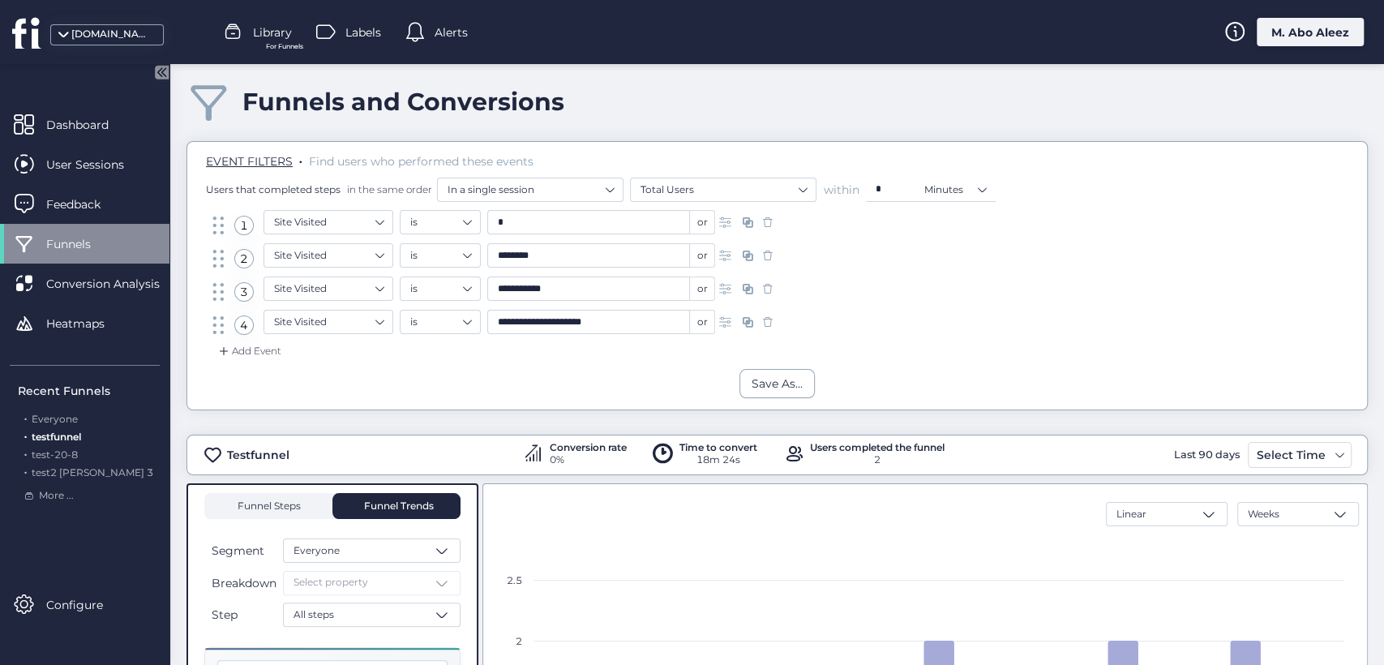
click at [279, 501] on span "Funnel Steps" at bounding box center [268, 506] width 65 height 10
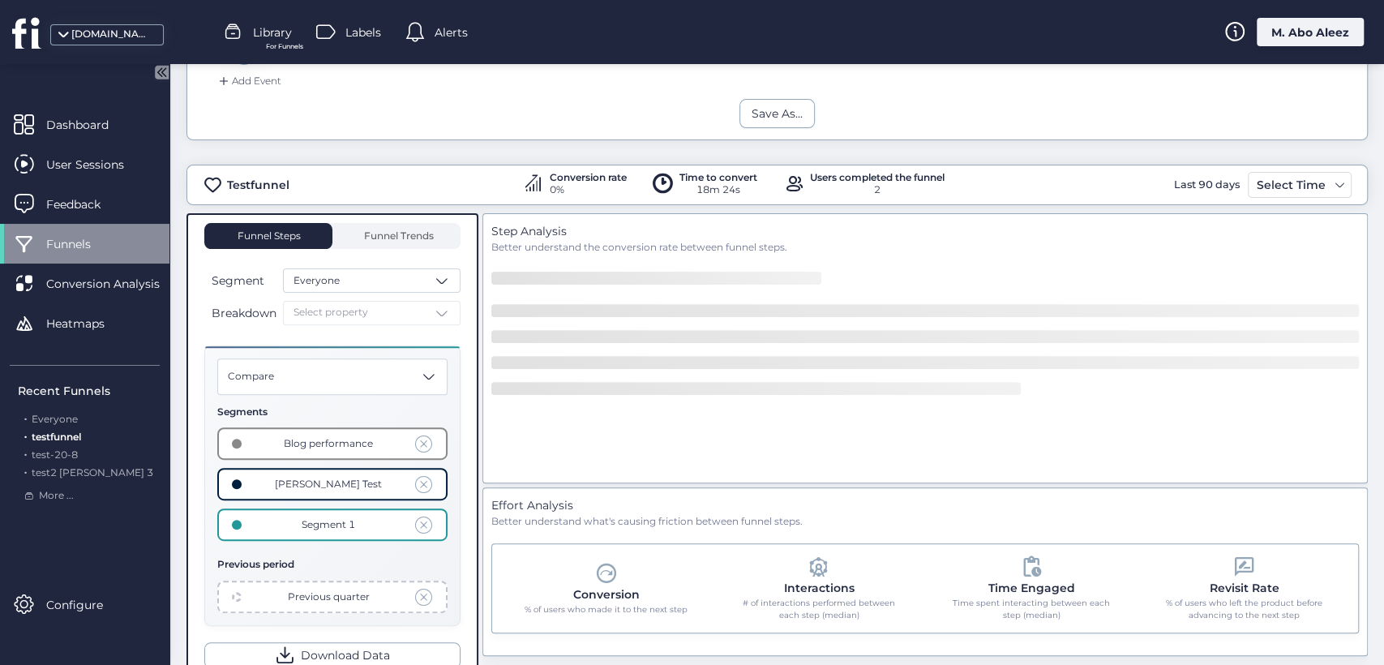
scroll to position [346, 0]
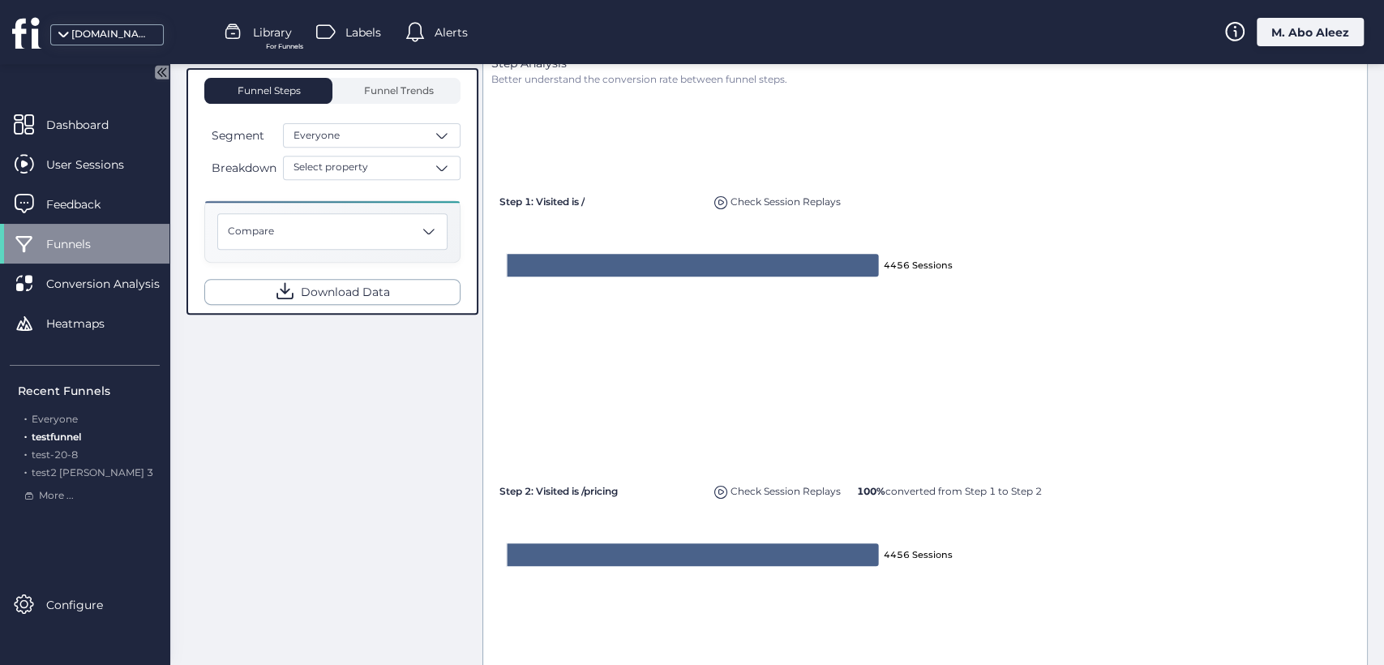
scroll to position [450, 0]
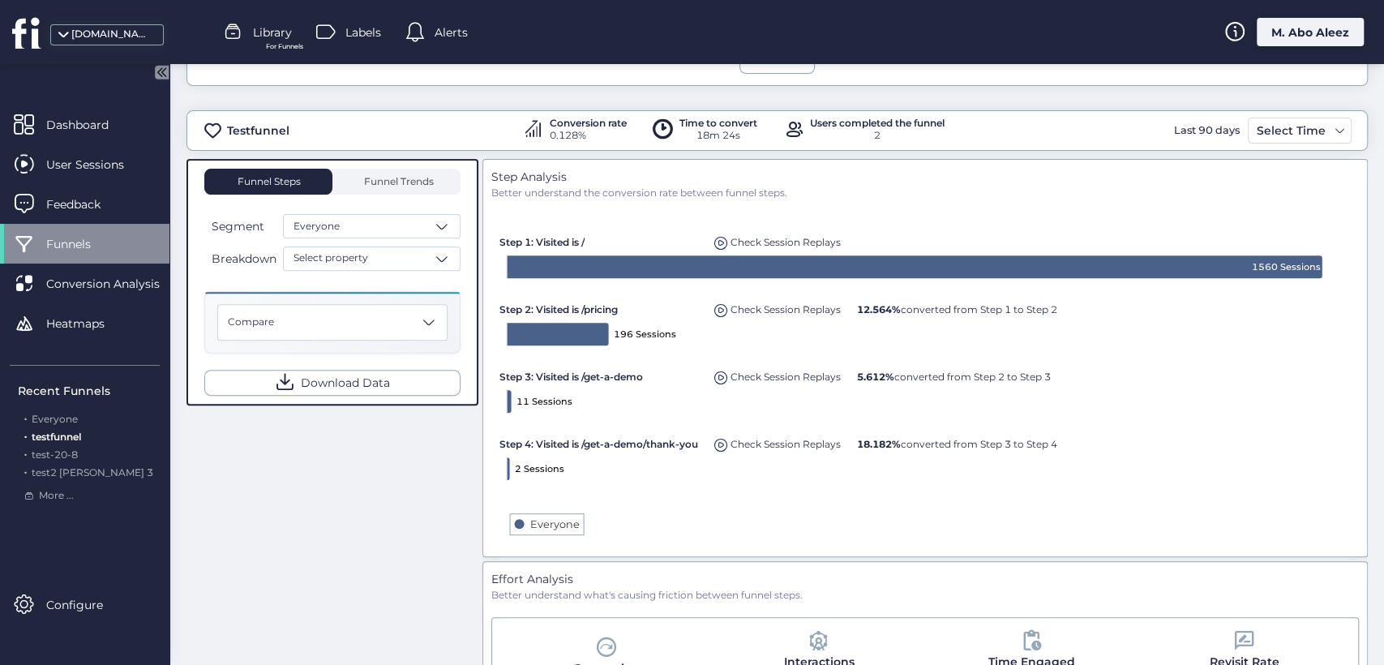
scroll to position [303, 0]
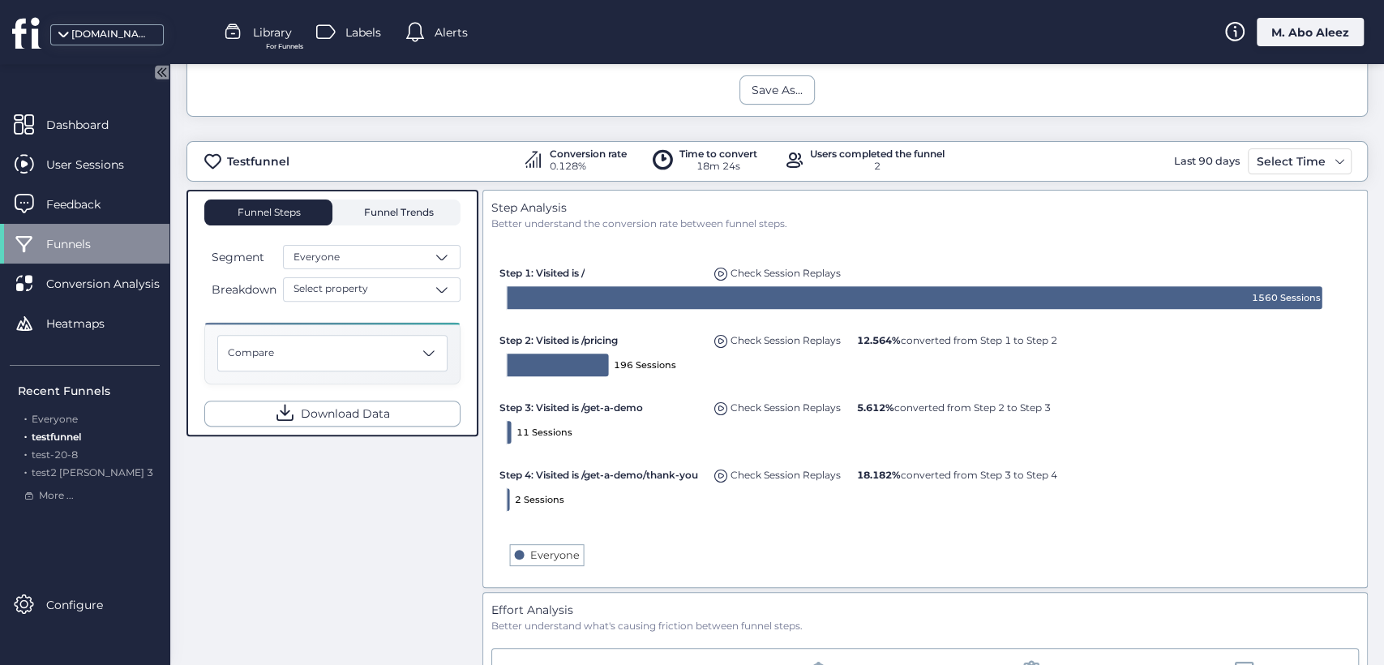
click at [415, 208] on span "Funnel Trends" at bounding box center [397, 213] width 74 height 10
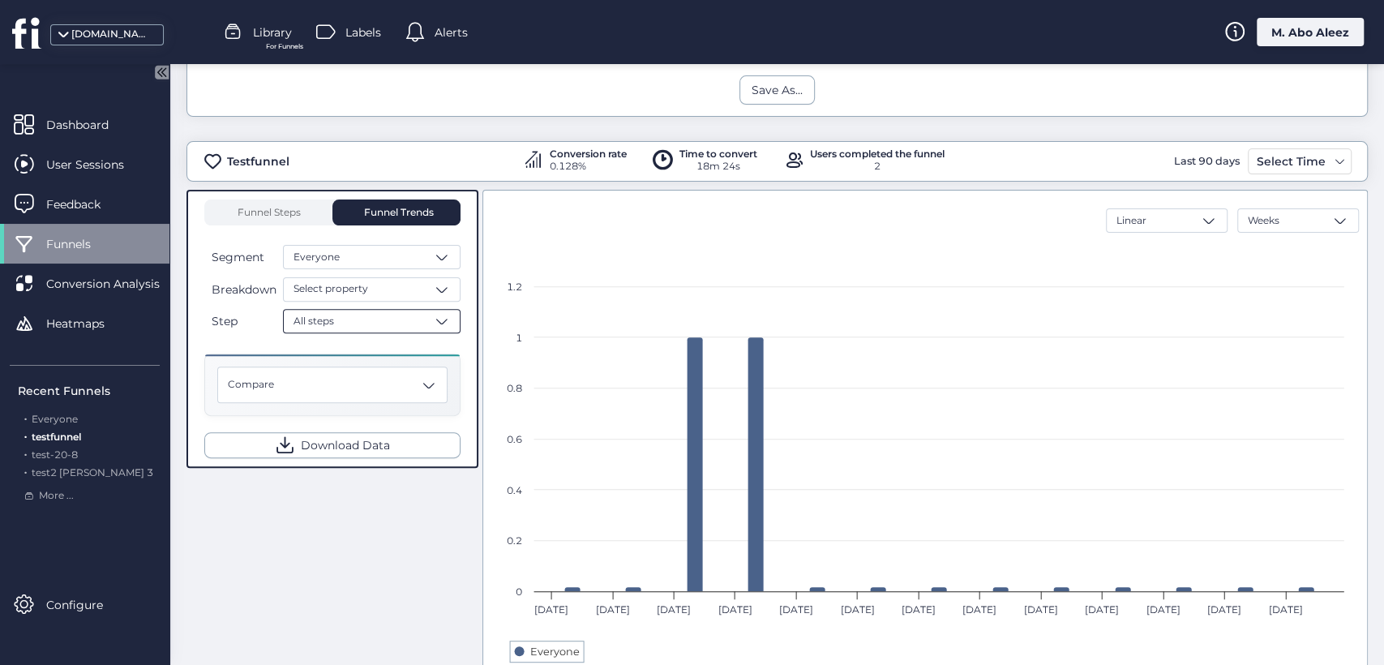
click at [411, 315] on div "All steps" at bounding box center [372, 321] width 178 height 24
click at [311, 577] on div "Funnel Steps Funnel Trends Segment Everyone Breakdown Select property Step All …" at bounding box center [776, 449] width 1181 height 519
click at [331, 390] on div "Compare" at bounding box center [332, 384] width 230 height 36
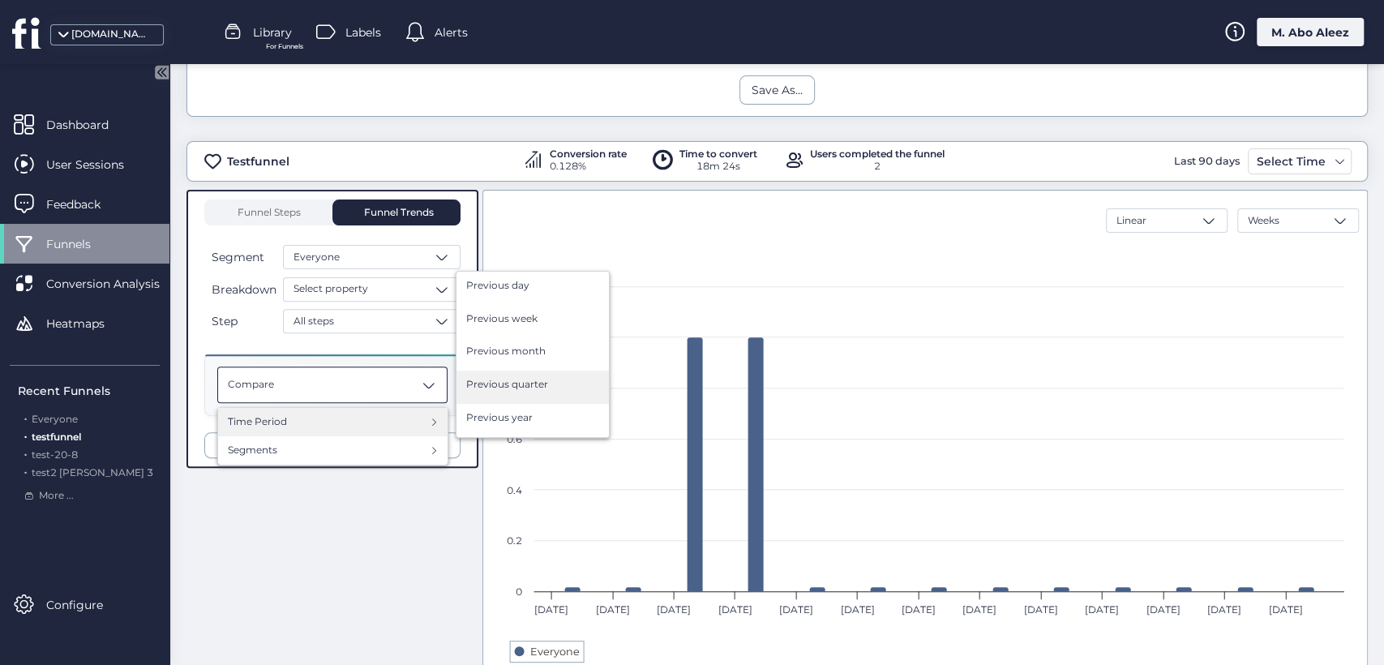
click at [494, 385] on span "Previous quarter" at bounding box center [507, 384] width 82 height 15
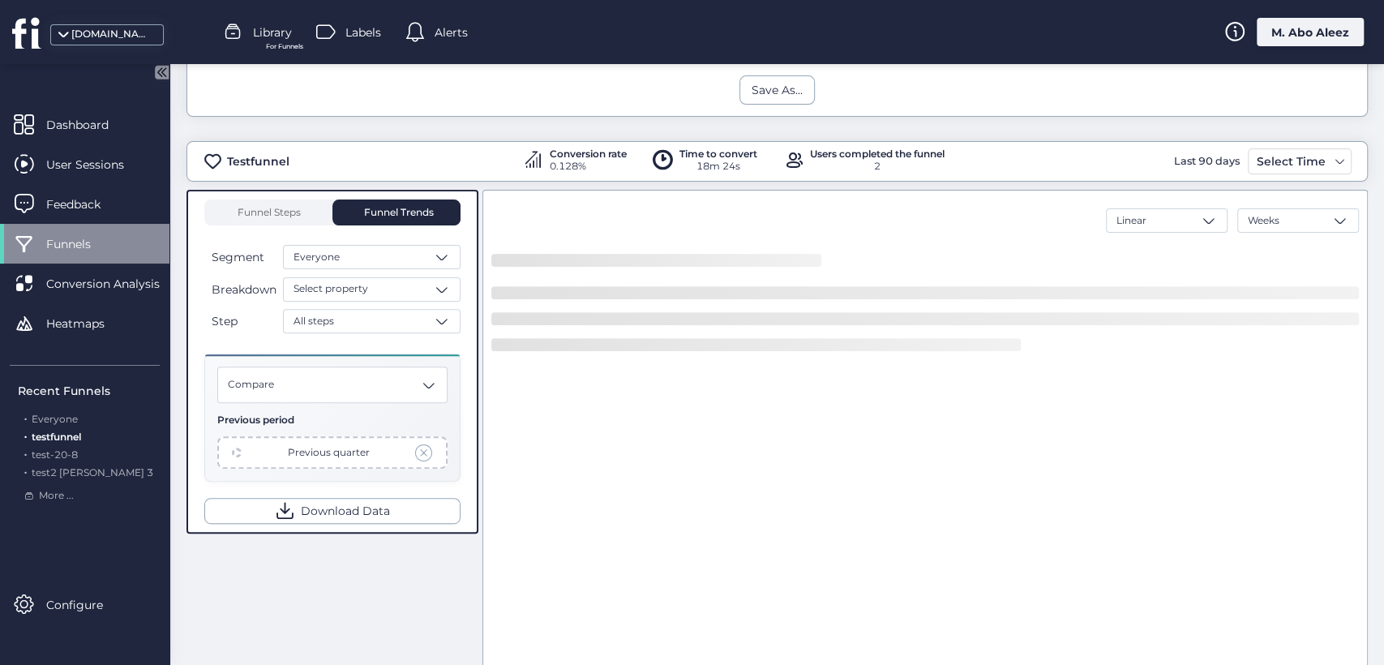
click at [384, 413] on div "Previous period" at bounding box center [332, 420] width 230 height 15
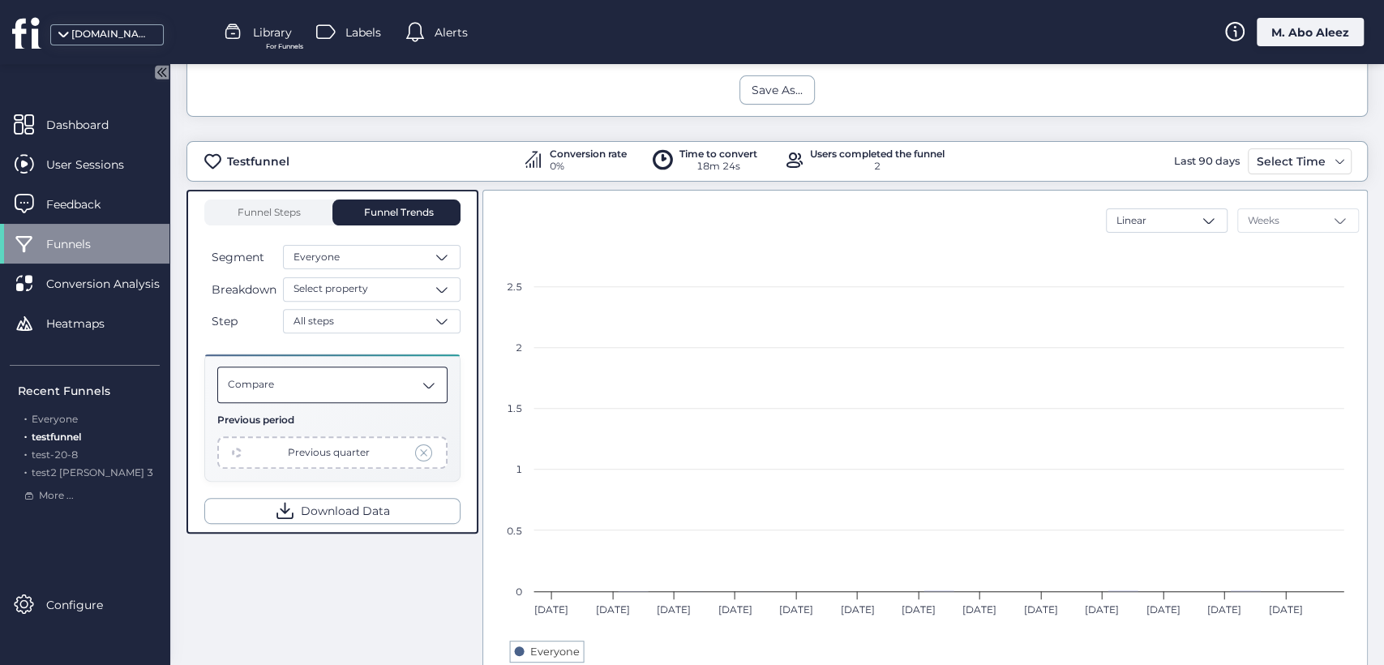
click at [387, 389] on div "Compare" at bounding box center [332, 384] width 230 height 36
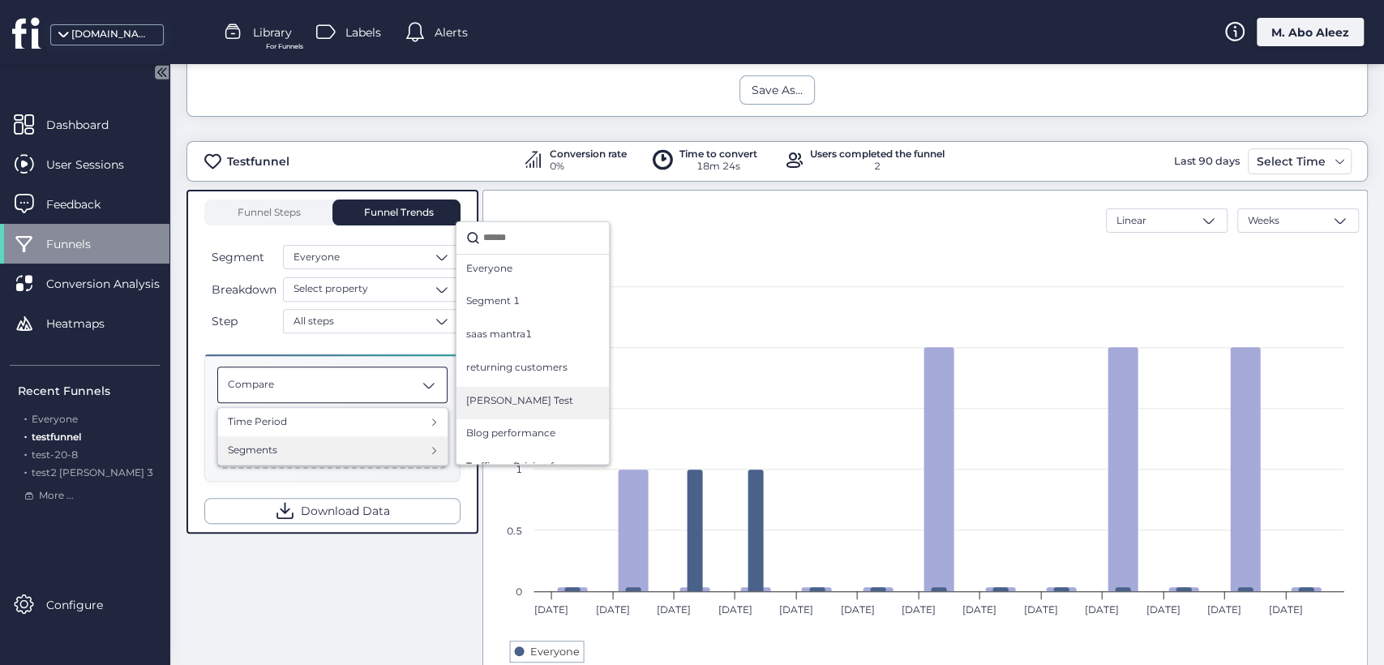
click at [556, 405] on div "Moahmmed Test" at bounding box center [532, 403] width 133 height 20
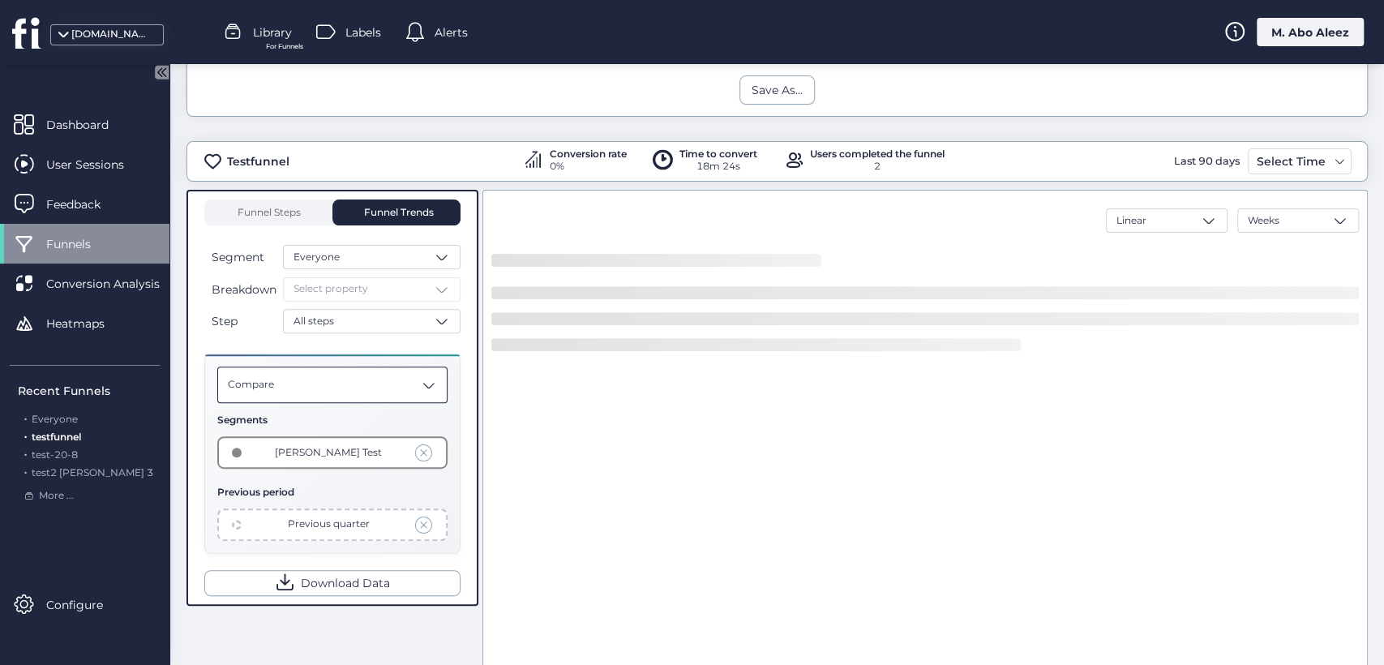
click at [379, 384] on div "Compare" at bounding box center [332, 384] width 230 height 36
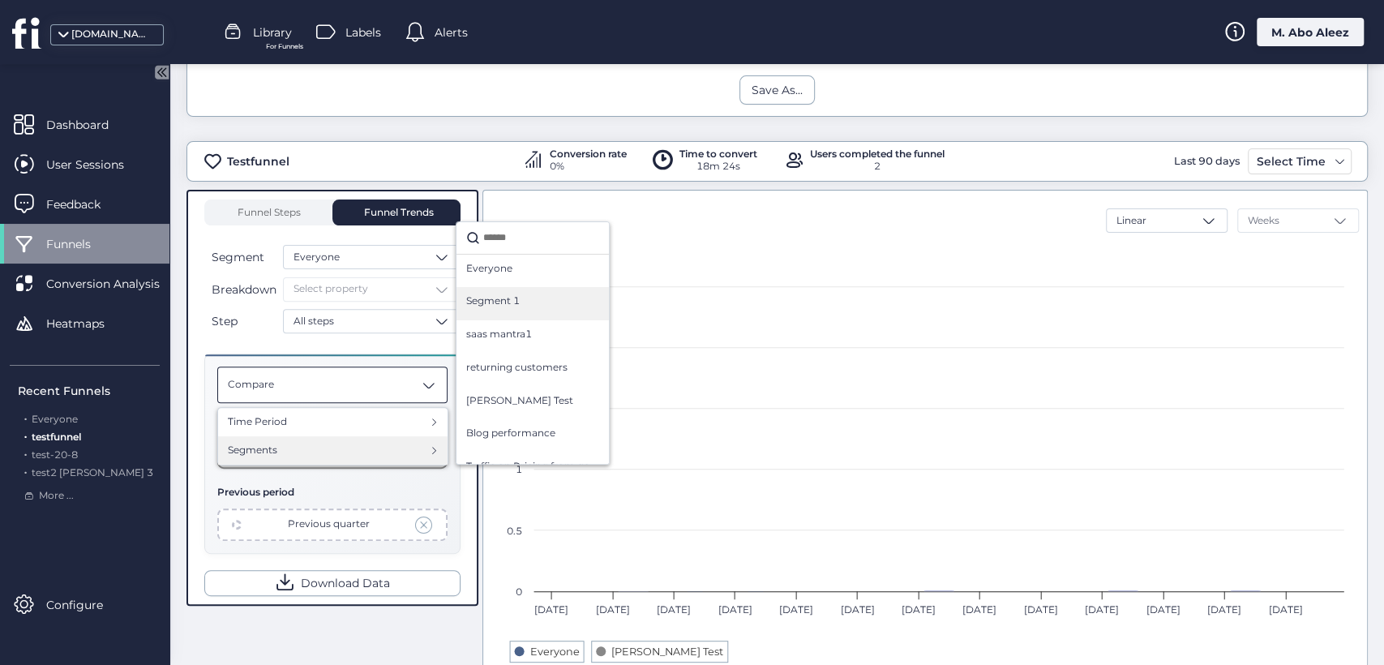
click at [521, 301] on div "Segment 1" at bounding box center [532, 304] width 133 height 20
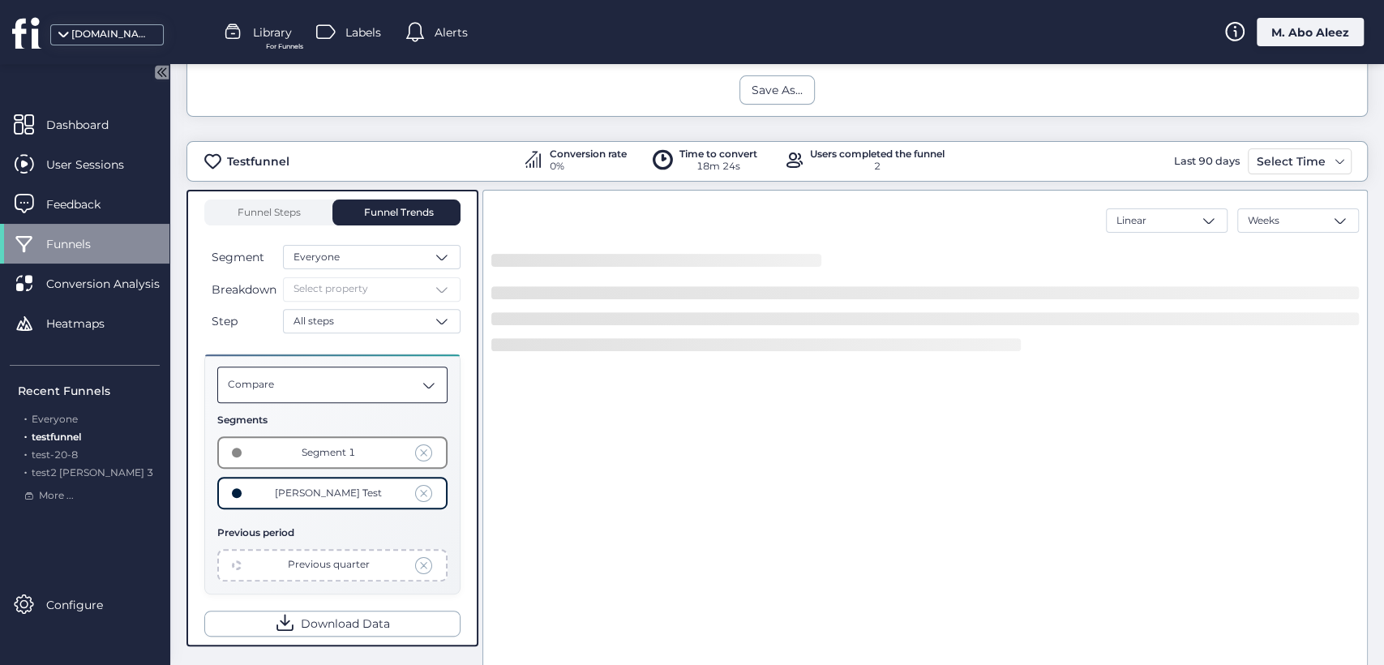
click at [310, 383] on div "Compare" at bounding box center [332, 384] width 230 height 36
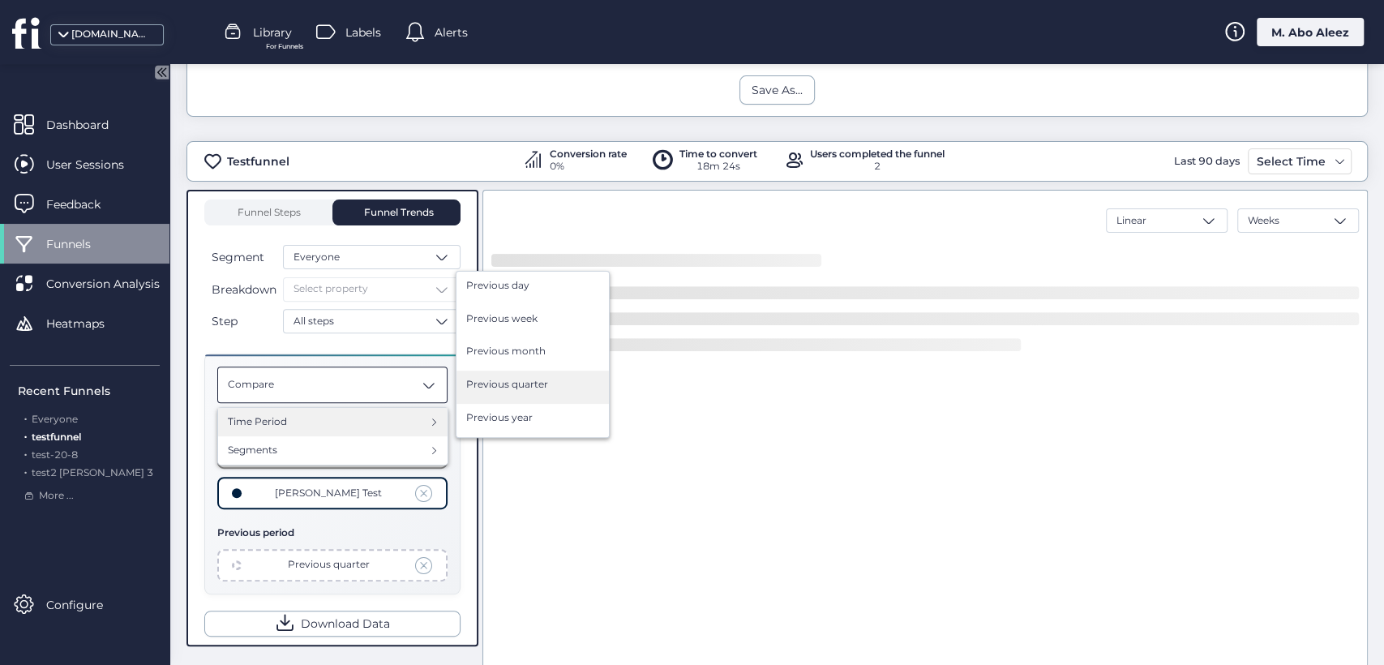
scroll to position [370, 0]
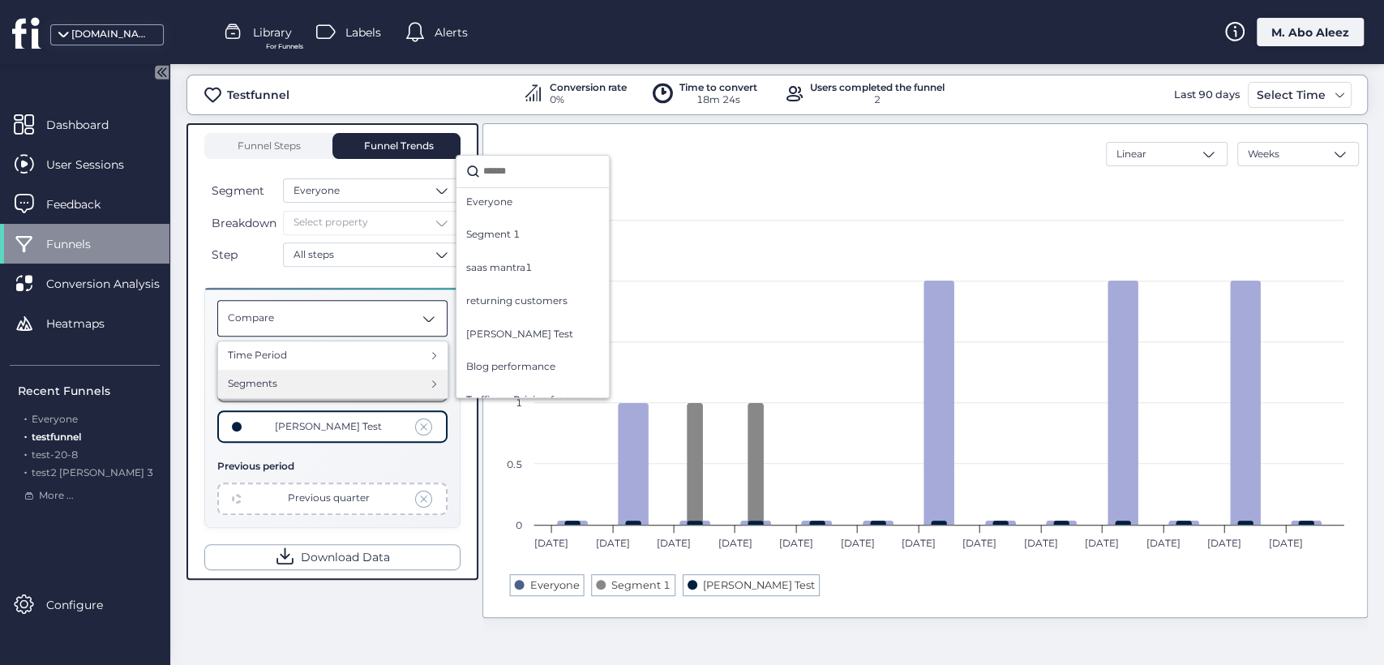
click at [355, 383] on div "Segments" at bounding box center [333, 383] width 210 height 15
click at [528, 203] on div "Everyone" at bounding box center [532, 205] width 133 height 20
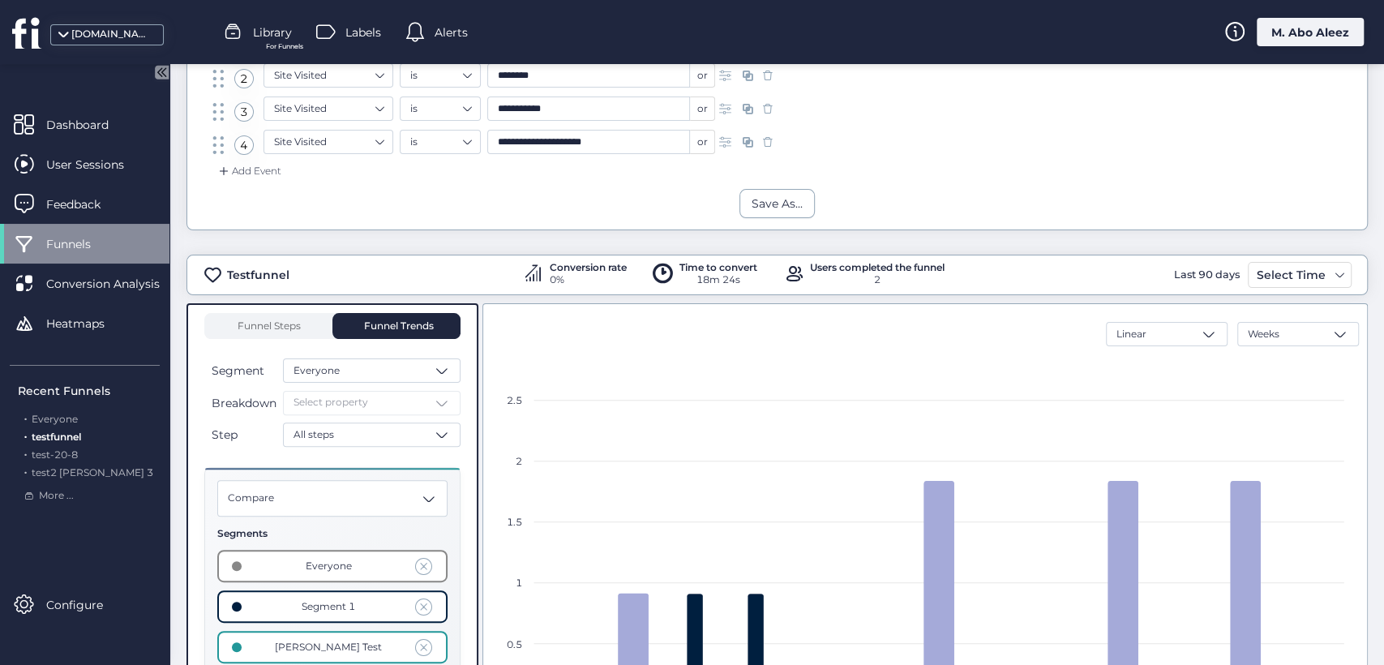
scroll to position [370, 0]
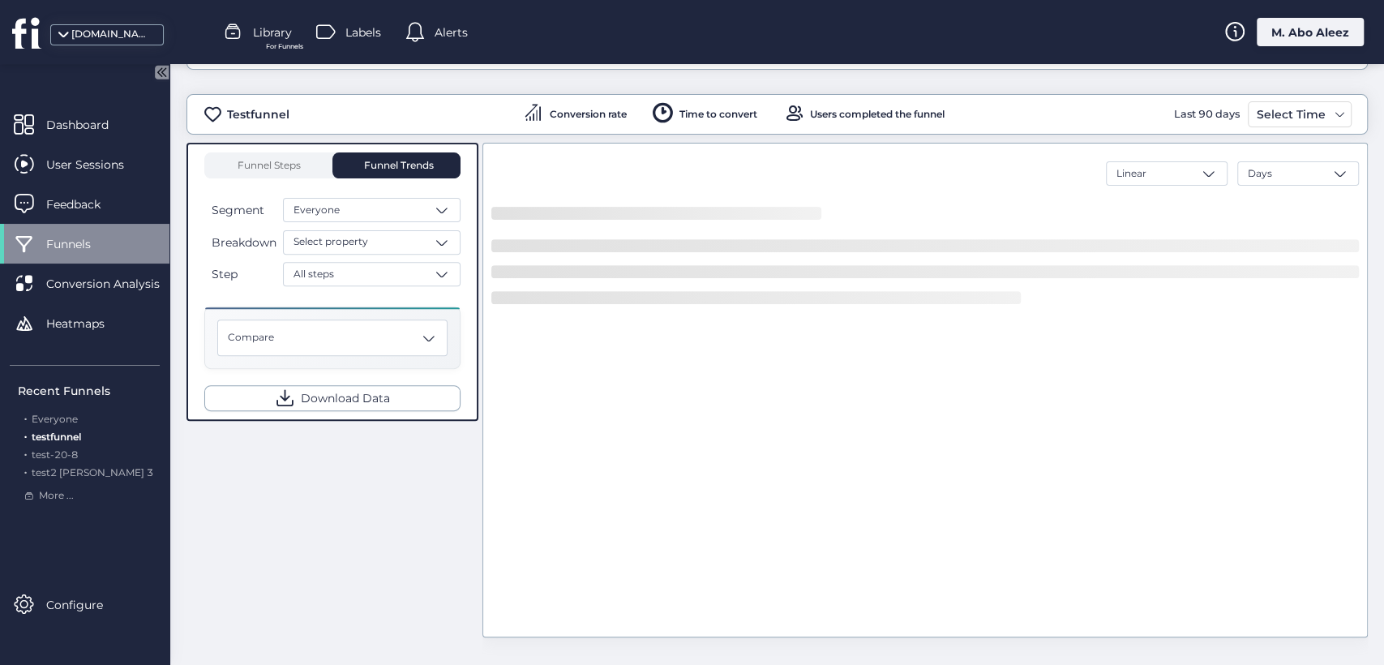
scroll to position [370, 0]
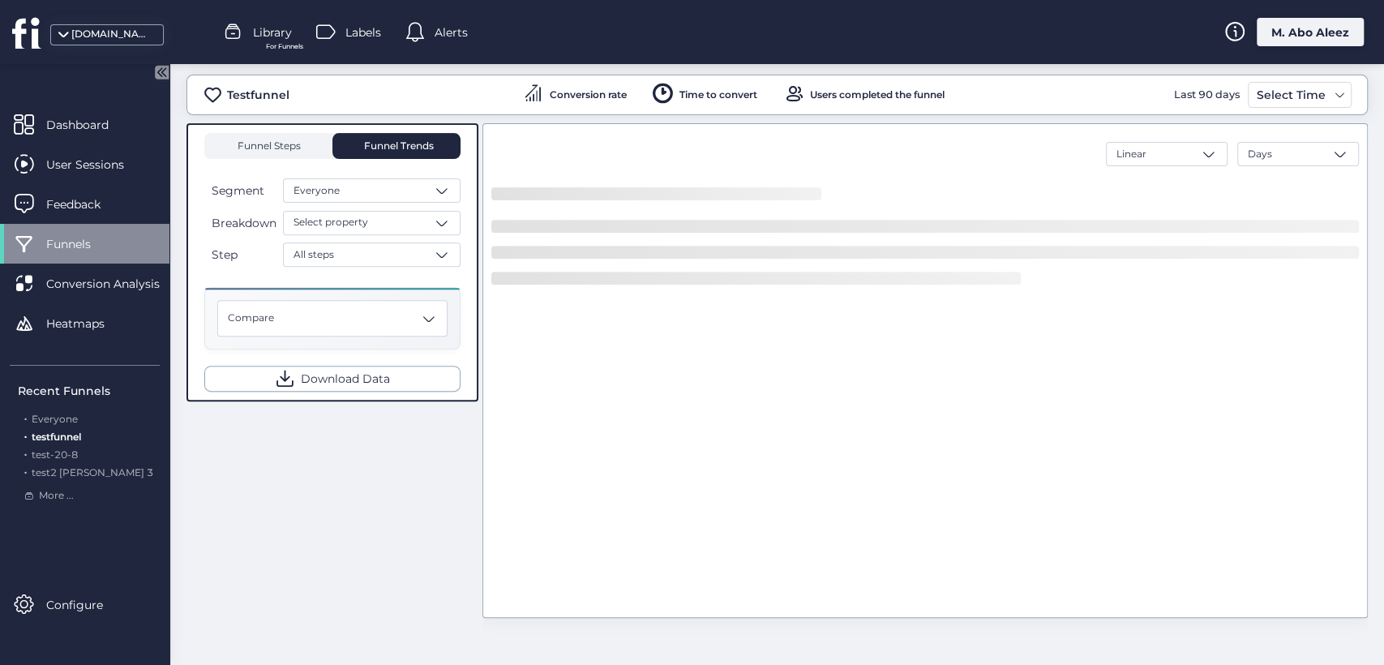
click at [291, 147] on span "Funnel Steps" at bounding box center [268, 146] width 65 height 10
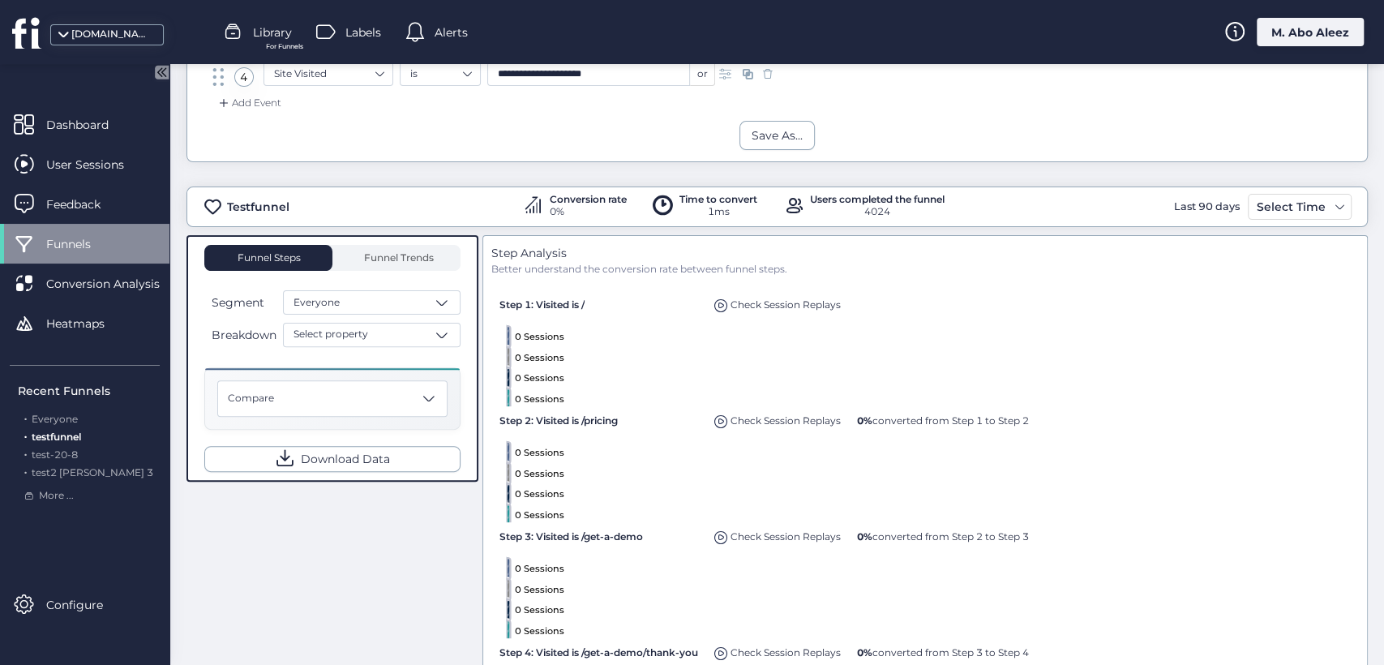
scroll to position [270, 0]
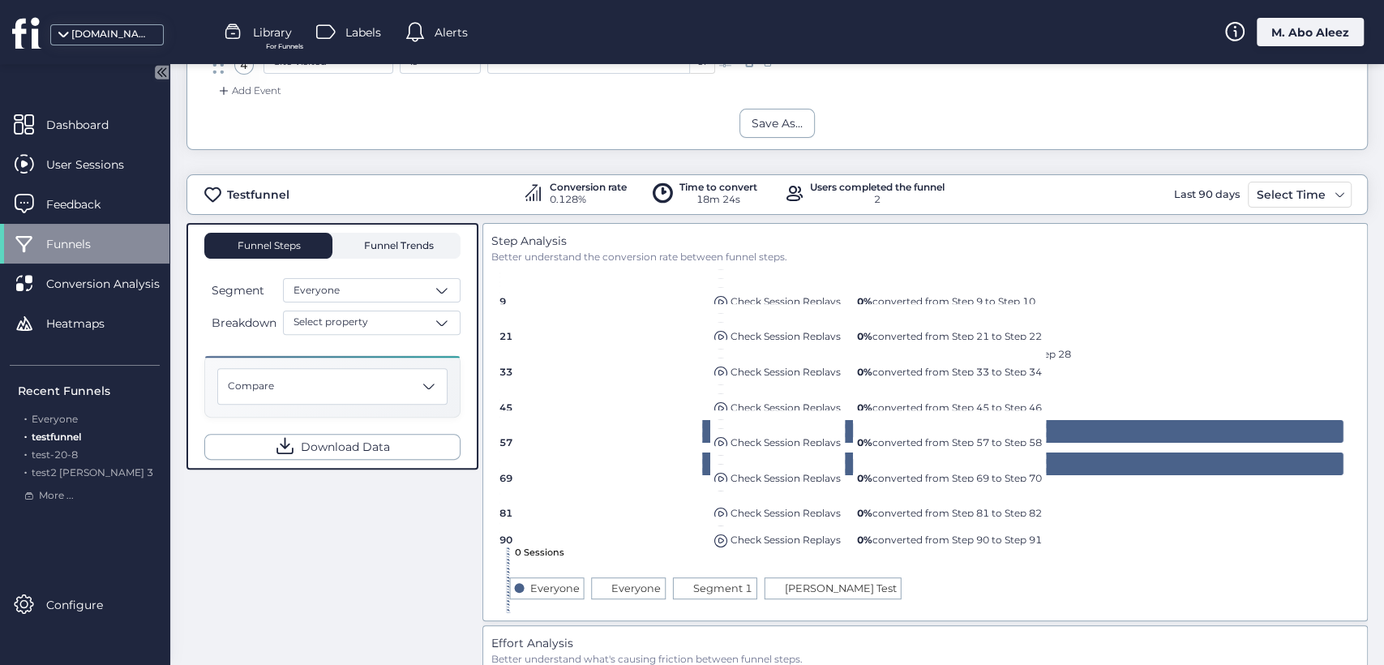
click at [416, 242] on span "Funnel Trends" at bounding box center [397, 246] width 74 height 10
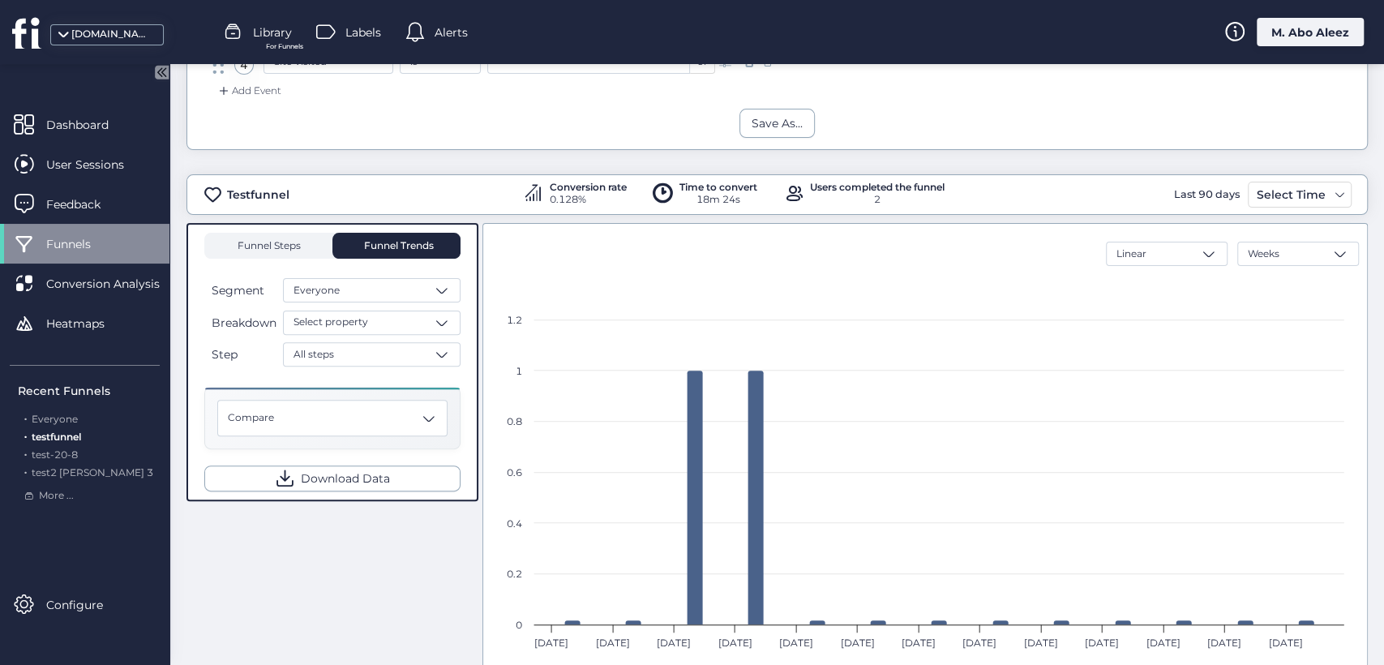
click at [274, 245] on span "Funnel Steps" at bounding box center [268, 246] width 65 height 10
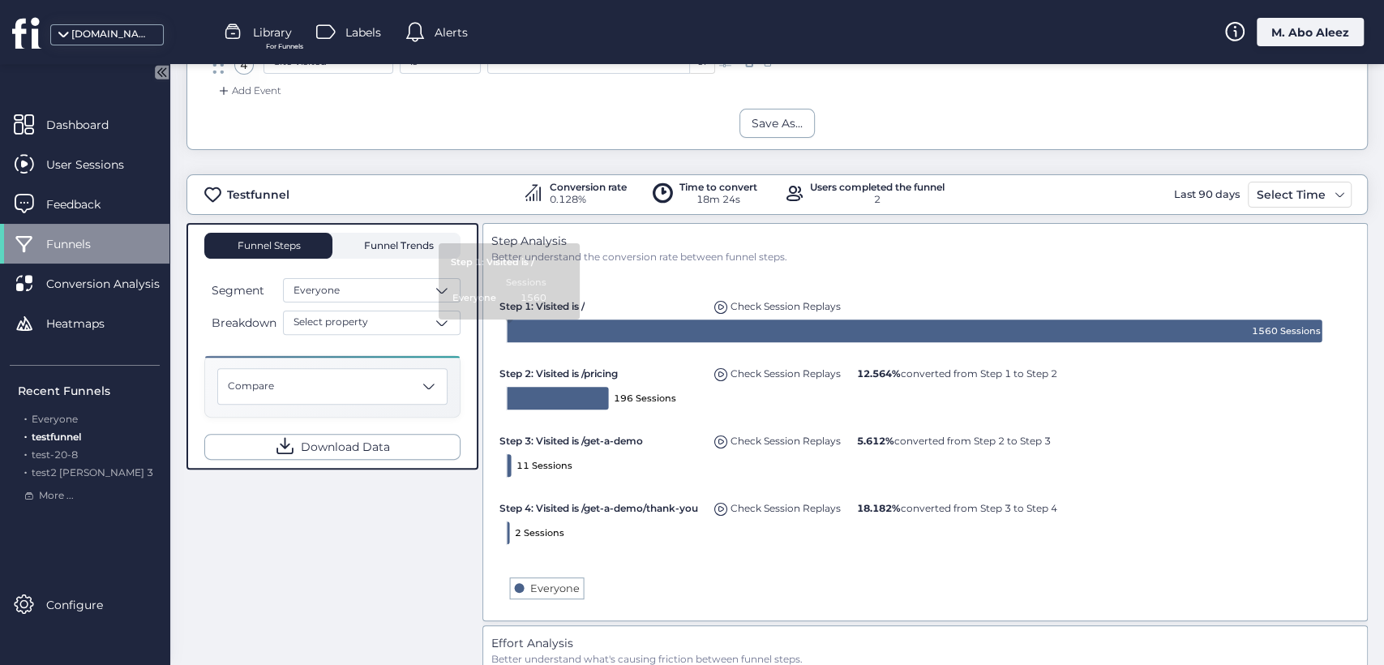
click at [438, 243] on div "Funnel Trends" at bounding box center [396, 246] width 128 height 26
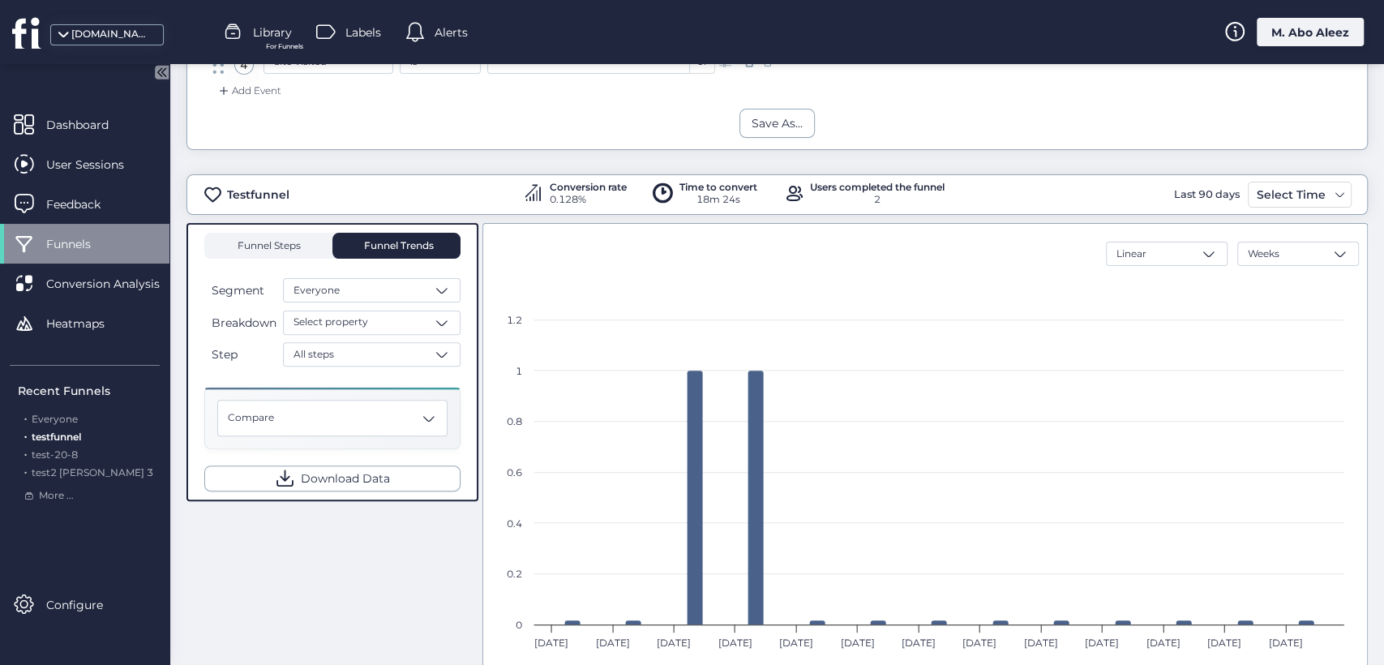
click at [304, 233] on div "Funnel Steps" at bounding box center [268, 246] width 128 height 26
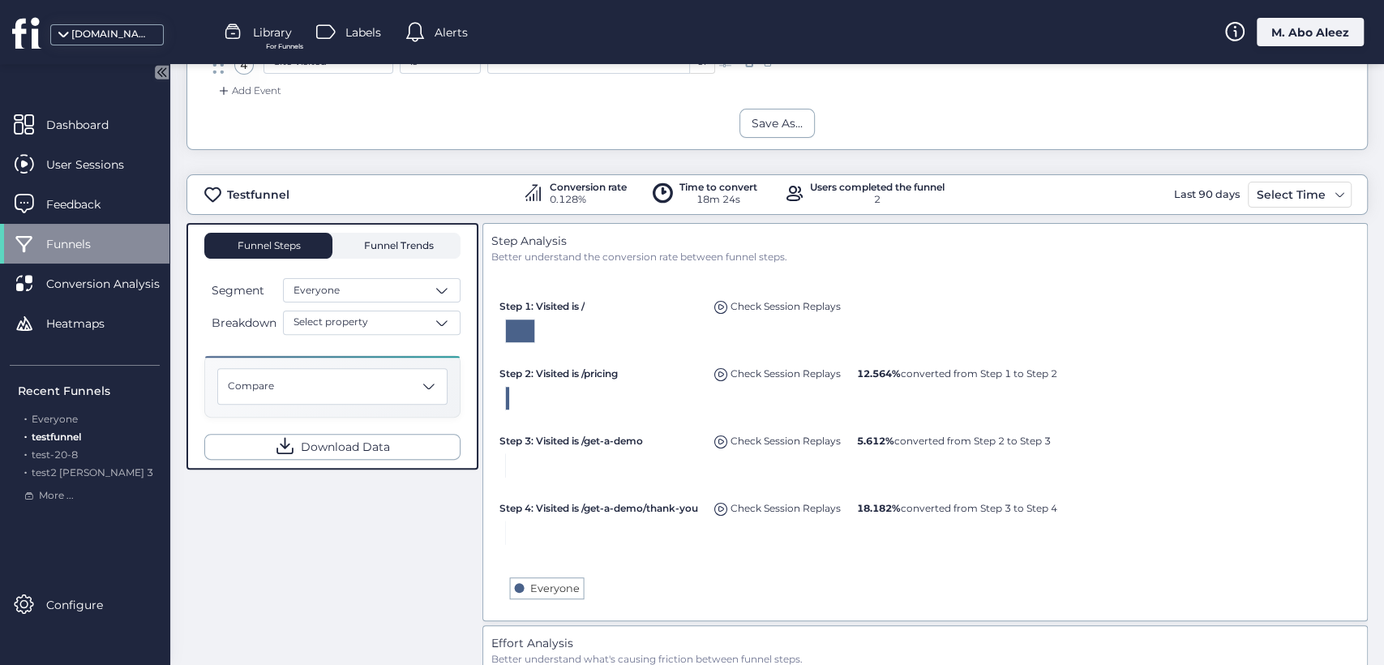
click at [372, 235] on span "Funnel Trends" at bounding box center [397, 246] width 74 height 26
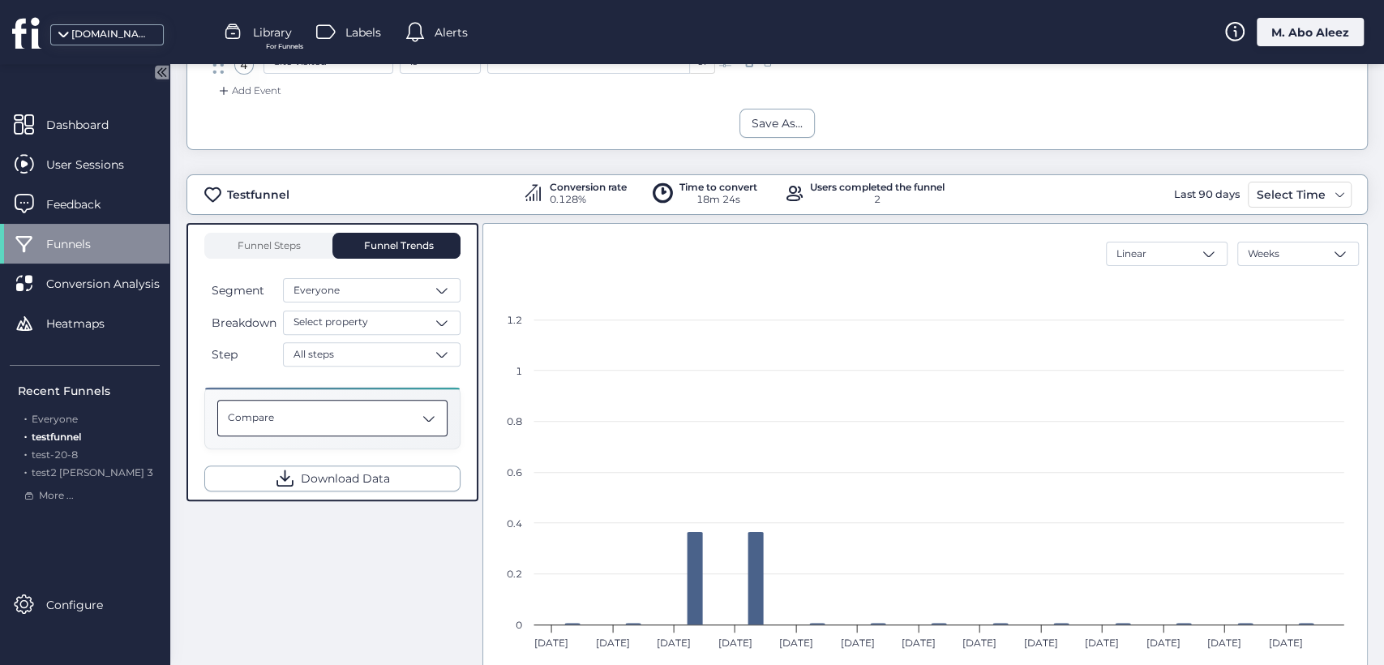
click at [428, 430] on div "Compare" at bounding box center [332, 418] width 230 height 36
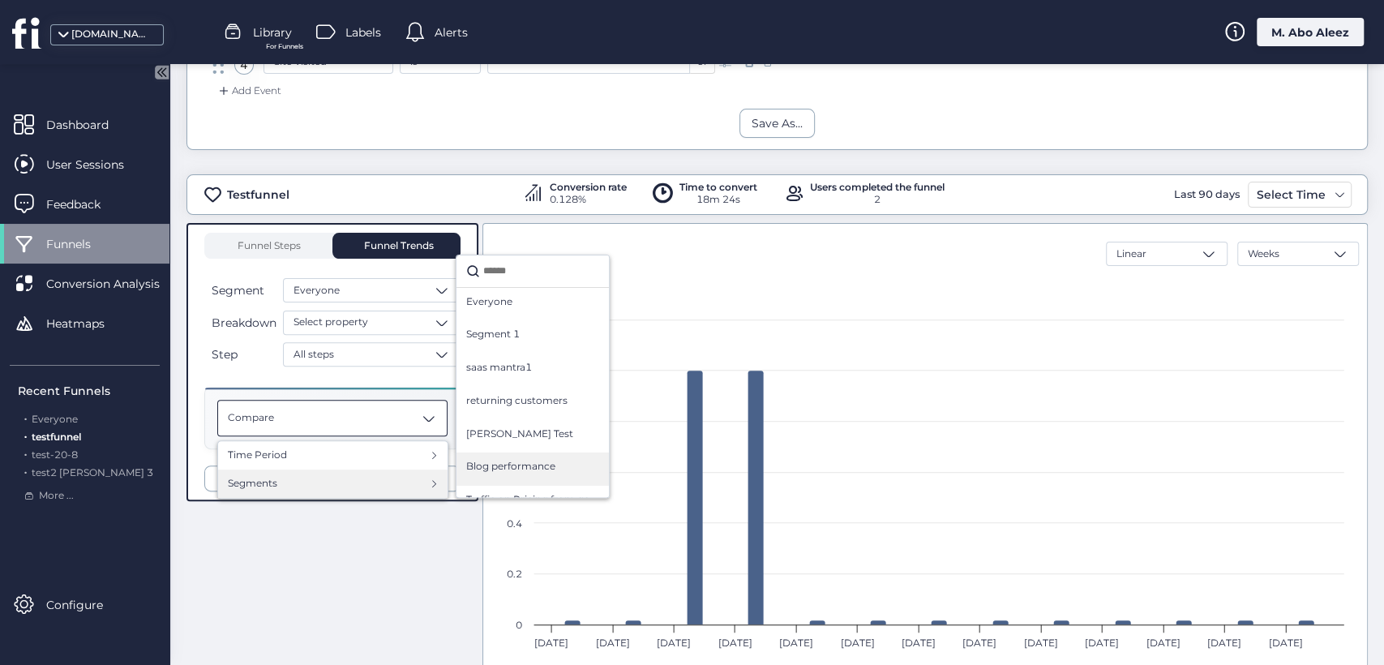
click at [467, 470] on span "Blog performance" at bounding box center [510, 466] width 89 height 15
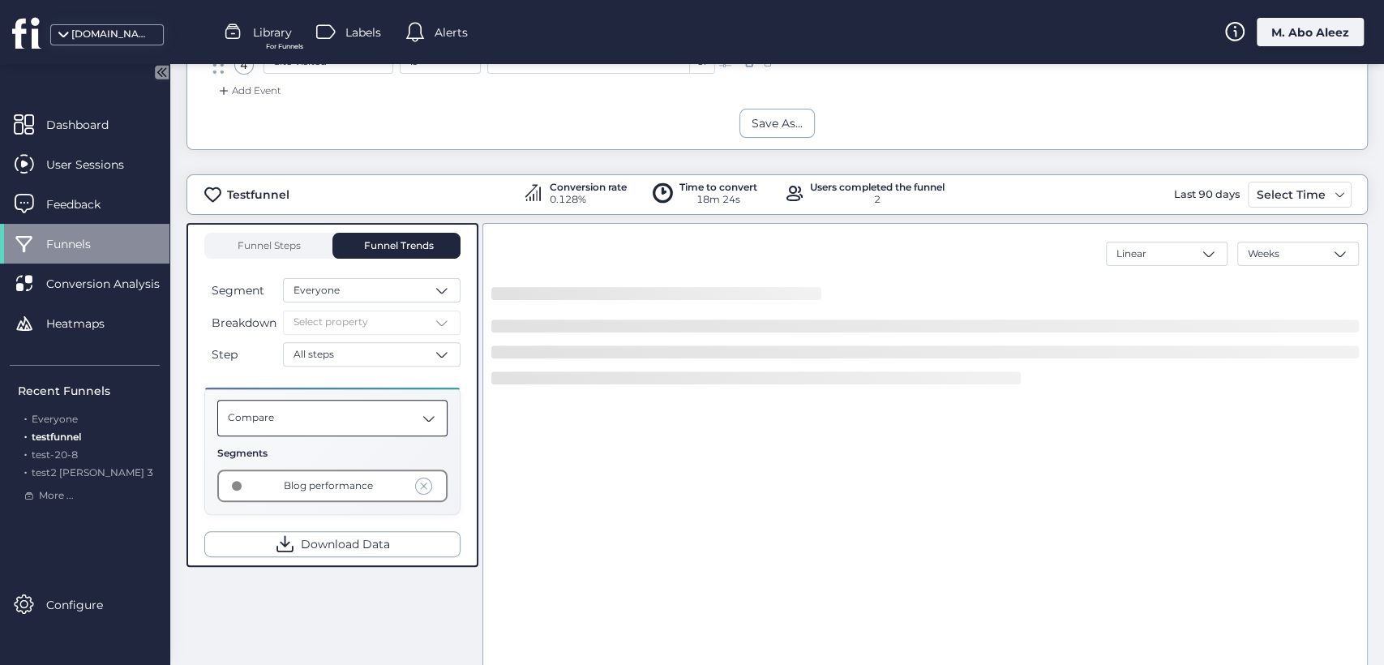
click at [403, 429] on div "Compare" at bounding box center [332, 418] width 230 height 36
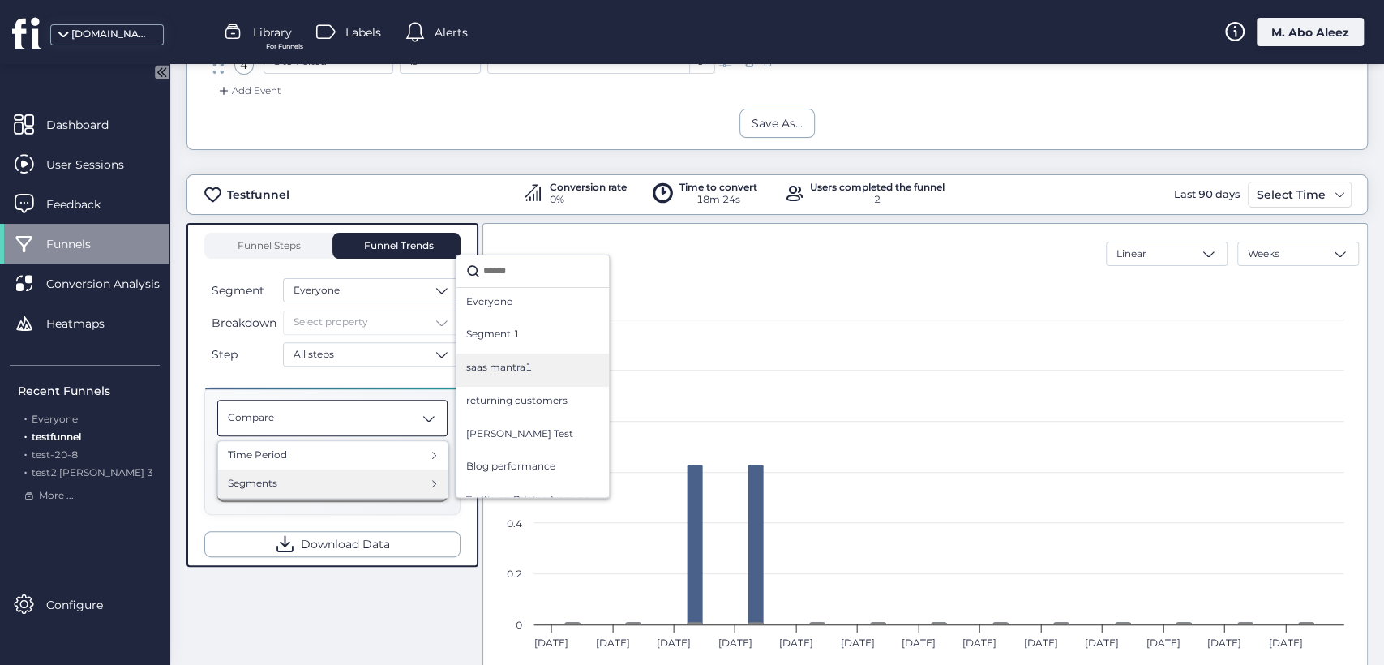
click at [516, 376] on div "saas mantra1" at bounding box center [532, 370] width 133 height 20
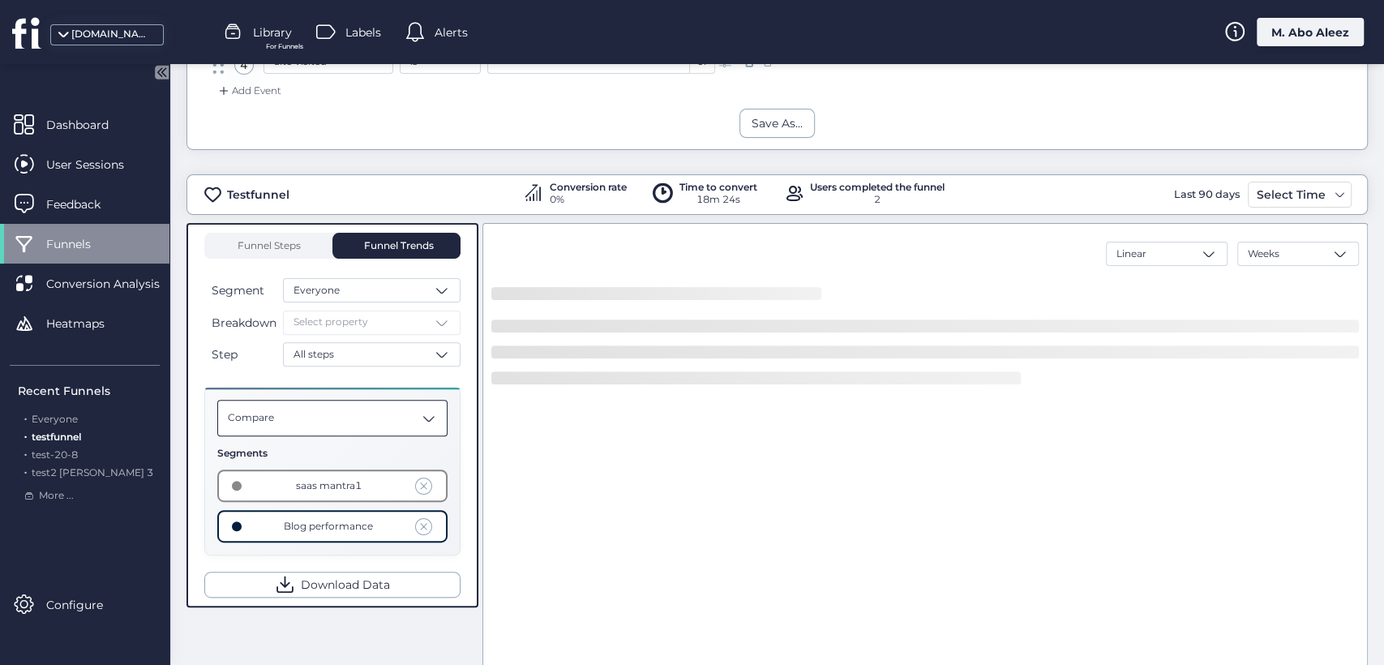
click at [363, 418] on div "Compare" at bounding box center [332, 418] width 230 height 36
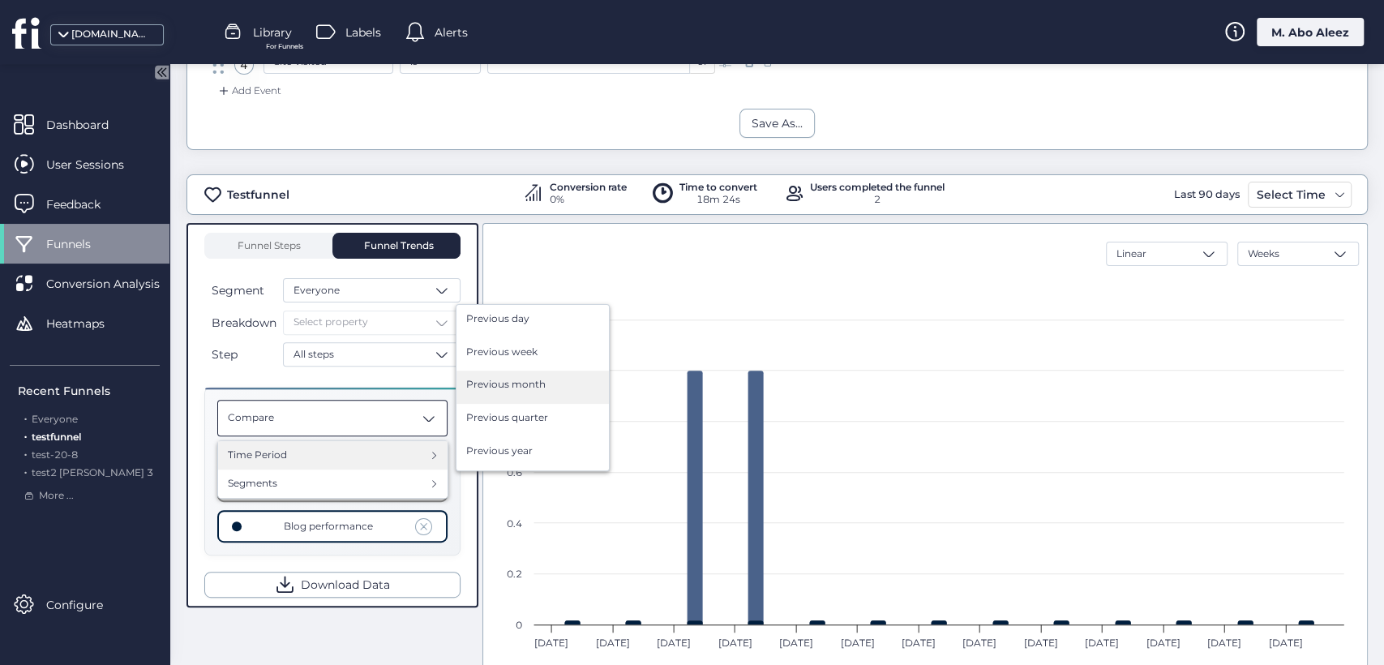
click at [497, 380] on span "Previous month" at bounding box center [505, 384] width 79 height 15
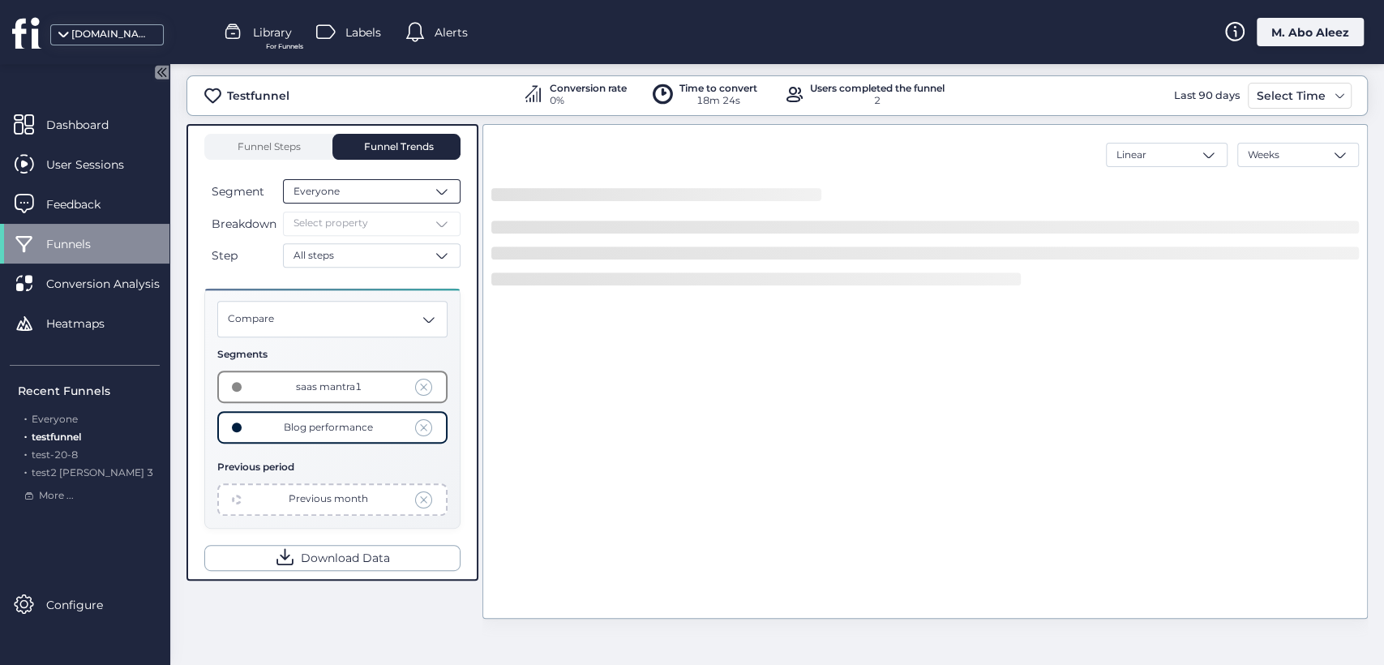
scroll to position [370, 0]
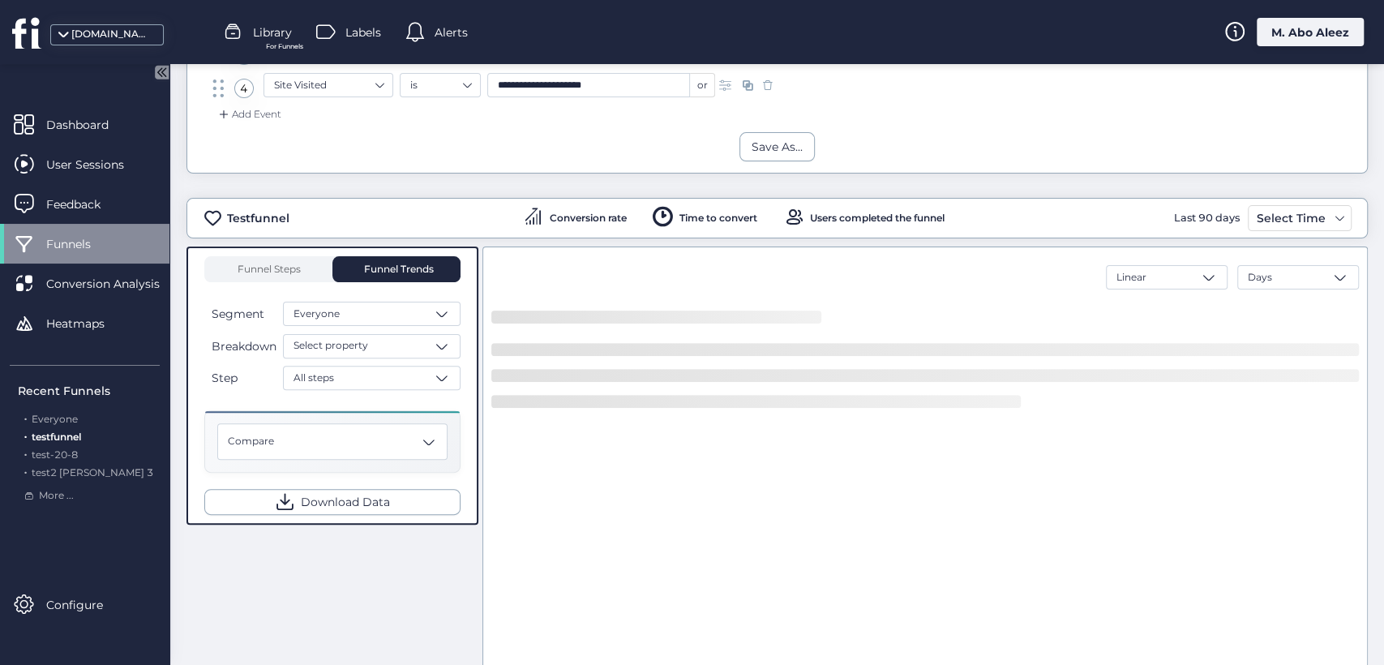
scroll to position [270, 0]
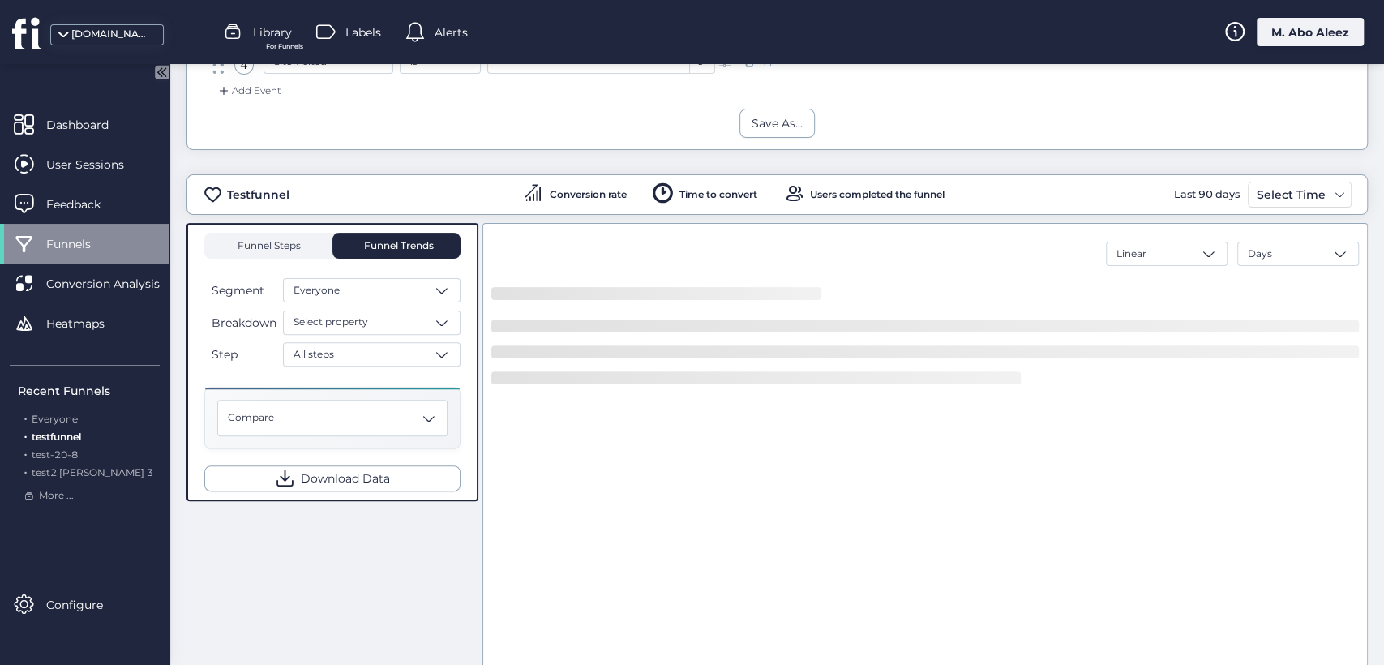
click at [286, 241] on span "Funnel Steps" at bounding box center [268, 246] width 65 height 10
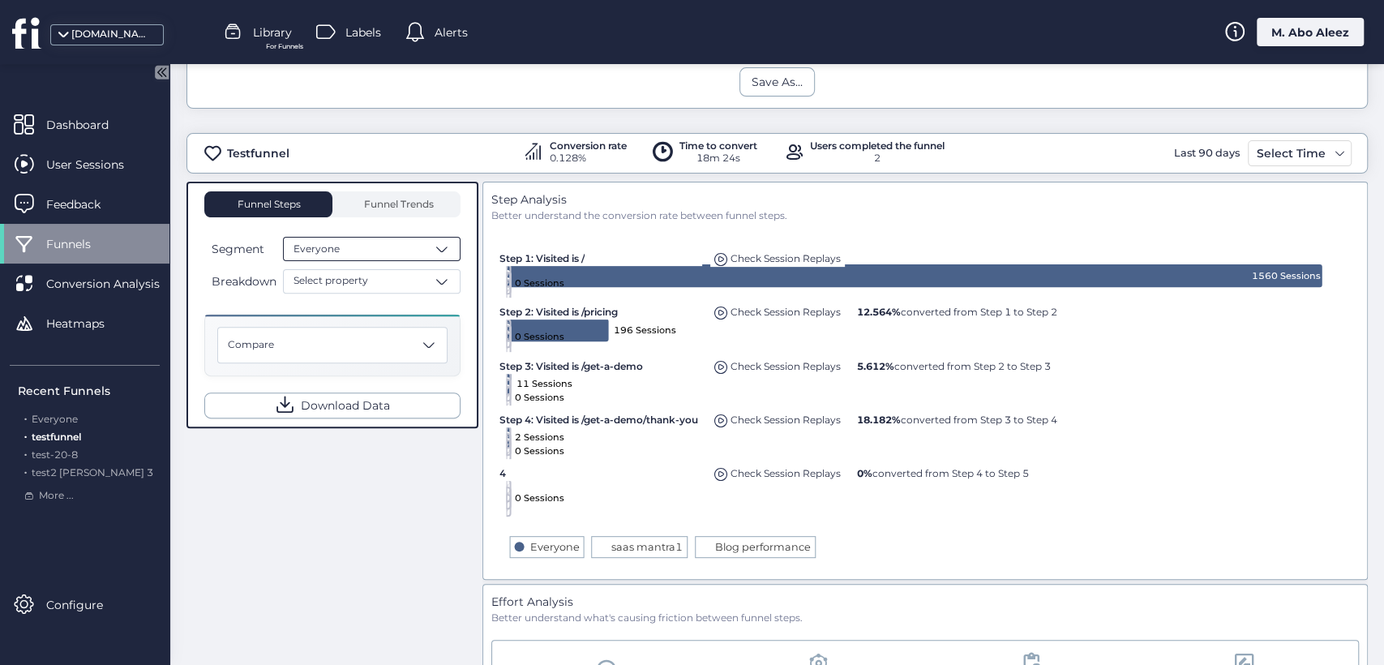
scroll to position [270, 0]
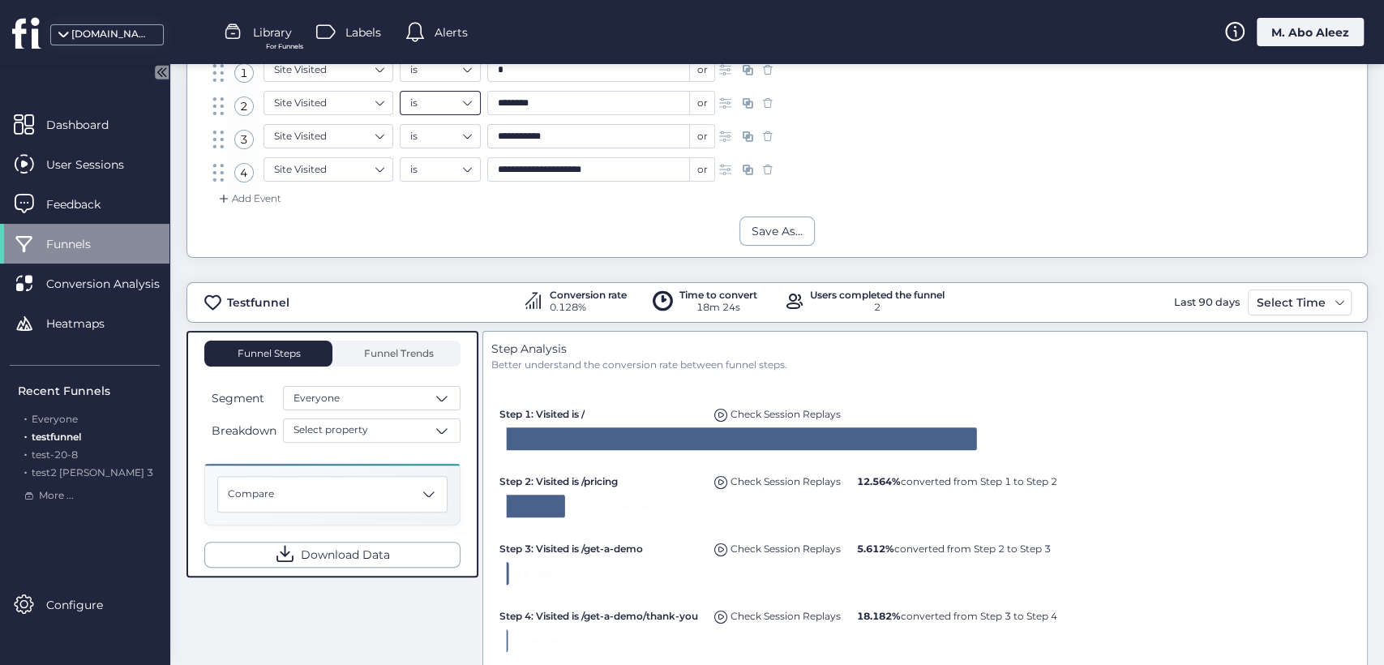
scroll to position [360, 0]
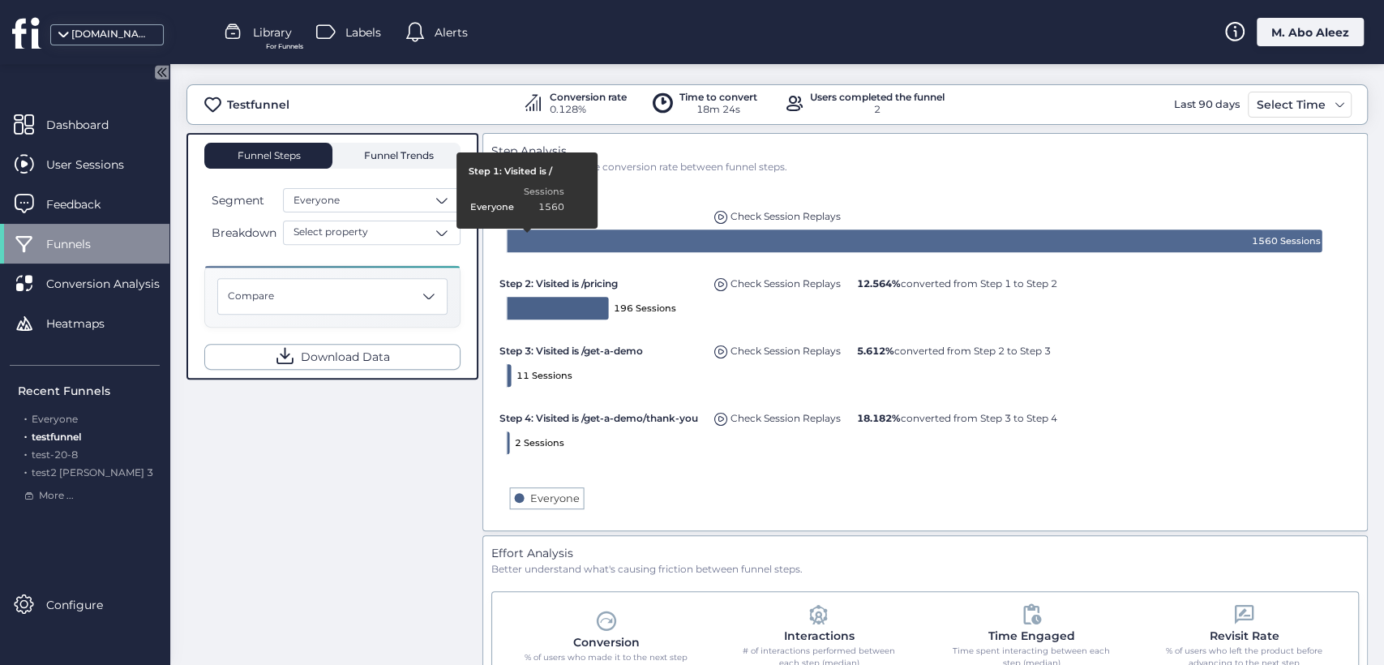
click at [365, 153] on span "Funnel Trends" at bounding box center [397, 156] width 74 height 10
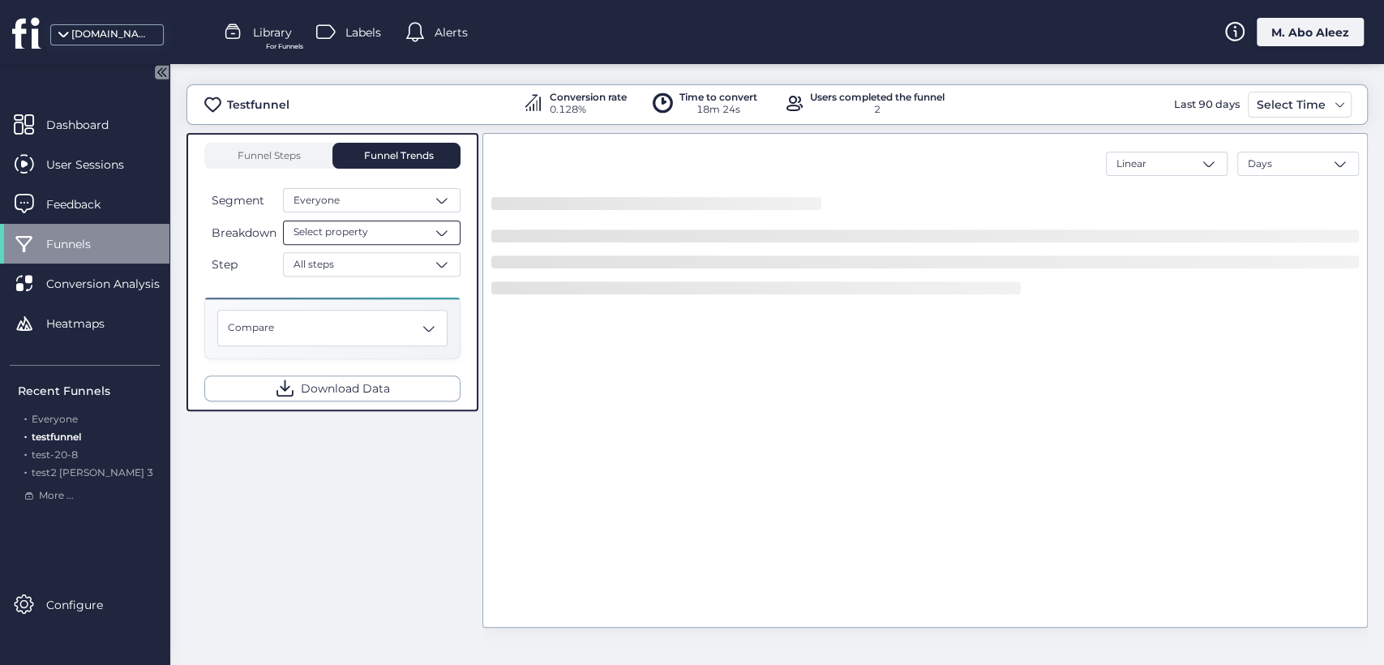
click at [370, 232] on div "Select property" at bounding box center [372, 233] width 178 height 24
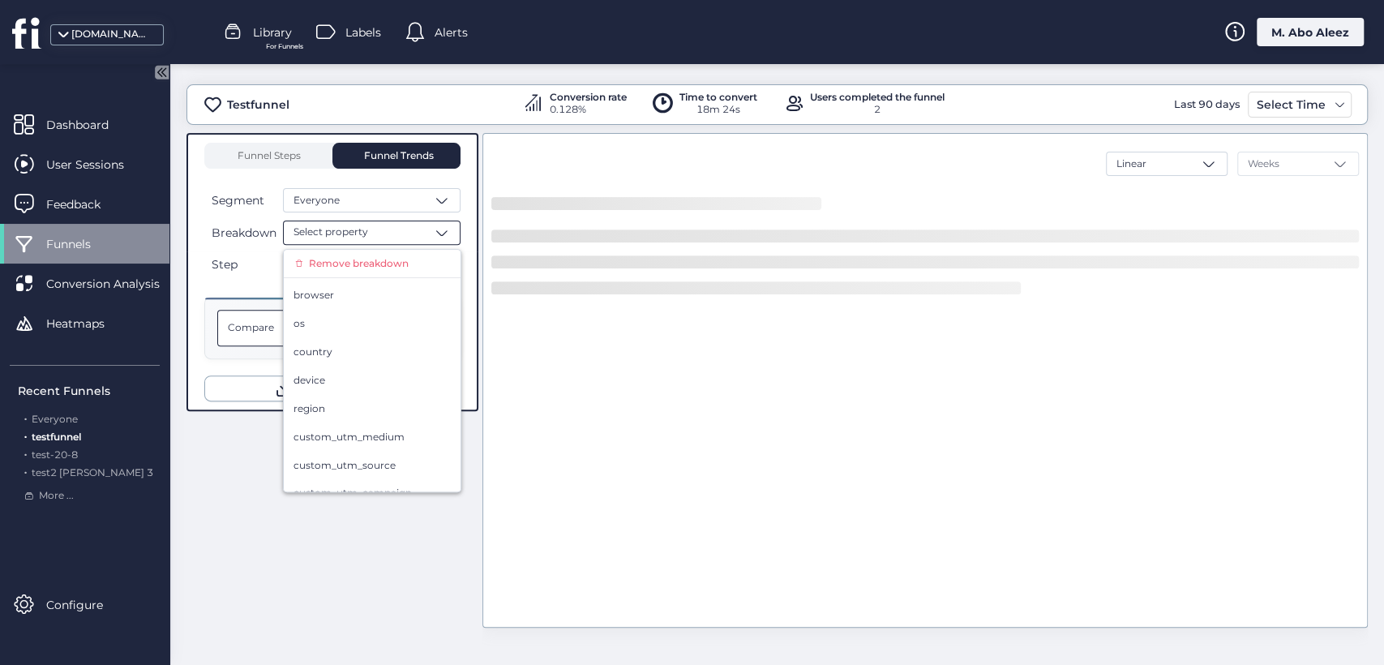
click at [264, 328] on span "Compare" at bounding box center [251, 327] width 46 height 15
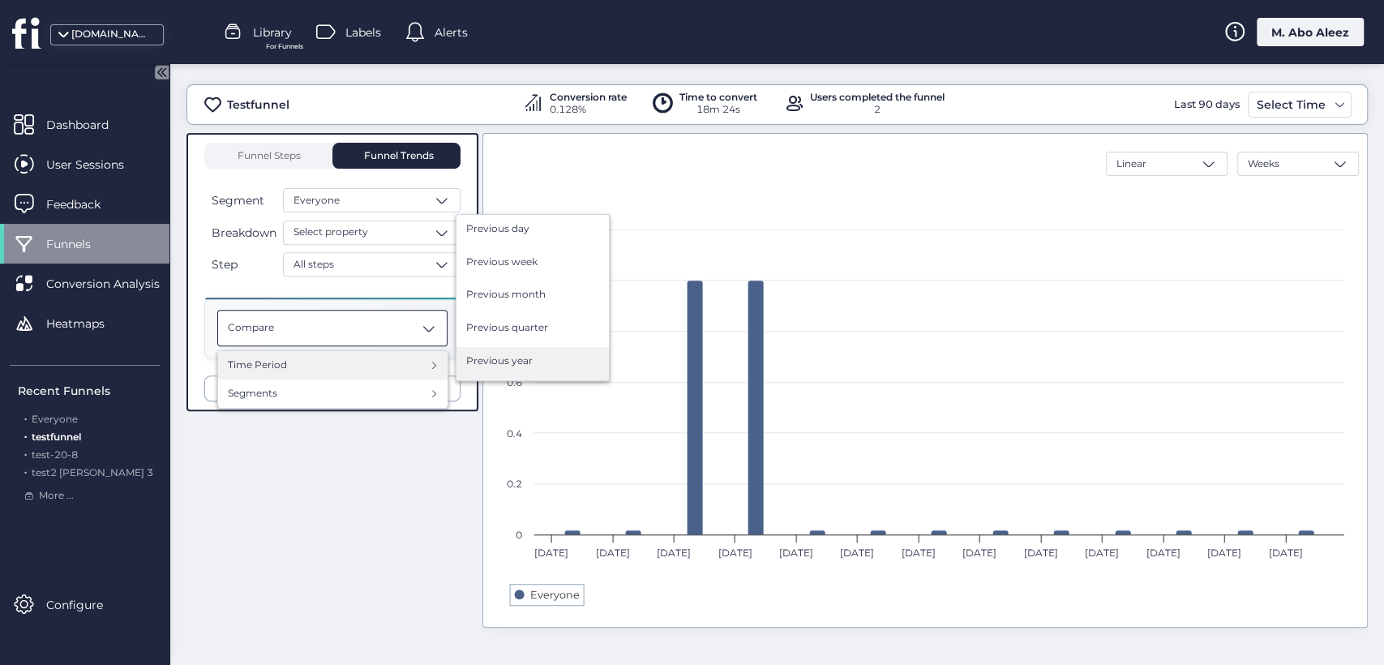
click at [532, 370] on div "Previous year" at bounding box center [532, 363] width 133 height 20
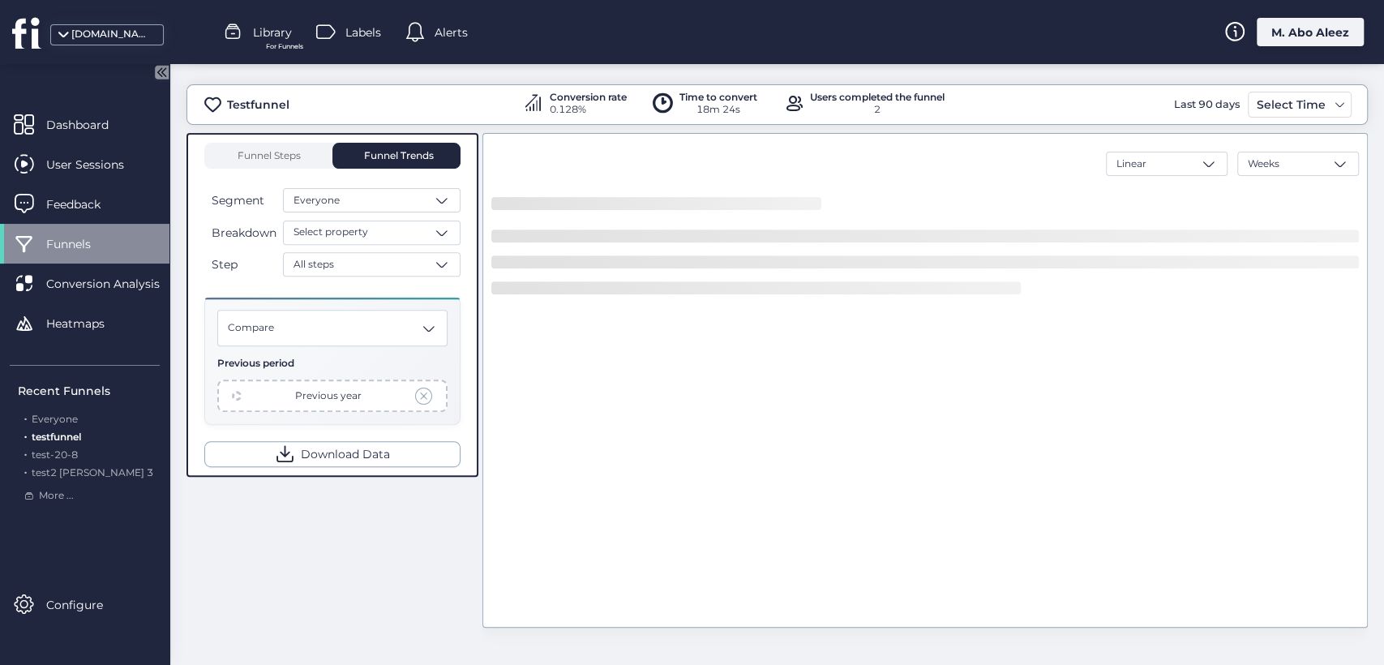
click at [374, 349] on div "Compare Previous period Previous year" at bounding box center [332, 361] width 230 height 102
click at [374, 332] on div "Compare" at bounding box center [332, 328] width 230 height 36
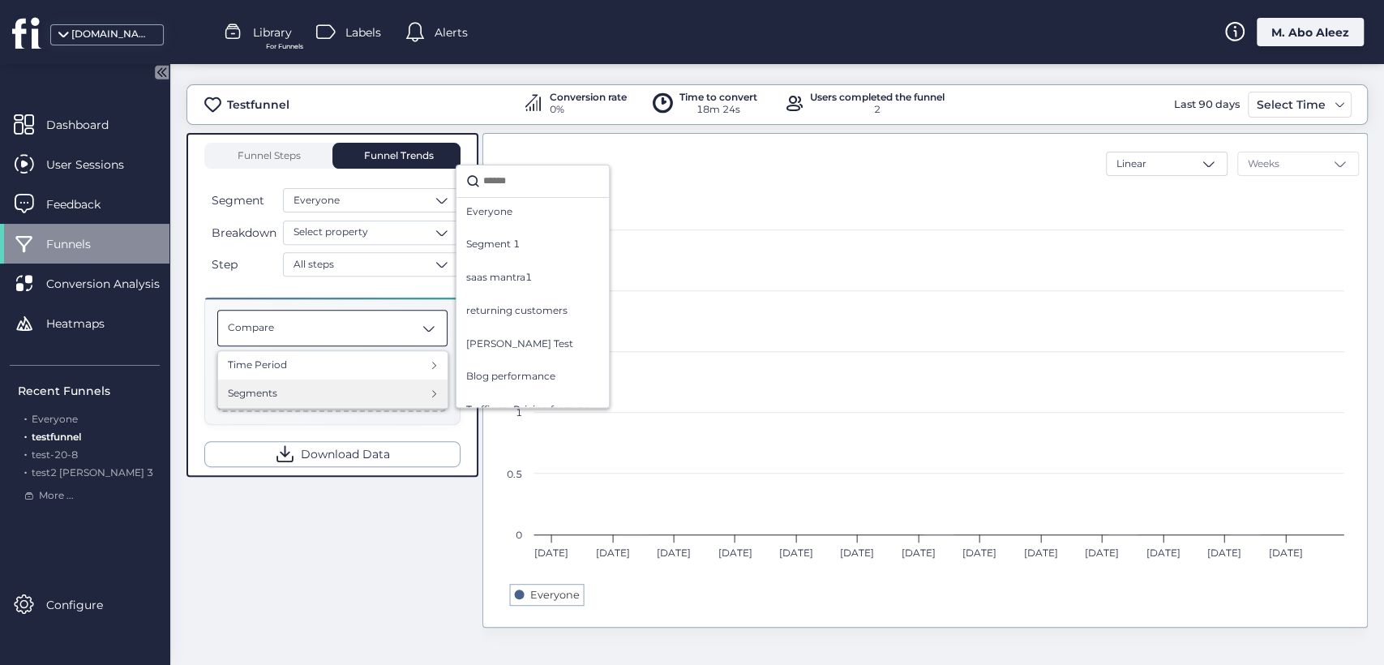
click at [366, 390] on div "Segments" at bounding box center [333, 393] width 210 height 15
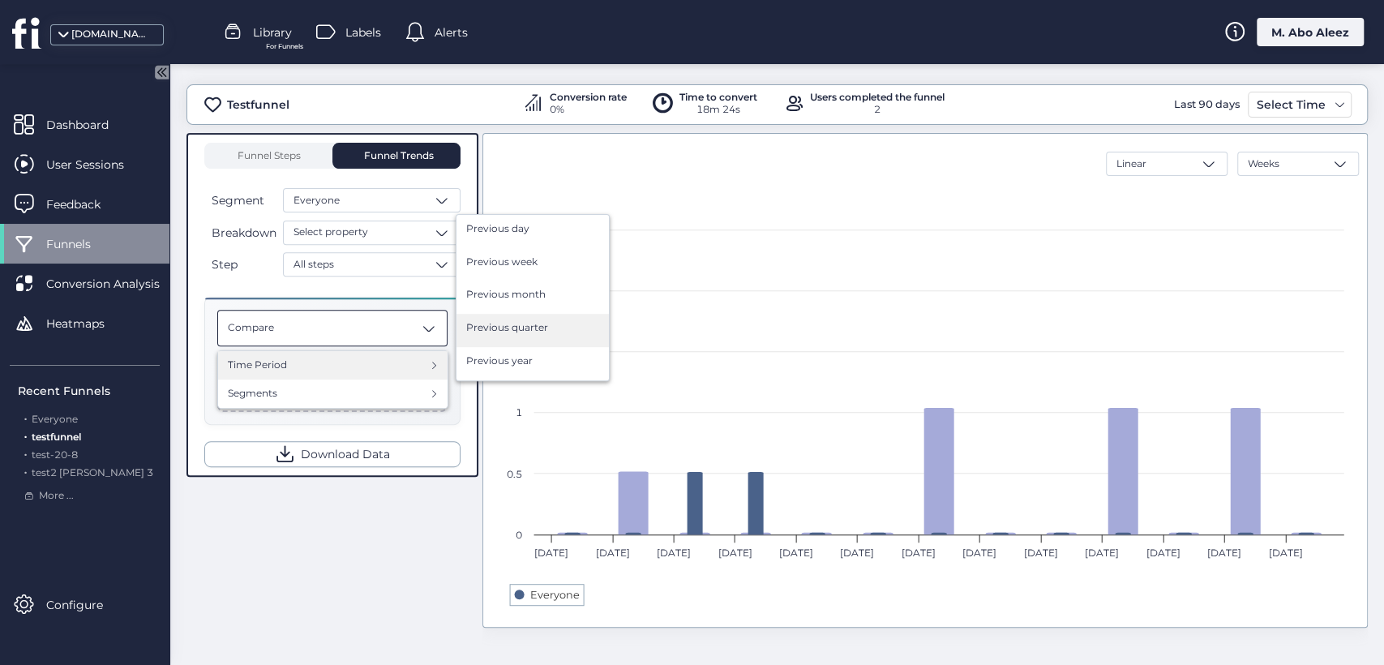
click at [493, 335] on div "Previous quarter" at bounding box center [532, 330] width 133 height 20
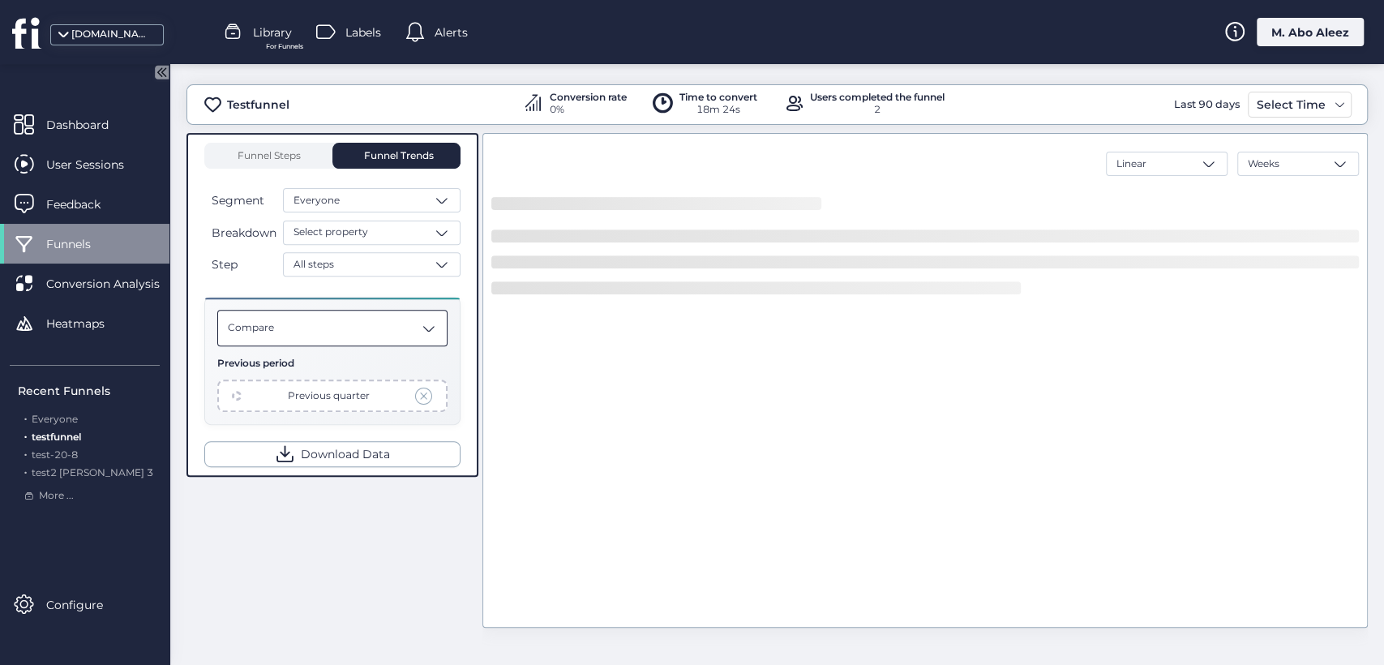
click at [384, 327] on div "Compare" at bounding box center [332, 328] width 230 height 36
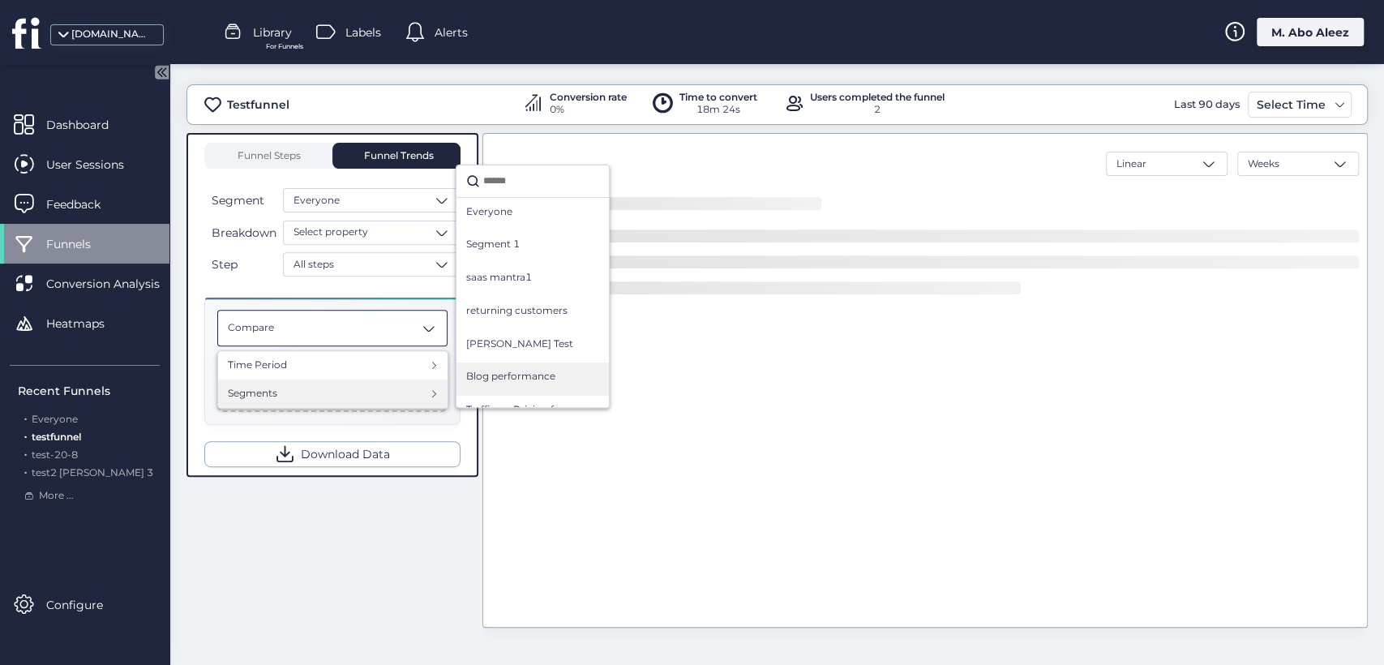
click at [520, 378] on span "Blog performance" at bounding box center [510, 376] width 89 height 15
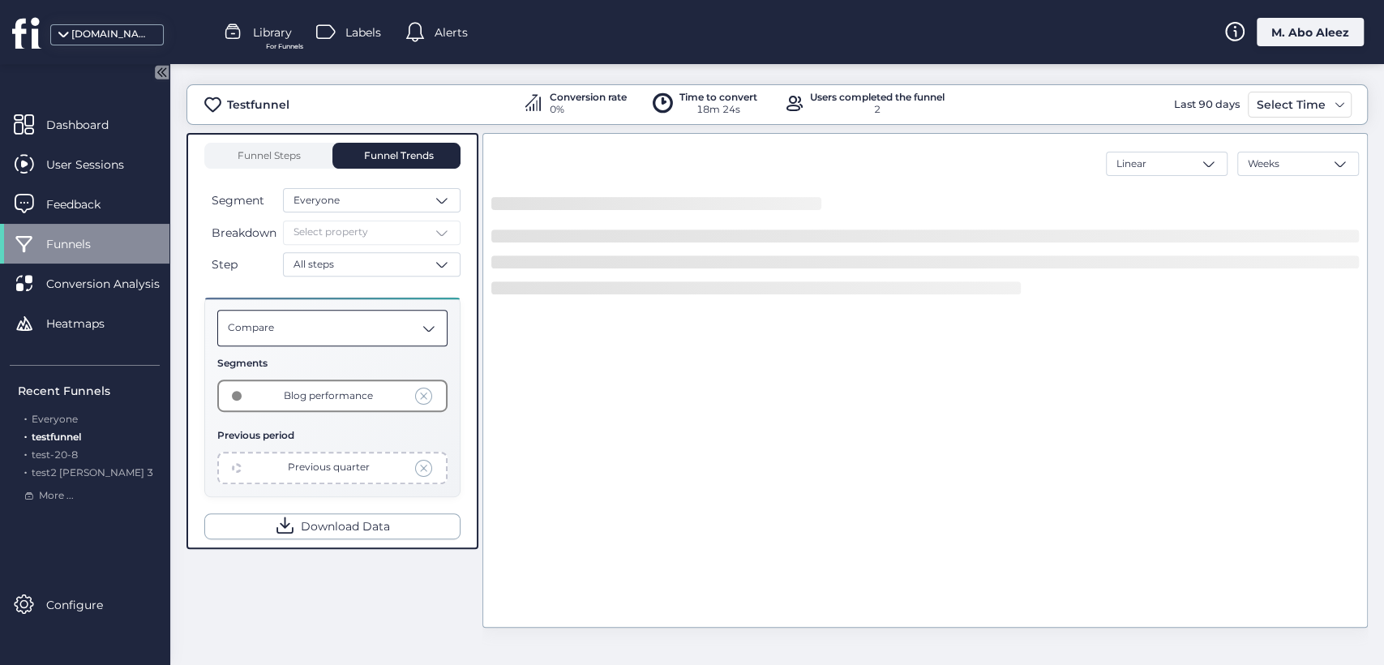
click at [396, 339] on div "Compare" at bounding box center [332, 328] width 230 height 36
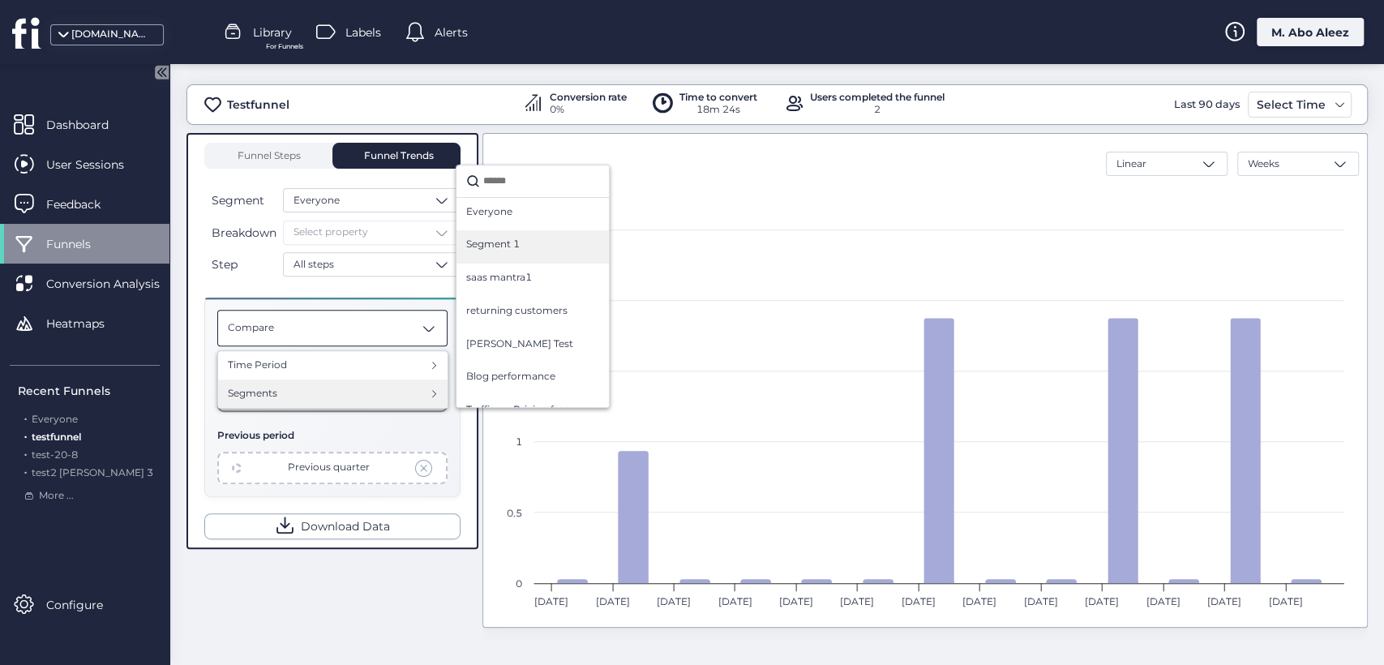
click at [501, 260] on div "Segment 1" at bounding box center [532, 246] width 152 height 33
click at [401, 388] on div "Segments" at bounding box center [333, 393] width 210 height 15
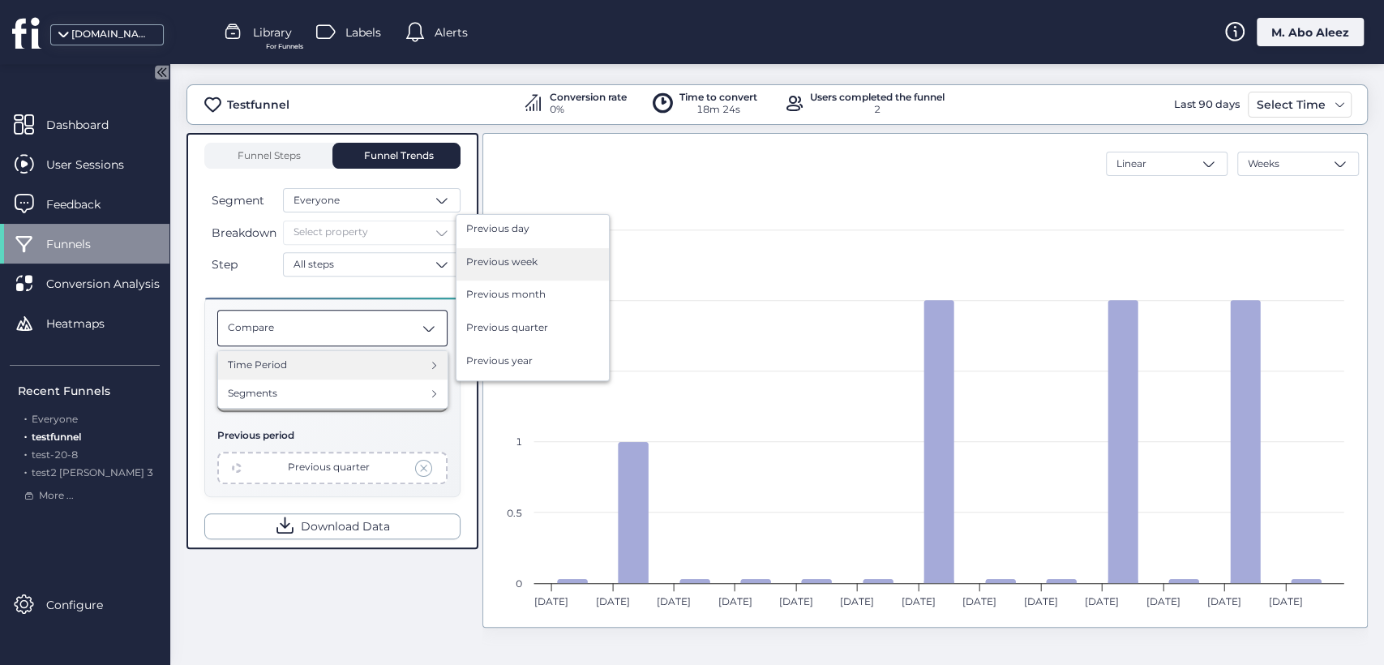
click at [550, 258] on div "Previous week" at bounding box center [532, 265] width 133 height 20
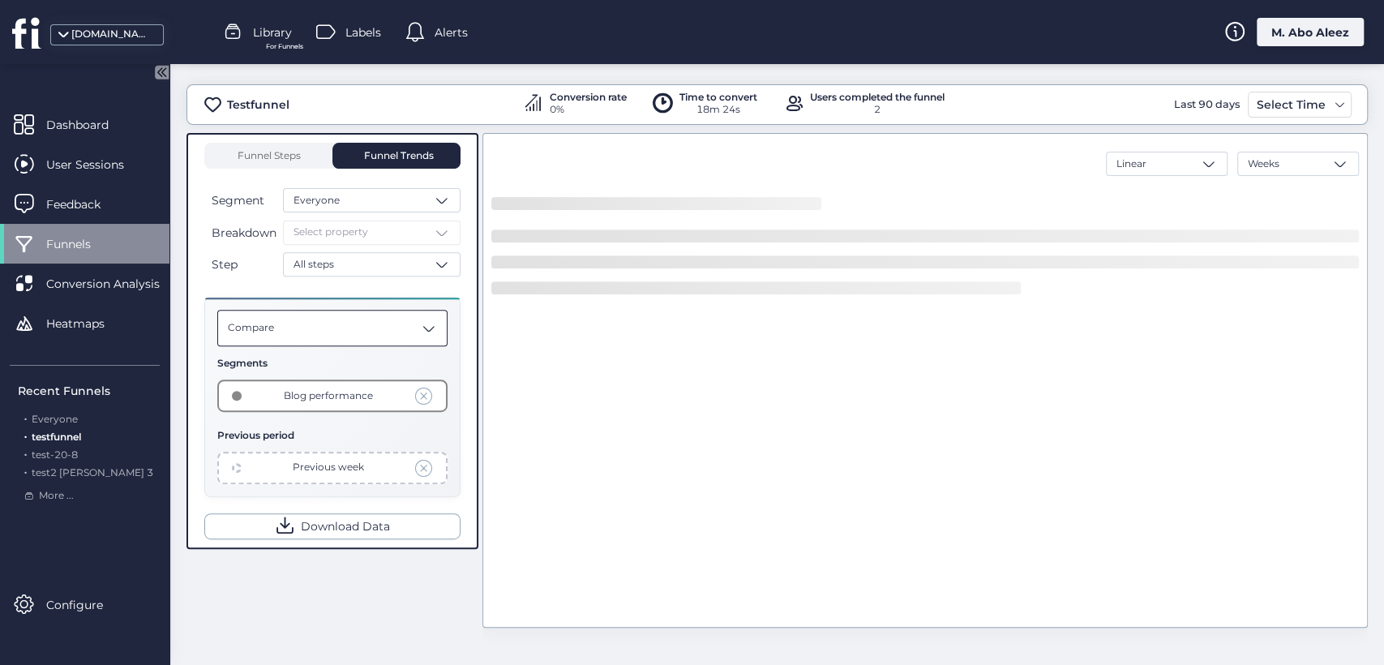
click at [376, 313] on div "Compare" at bounding box center [332, 328] width 230 height 36
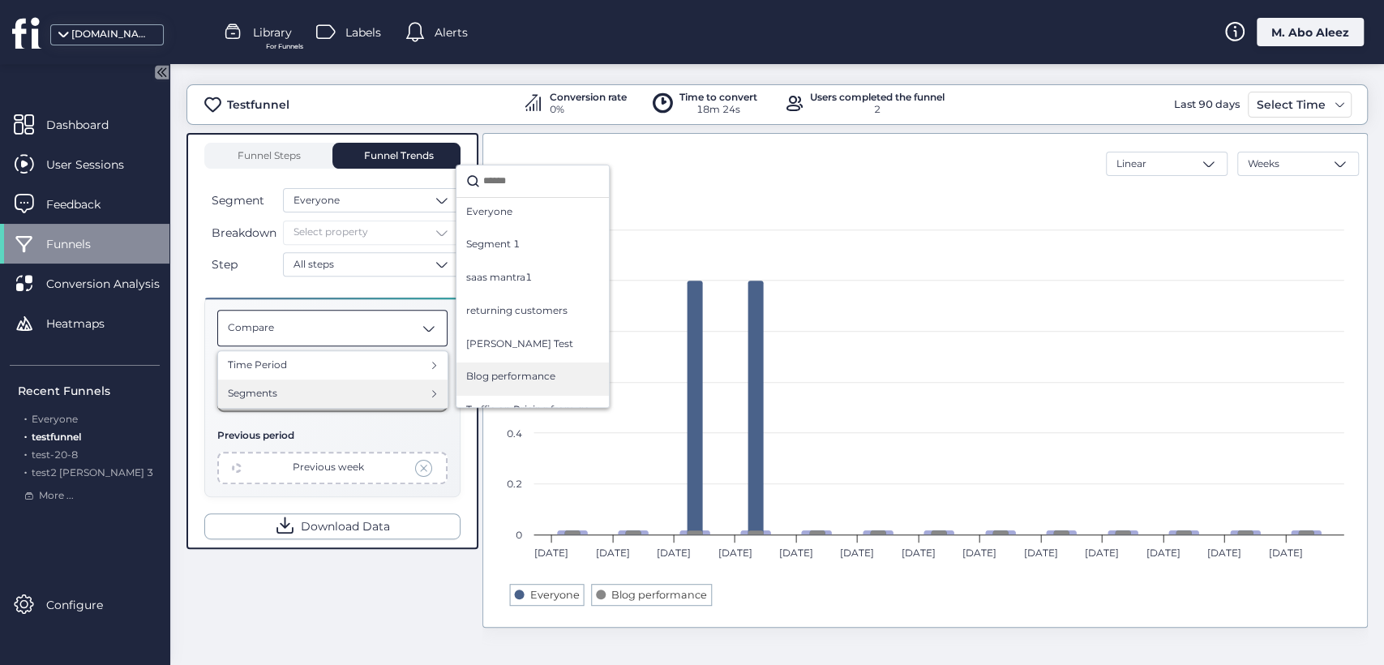
click at [529, 390] on div "Blog performance" at bounding box center [532, 378] width 152 height 33
click at [483, 352] on div "[PERSON_NAME] Test" at bounding box center [532, 346] width 133 height 20
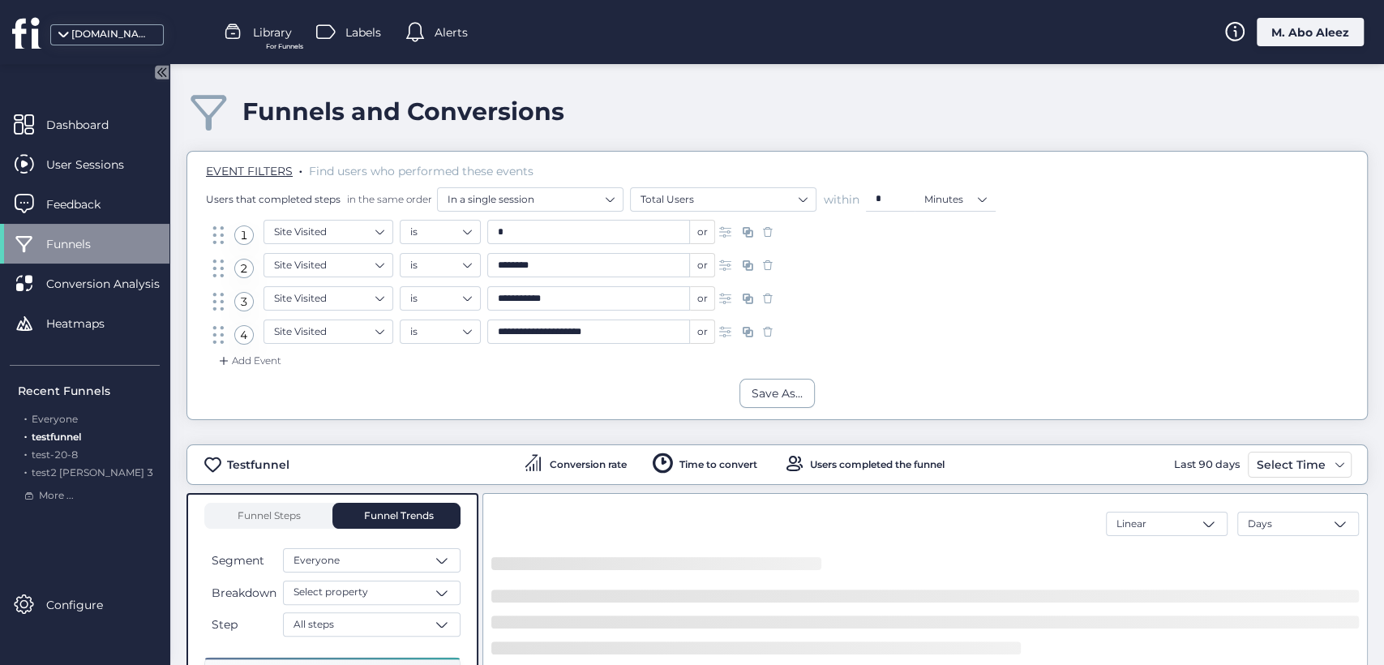
scroll to position [360, 0]
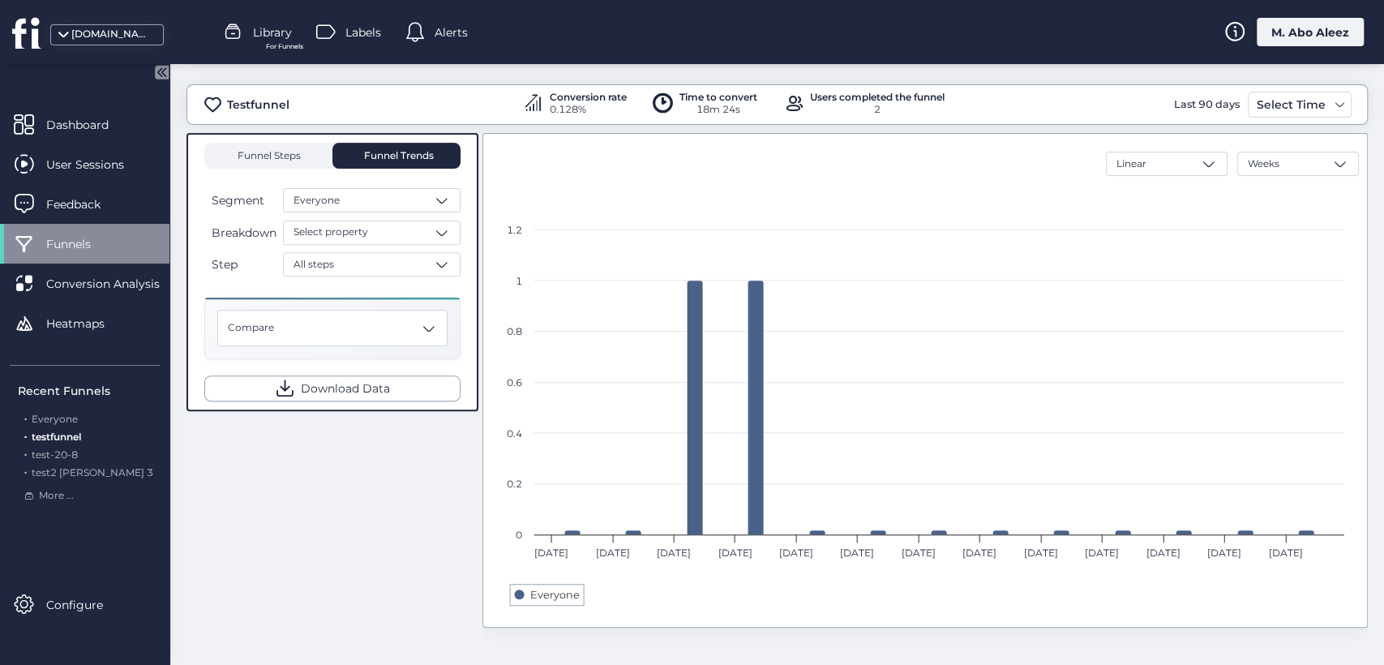
click at [268, 152] on span "Funnel Steps" at bounding box center [268, 156] width 65 height 10
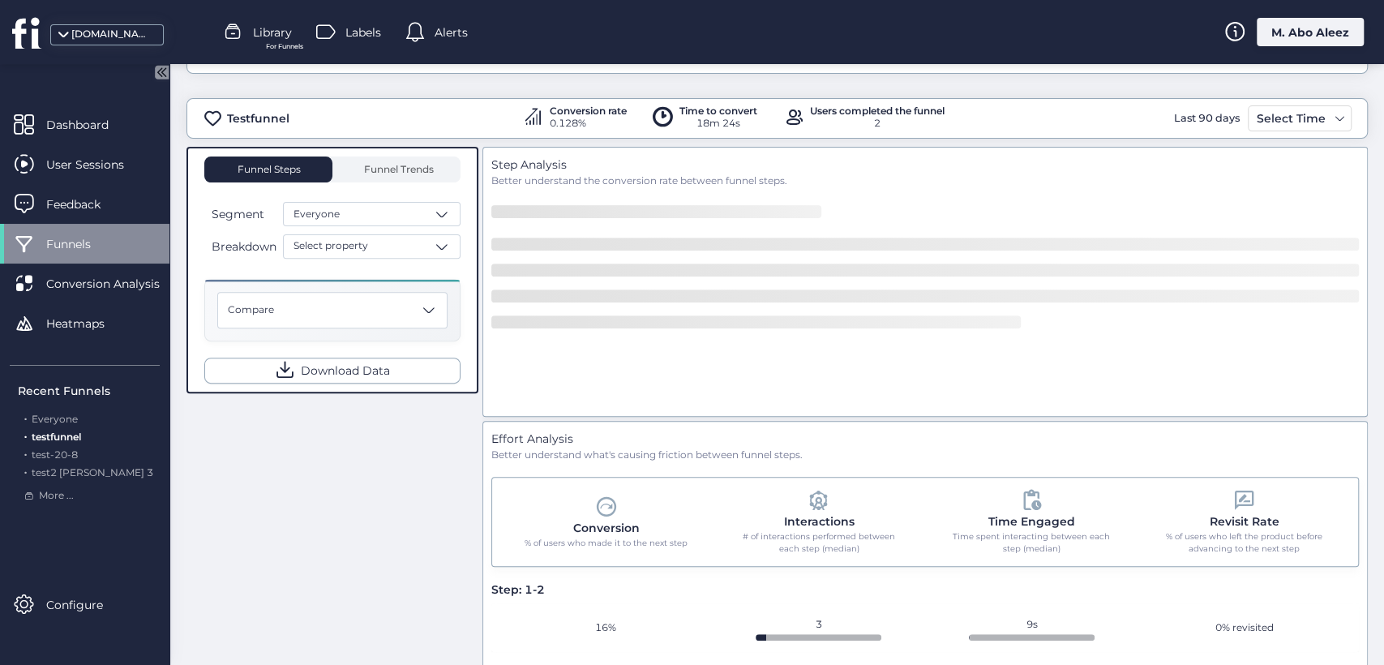
scroll to position [360, 0]
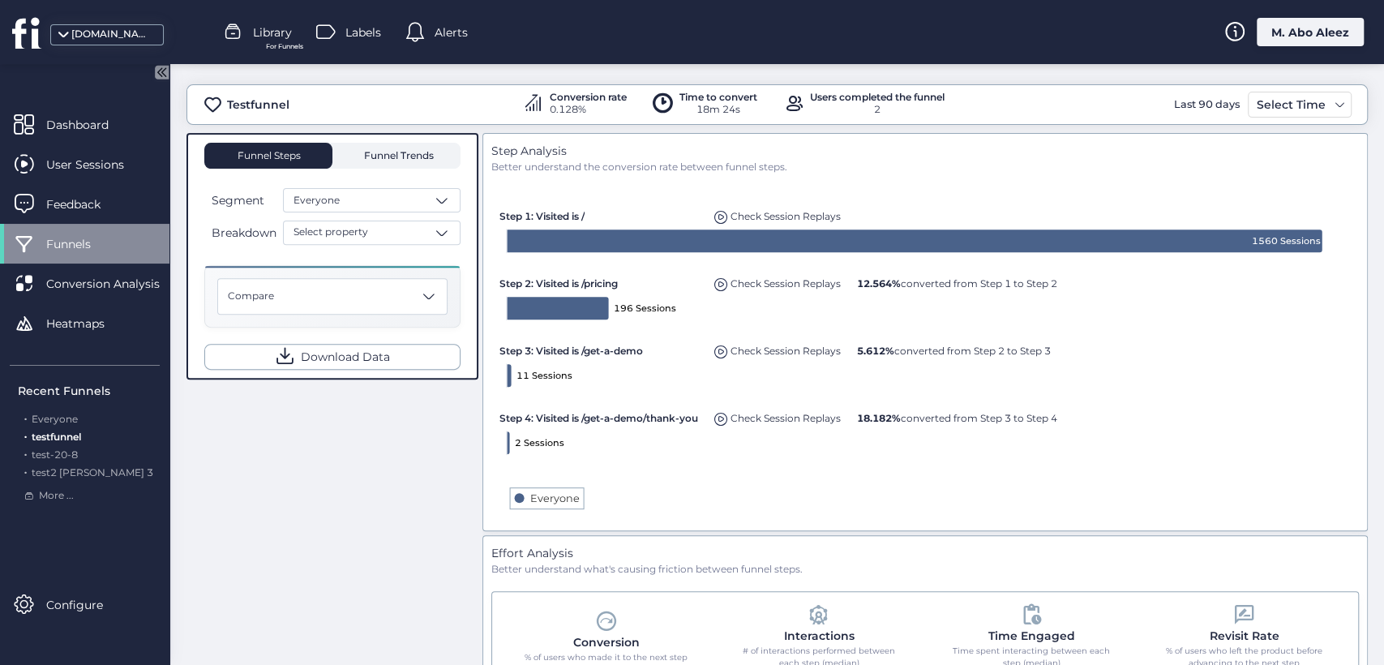
click at [388, 155] on span "Funnel Trends" at bounding box center [397, 156] width 74 height 10
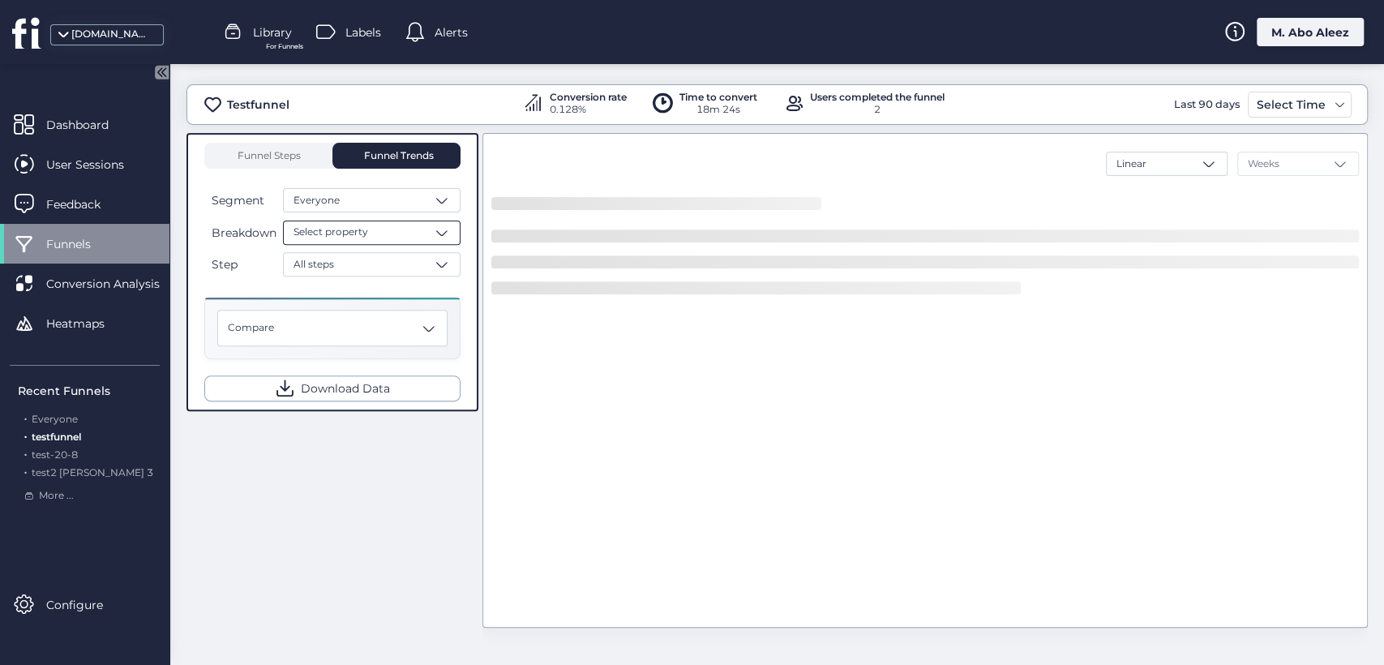
click at [401, 231] on div "Select property" at bounding box center [372, 233] width 178 height 24
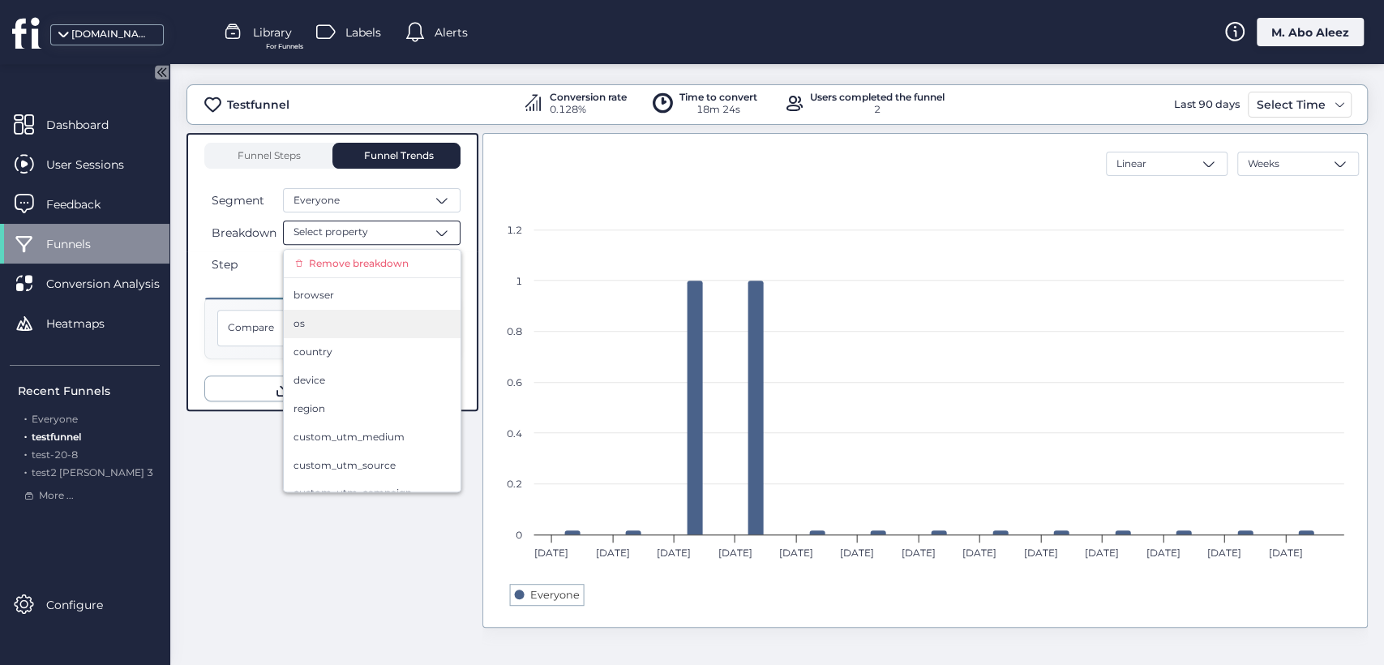
click at [323, 334] on div "os" at bounding box center [372, 324] width 177 height 28
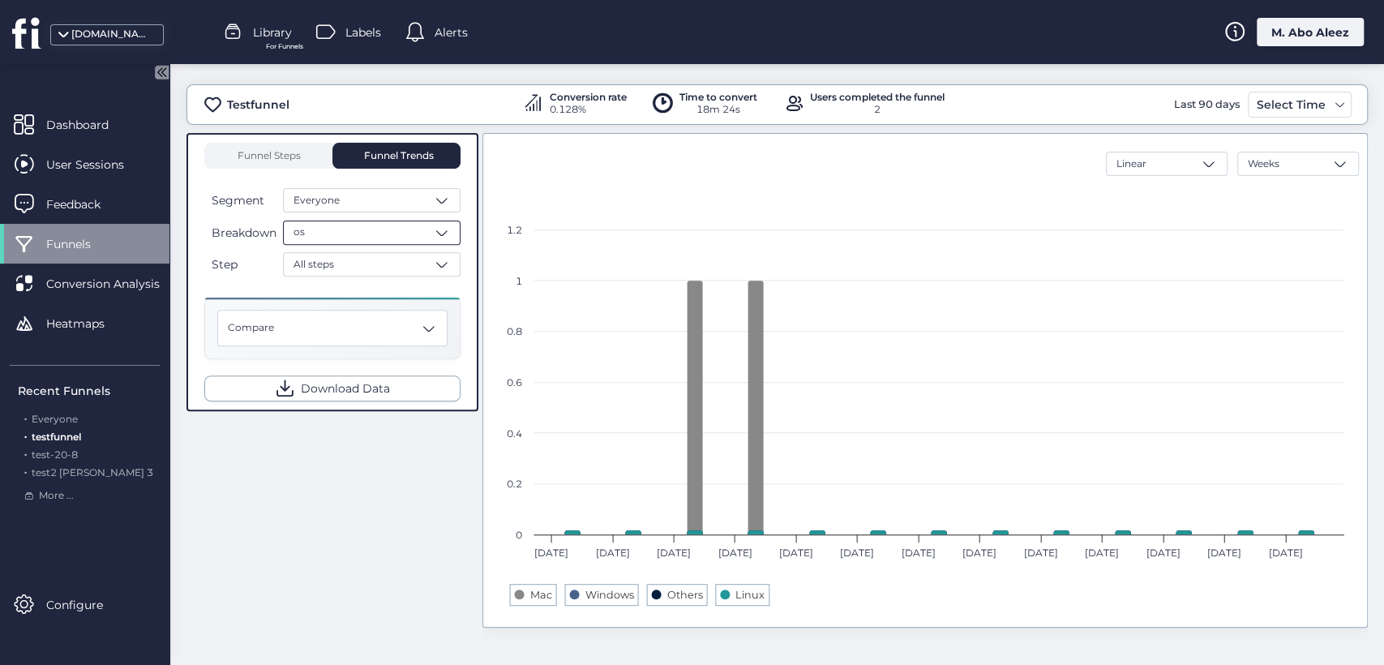
click at [344, 229] on div "os" at bounding box center [372, 233] width 178 height 24
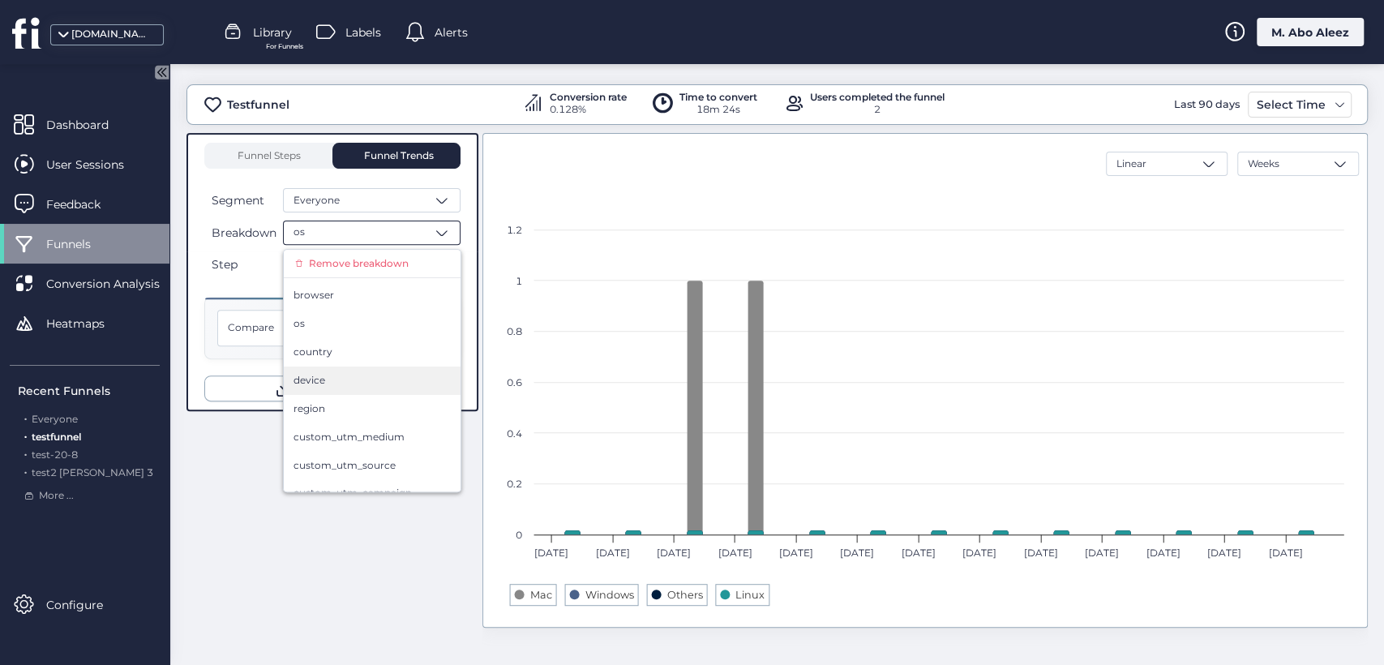
click at [352, 375] on div "device" at bounding box center [372, 380] width 157 height 15
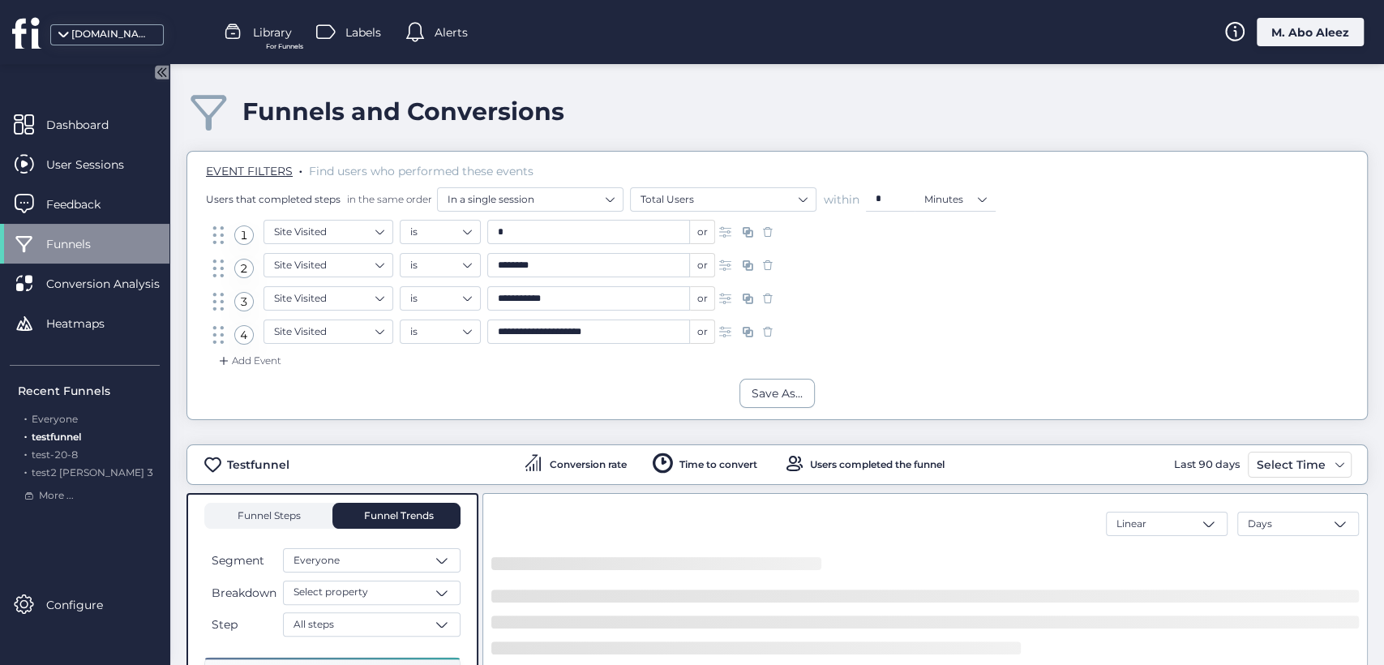
click at [294, 511] on span "Funnel Steps" at bounding box center [268, 516] width 65 height 10
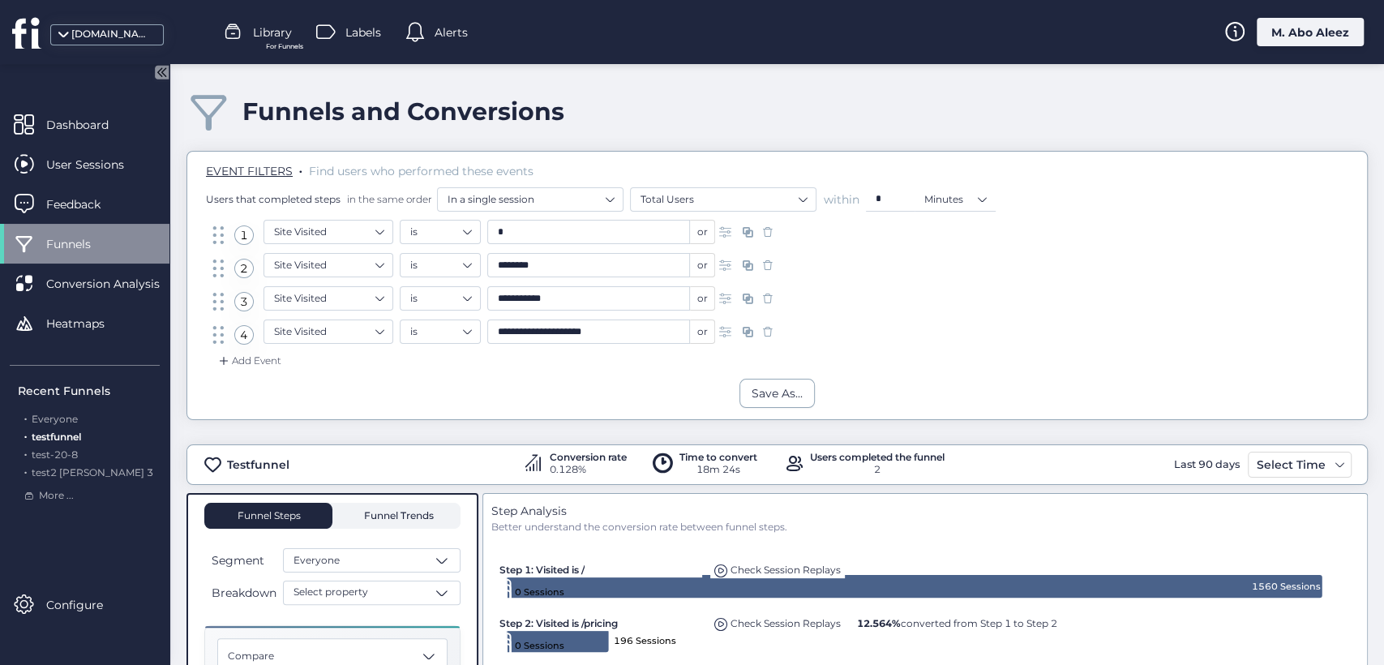
click at [373, 511] on span "Funnel Trends" at bounding box center [397, 516] width 74 height 10
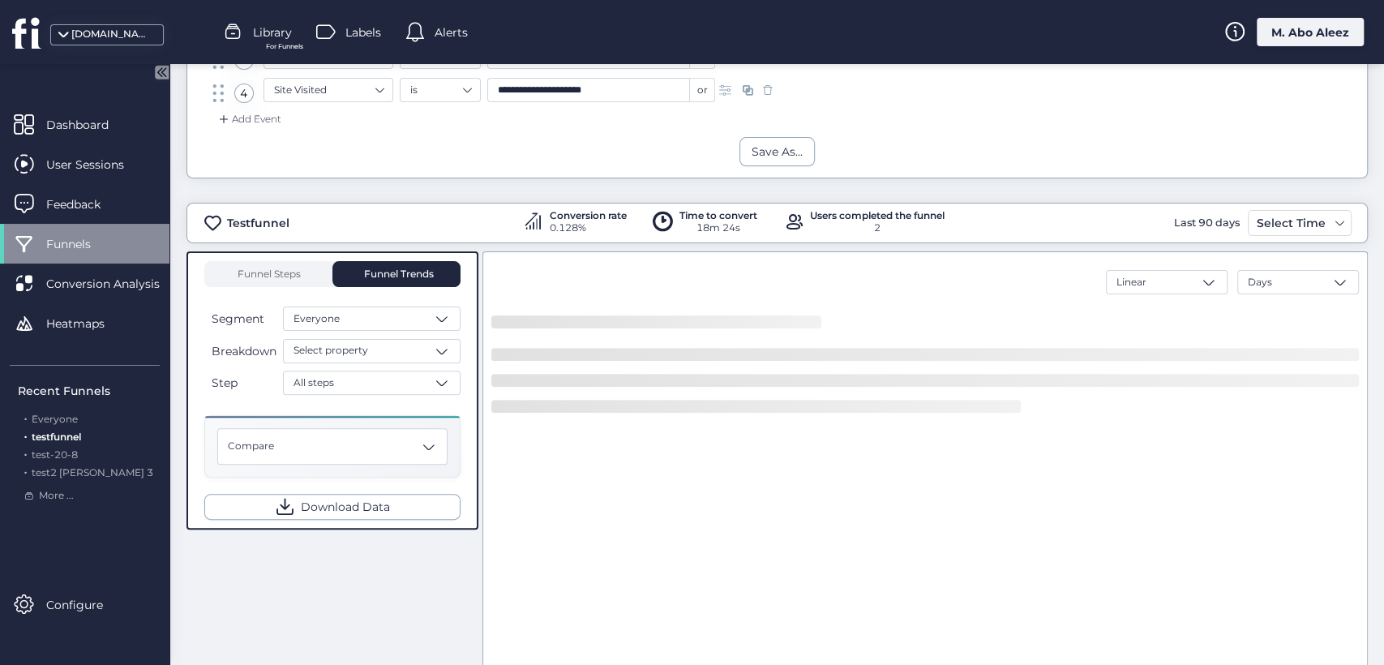
scroll to position [360, 0]
